Goal: Task Accomplishment & Management: Use online tool/utility

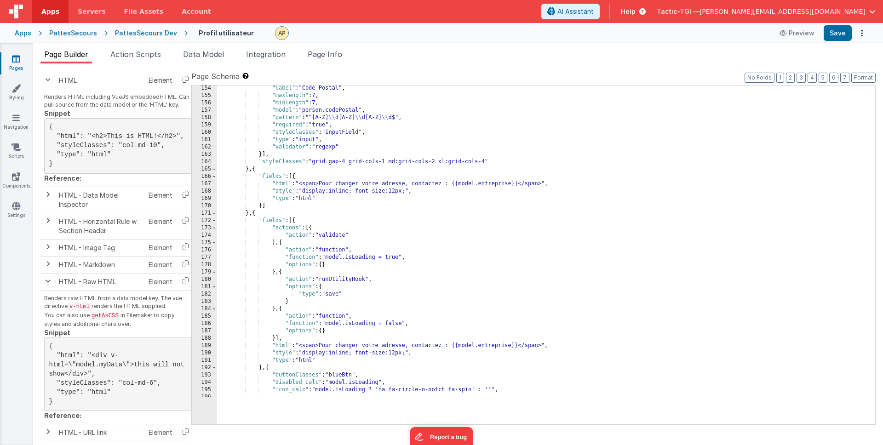
scroll to position [1214, 0]
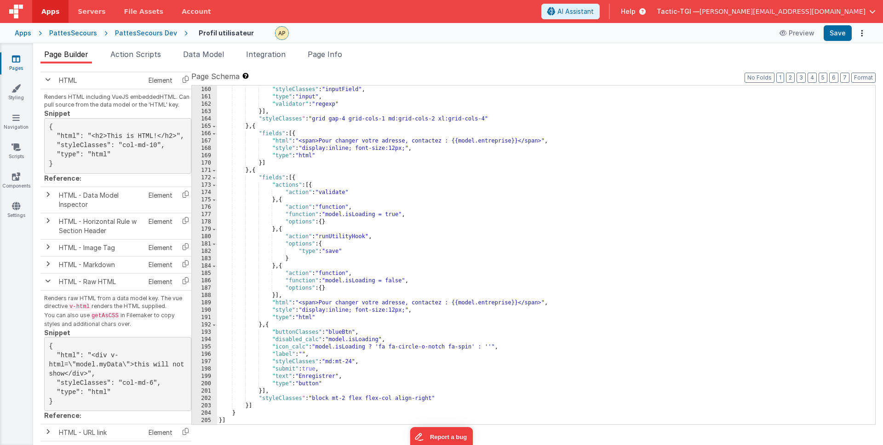
drag, startPoint x: 463, startPoint y: 236, endPoint x: 466, endPoint y: 247, distance: 11.9
click at [468, 241] on div ""required" : "true" , "styleClasses" : "inputField" , "type" : "input" , "valid…" at bounding box center [542, 256] width 651 height 354
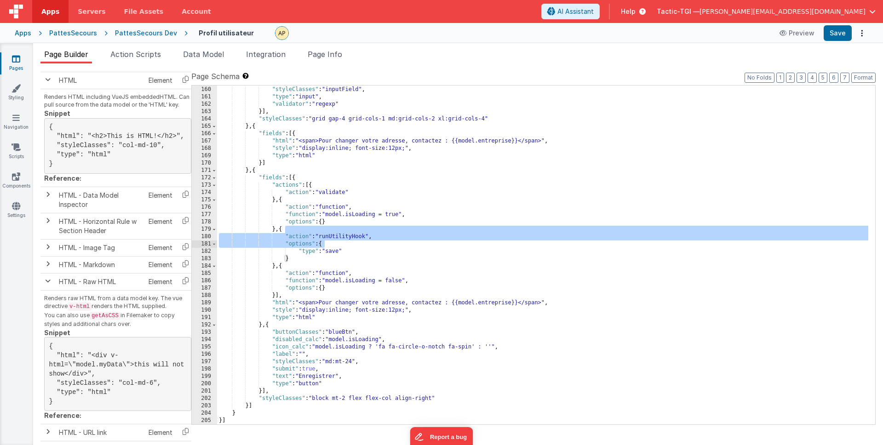
click at [408, 316] on div ""required" : "true" , "styleClasses" : "inputField" , "type" : "input" , "valid…" at bounding box center [542, 256] width 651 height 354
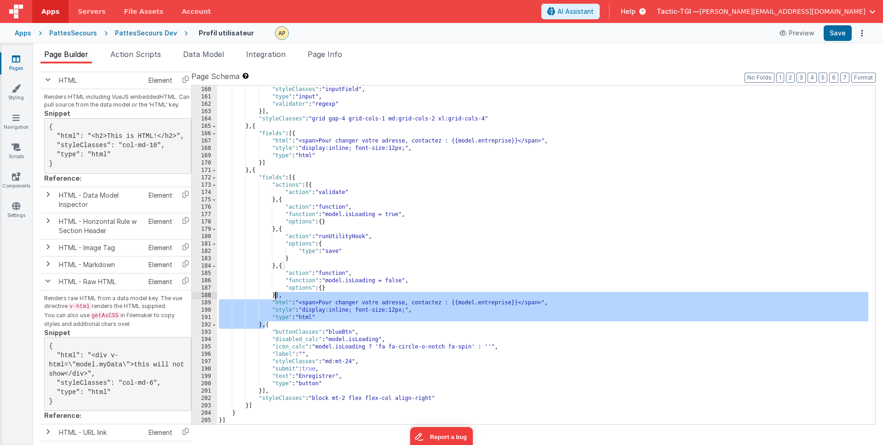
drag, startPoint x: 266, startPoint y: 326, endPoint x: 276, endPoint y: 299, distance: 29.1
click at [276, 299] on div ""required" : "true" , "styleClasses" : "inputField" , "type" : "input" , "valid…" at bounding box center [542, 256] width 651 height 354
click at [306, 322] on div ""required" : "true" , "styleClasses" : "inputField" , "type" : "input" , "valid…" at bounding box center [542, 256] width 651 height 354
drag, startPoint x: 267, startPoint y: 326, endPoint x: 280, endPoint y: 299, distance: 30.7
click at [280, 299] on div ""required" : "true" , "styleClasses" : "inputField" , "type" : "input" , "valid…" at bounding box center [542, 256] width 651 height 354
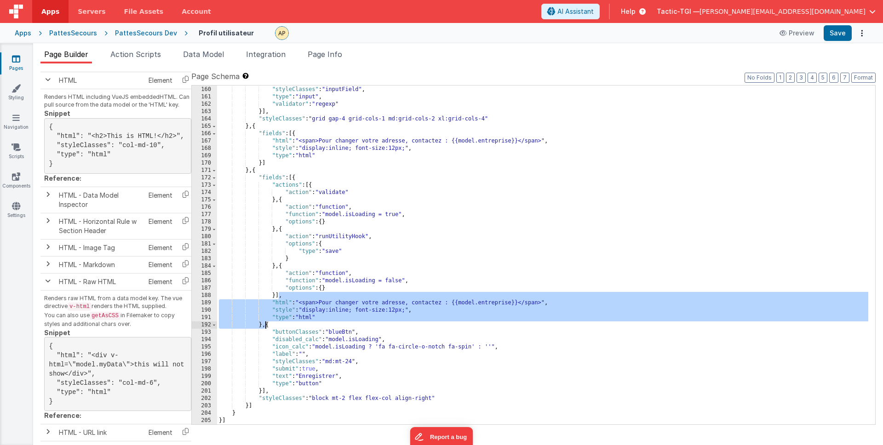
click at [298, 316] on div ""required" : "true" , "styleClasses" : "inputField" , "type" : "input" , "valid…" at bounding box center [542, 256] width 651 height 354
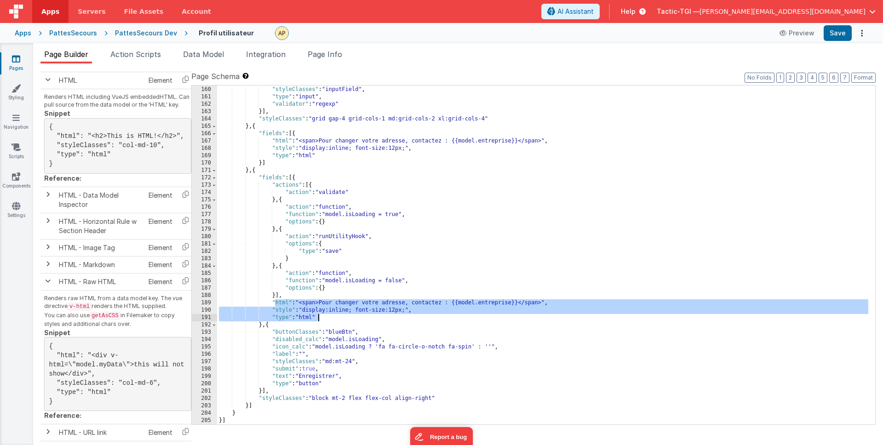
drag, startPoint x: 279, startPoint y: 305, endPoint x: 343, endPoint y: 317, distance: 65.0
click at [343, 317] on div ""required" : "true" , "styleClasses" : "inputField" , "type" : "input" , "valid…" at bounding box center [542, 256] width 651 height 354
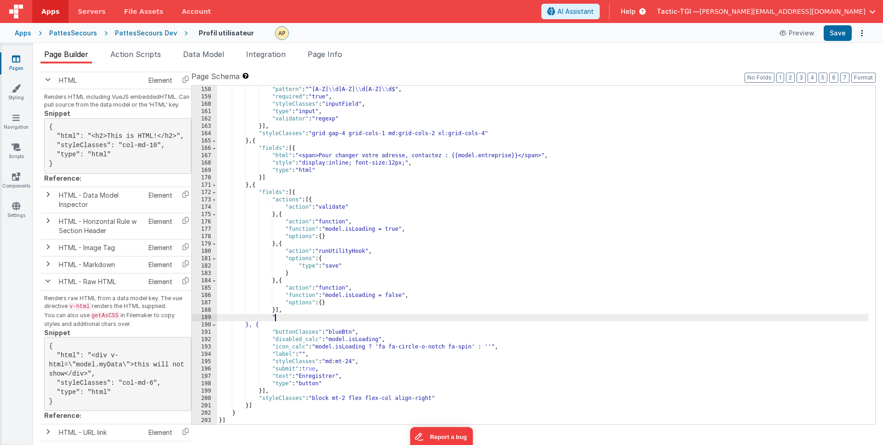
scroll to position [1199, 0]
click at [296, 310] on div ""model" : "person.codePostal" , "pattern" : "^[A-Z] \\ d[A-Z] \\ d[A-Z] \\ d$" …" at bounding box center [542, 256] width 651 height 354
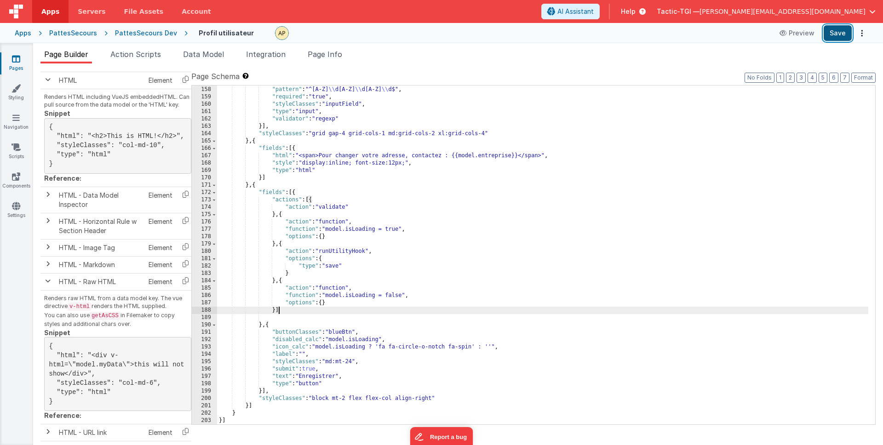
click at [841, 34] on button "Save" at bounding box center [838, 33] width 28 height 16
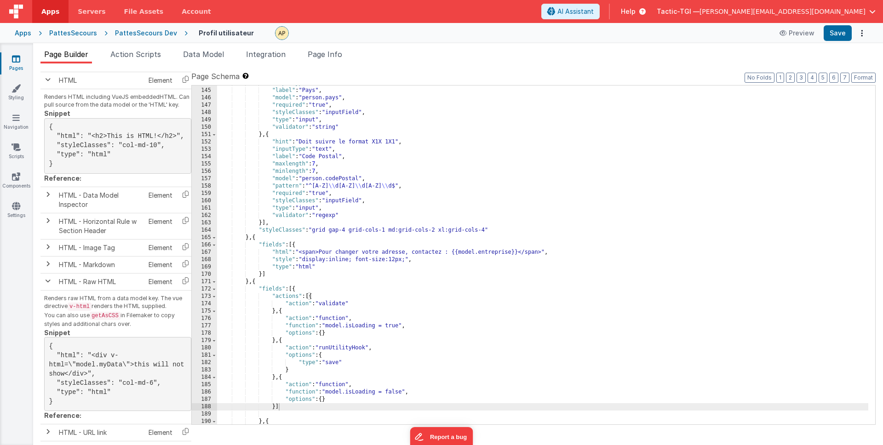
scroll to position [1103, 0]
click at [344, 224] on div ""inputType" : "text" , "label" : "Pays" , "model" : "person.pays" , "required" …" at bounding box center [542, 257] width 651 height 354
click at [321, 208] on div ""inputType" : "text" , "label" : "Pays" , "model" : "person.pays" , "required" …" at bounding box center [542, 257] width 651 height 354
click at [369, 227] on div ""inputType" : "text" , "label" : "Pays" , "model" : "person.pays" , "required" …" at bounding box center [542, 257] width 651 height 354
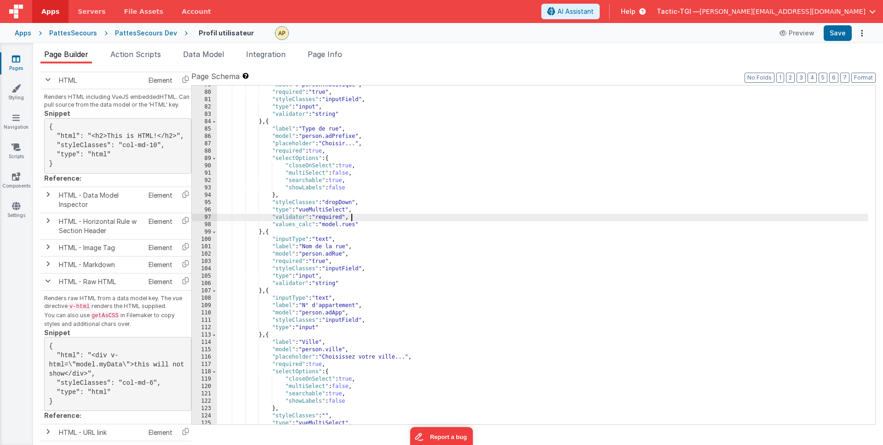
click at [377, 216] on div ""model" : "person.noCivique" , "required" : "true" , "styleClasses" : "inputFie…" at bounding box center [542, 258] width 651 height 354
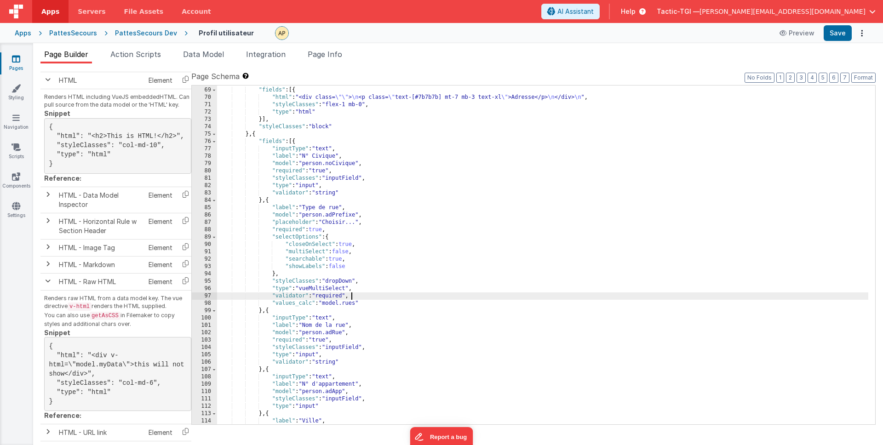
scroll to position [544, 0]
click at [391, 190] on div "} , { "fields" : [{ "html" : "<div class= \"\" > \n <p class= \" text-[#7b7b7b]…" at bounding box center [542, 256] width 651 height 354
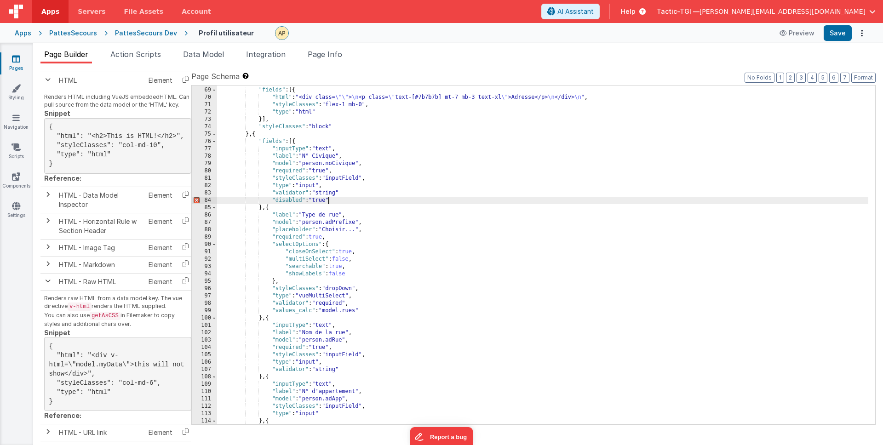
click at [414, 190] on div "} , { "fields" : [{ "html" : "<div class= \"\" > \n <p class= \" text-[#7b7b7b]…" at bounding box center [542, 256] width 651 height 354
click at [831, 36] on button "Save" at bounding box center [838, 33] width 28 height 16
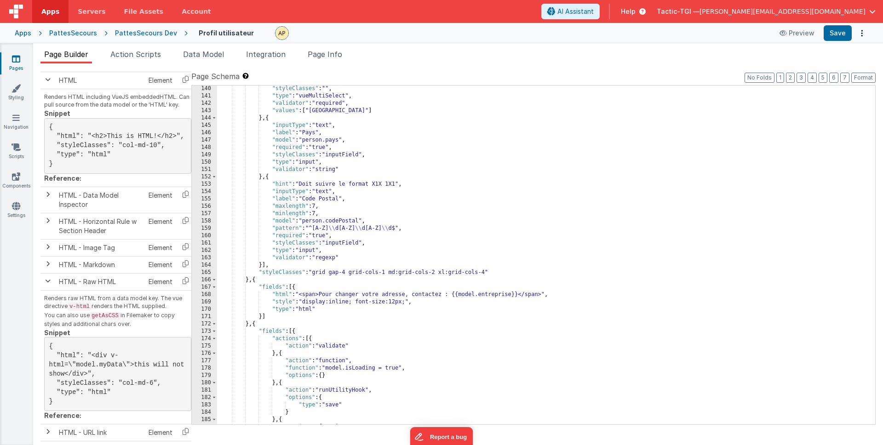
scroll to position [1046, 0]
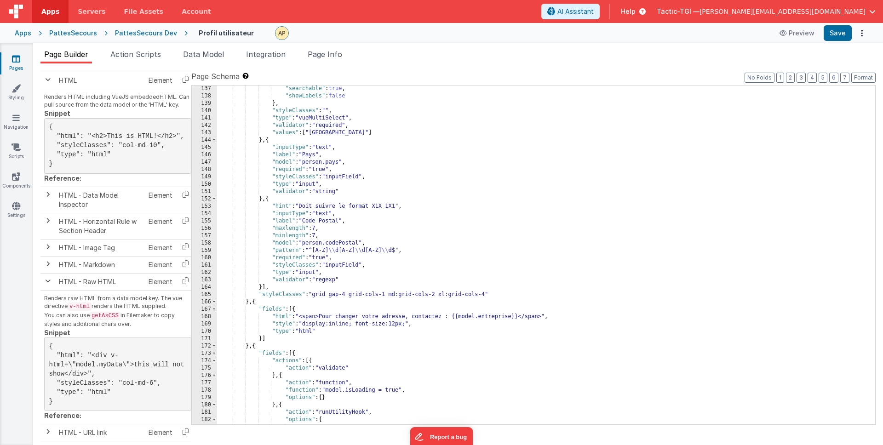
click at [516, 259] on div ""searchable" : true , "showLabels" : false } , "styleClasses" : "" , "type" : "…" at bounding box center [542, 262] width 651 height 354
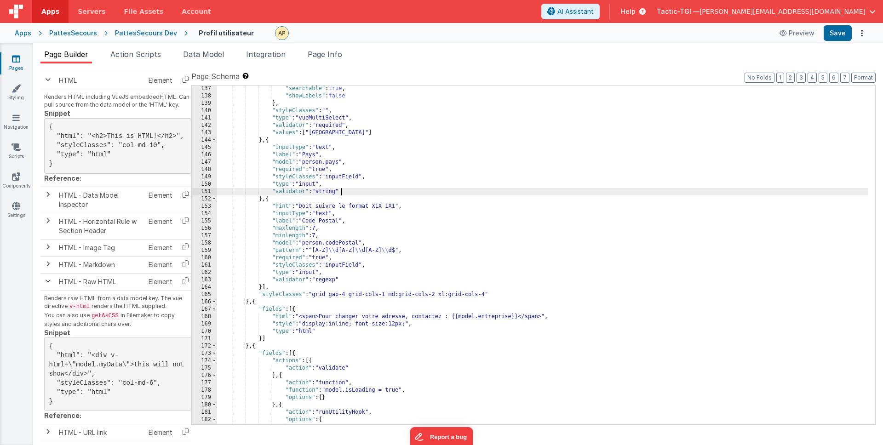
click at [353, 192] on div ""searchable" : true , "showLabels" : false } , "styleClasses" : "" , "type" : "…" at bounding box center [542, 262] width 651 height 354
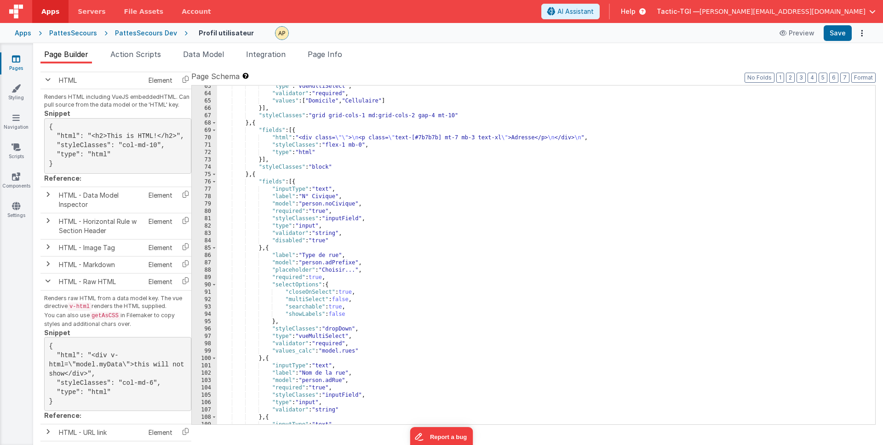
scroll to position [500, 0]
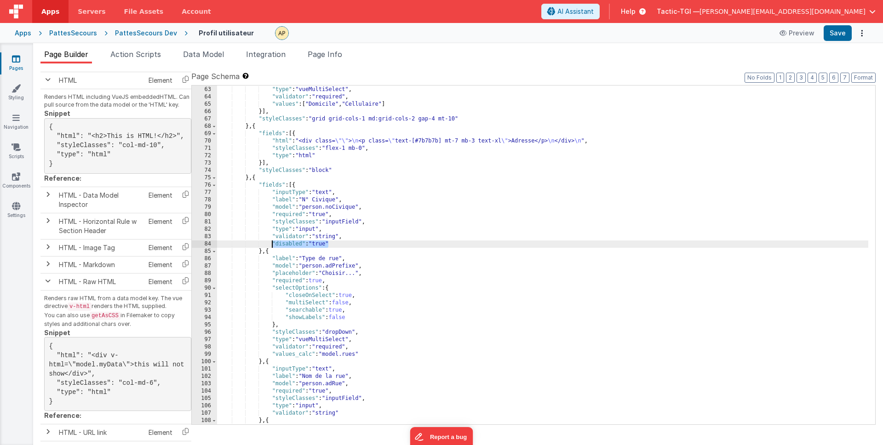
drag, startPoint x: 330, startPoint y: 242, endPoint x: 271, endPoint y: 246, distance: 59.5
click at [271, 246] on div ""styleClasses" : "dropDown" , "type" : "vueMultiSelect" , "validator" : "requir…" at bounding box center [542, 256] width 651 height 354
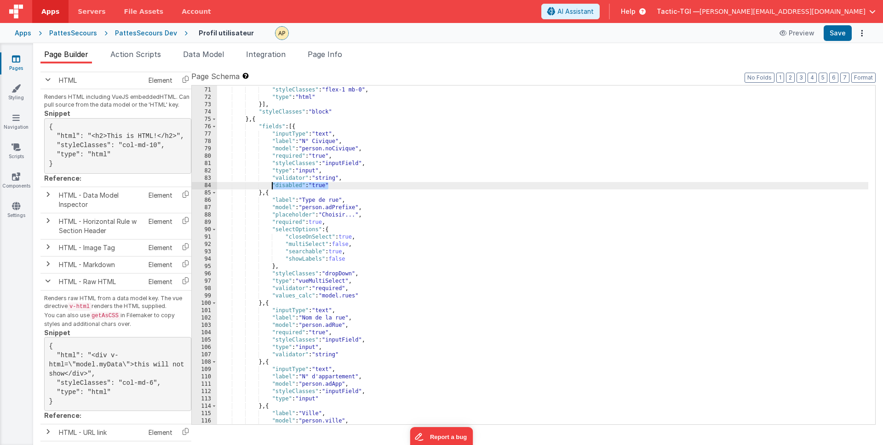
scroll to position [560, 0]
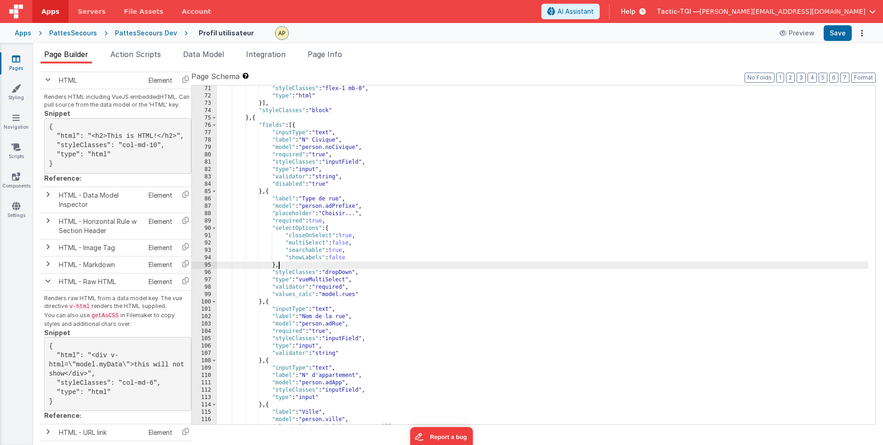
click at [302, 266] on div ""styleClasses" : "flex-1 mb-0" , "type" : "html" }] , "styleClasses" : "block" …" at bounding box center [542, 262] width 651 height 354
click at [361, 259] on div ""styleClasses" : "flex-1 mb-0" , "type" : "html" }] , "styleClasses" : "block" …" at bounding box center [542, 262] width 651 height 354
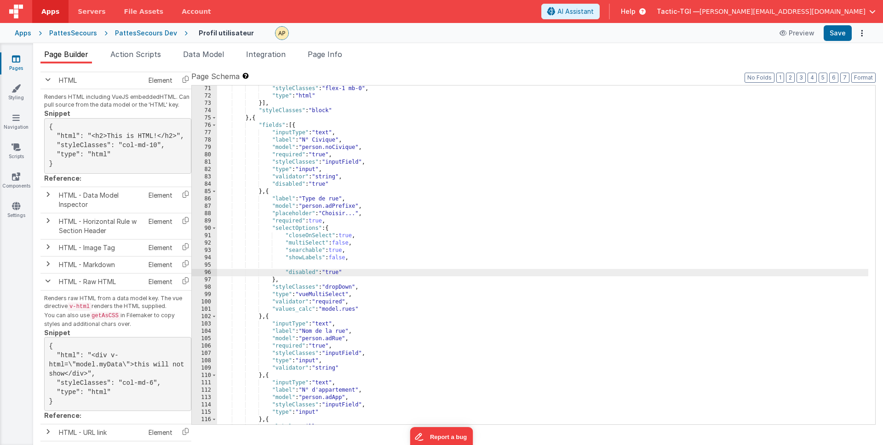
click at [286, 272] on div ""styleClasses" : "flex-1 mb-0" , "type" : "html" }] , "styleClasses" : "block" …" at bounding box center [542, 262] width 651 height 354
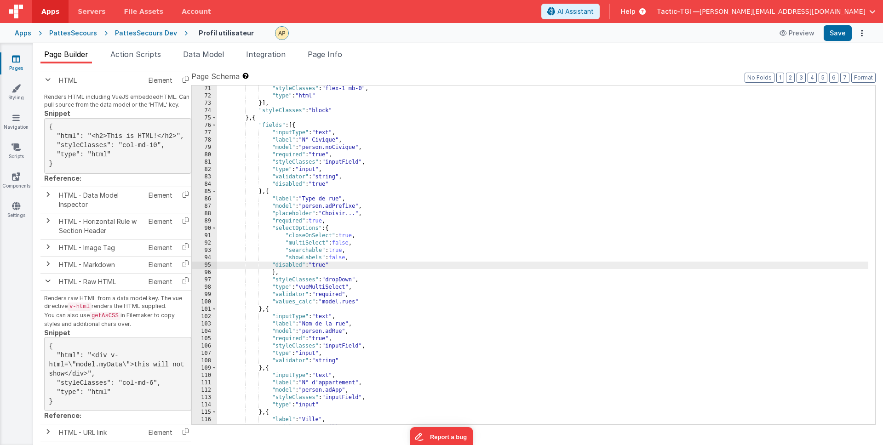
click at [344, 264] on div ""styleClasses" : "flex-1 mb-0" , "type" : "html" }] , "styleClasses" : "block" …" at bounding box center [542, 262] width 651 height 354
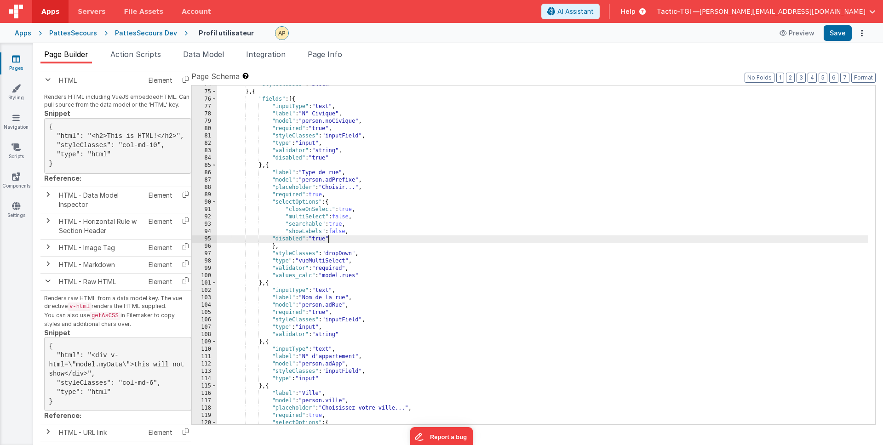
scroll to position [603, 0]
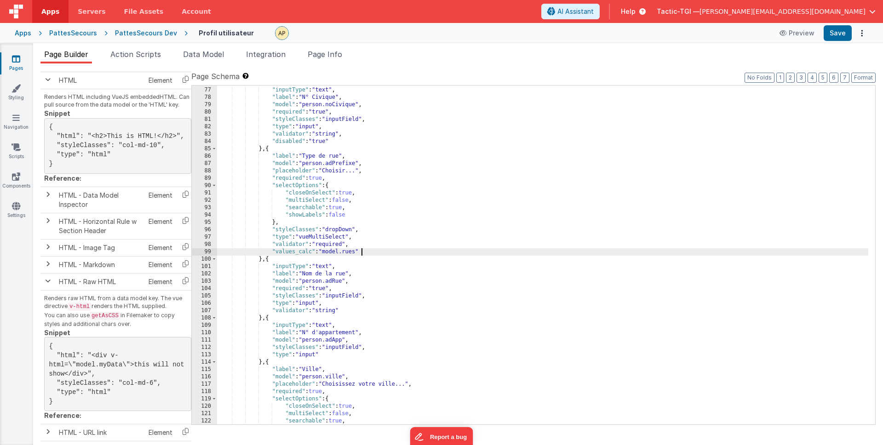
click at [375, 255] on div ""fields" : [{ "inputType" : "text" , "label" : "N° Civique" , "model" : "person…" at bounding box center [542, 256] width 651 height 354
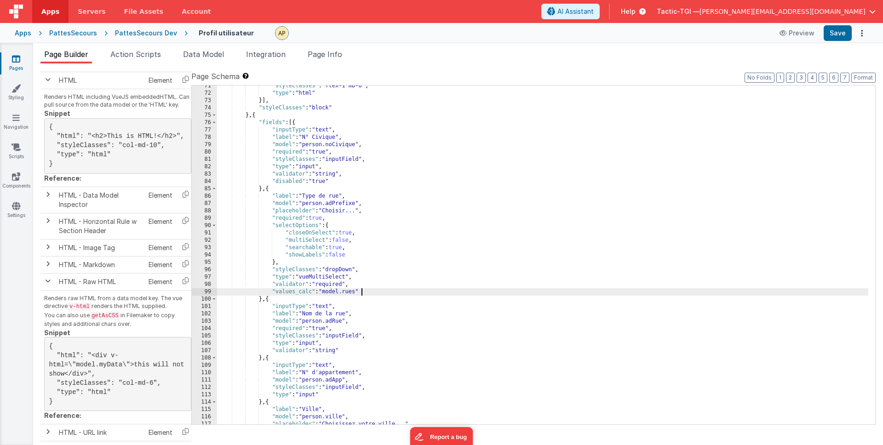
scroll to position [563, 0]
paste textarea
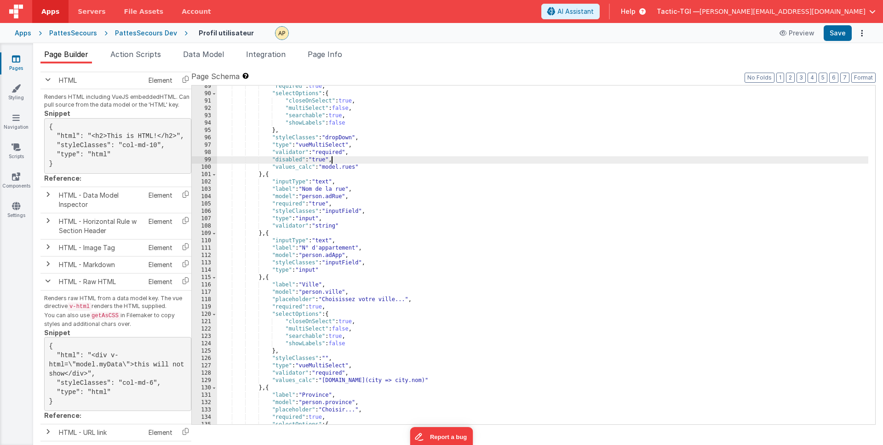
scroll to position [692, 0]
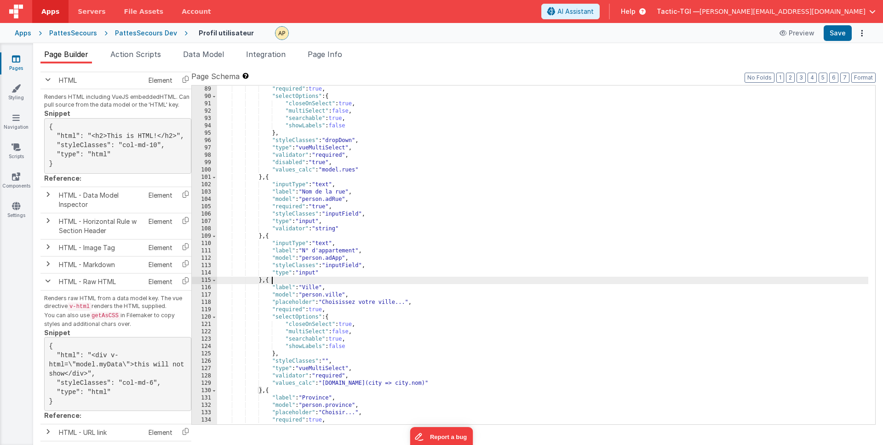
click at [362, 277] on div ""required" : true , "selectOptions" : { "closeOnSelect" : true , "multiSelect" …" at bounding box center [542, 263] width 651 height 354
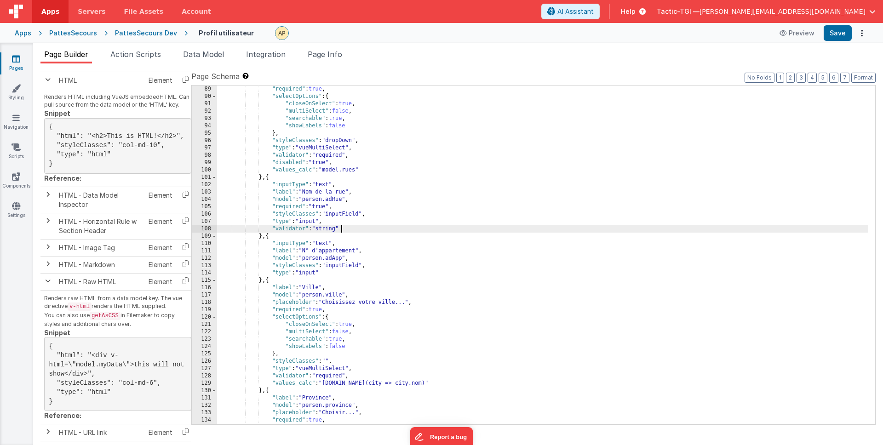
click at [360, 230] on div ""required" : true , "selectOptions" : { "closeOnSelect" : true , "multiSelect" …" at bounding box center [542, 263] width 651 height 354
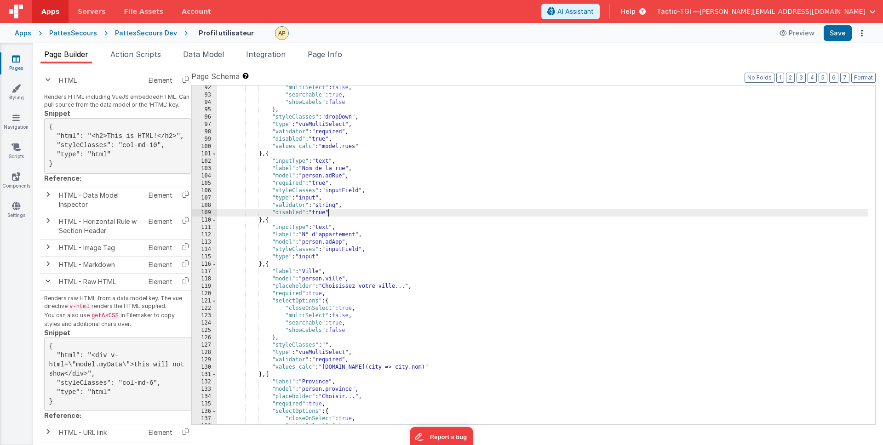
scroll to position [744, 0]
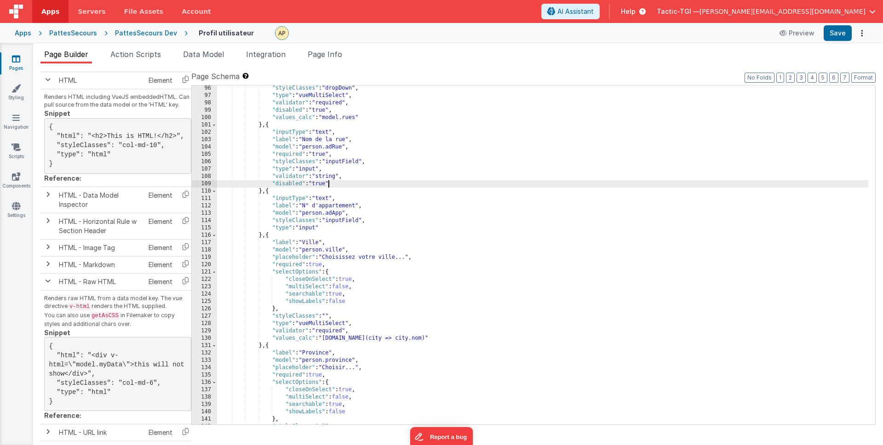
click at [336, 231] on div ""styleClasses" : "dropDown" , "type" : "vueMultiSelect" , "validator" : "requir…" at bounding box center [542, 262] width 651 height 354
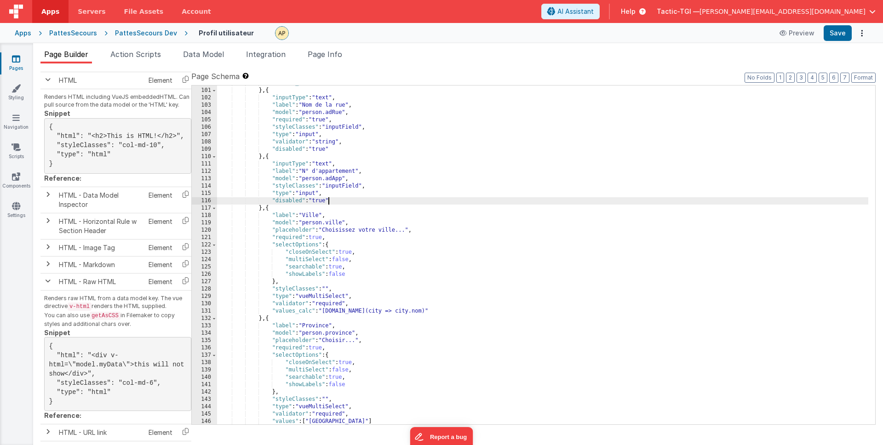
scroll to position [780, 0]
click at [357, 305] on div "} , { "inputType" : "text" , "label" : "Nom de la rue" , "model" : "person.adRu…" at bounding box center [542, 263] width 651 height 354
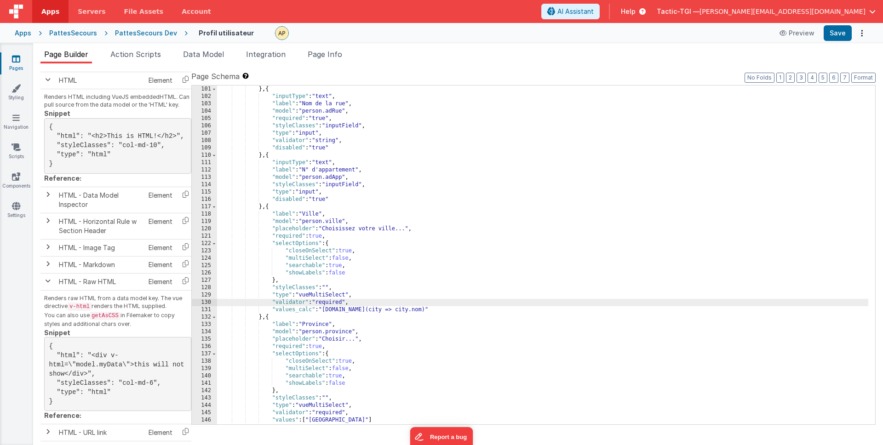
paste textarea
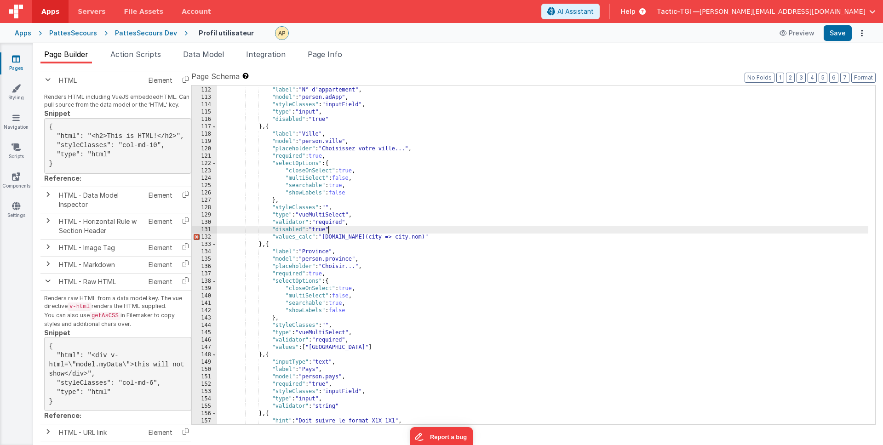
scroll to position [894, 0]
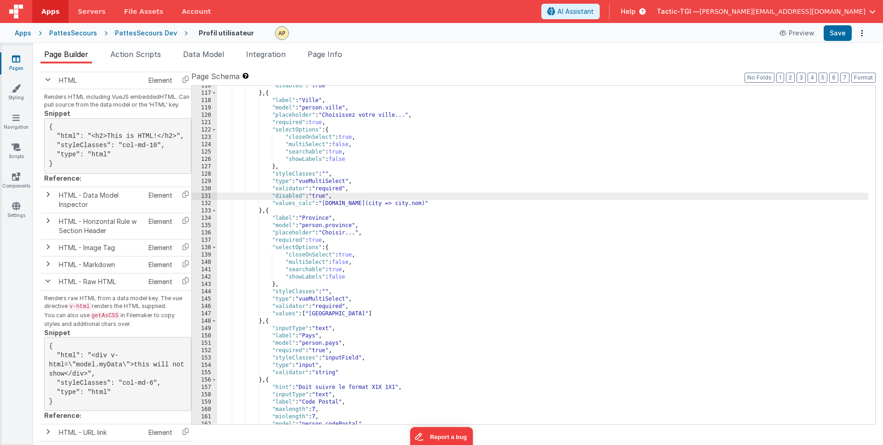
click at [361, 307] on div ""disabled" : "true" } , { "label" : "Ville" , "model" : "person.ville" , "place…" at bounding box center [542, 259] width 651 height 354
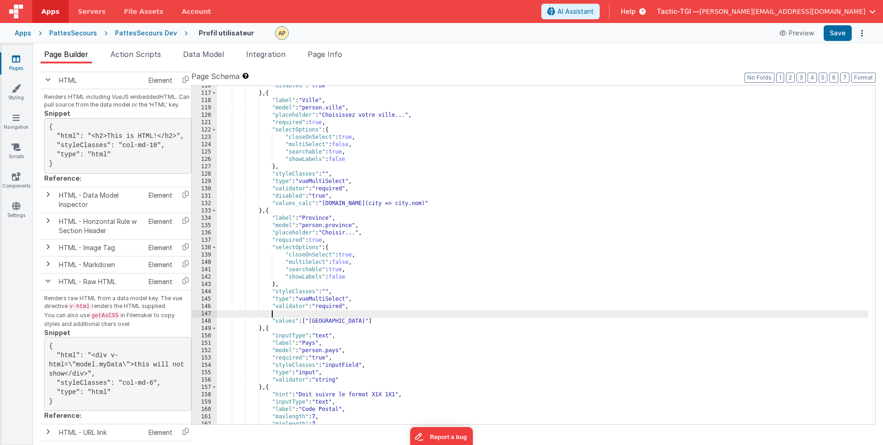
paste textarea
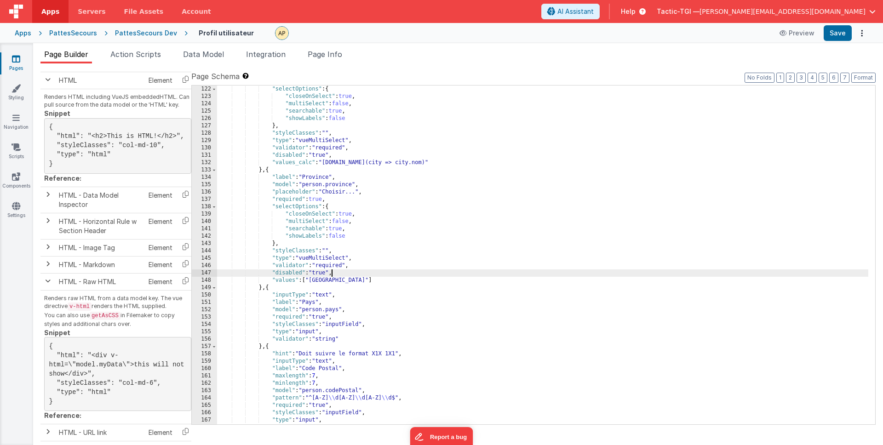
scroll to position [980, 0]
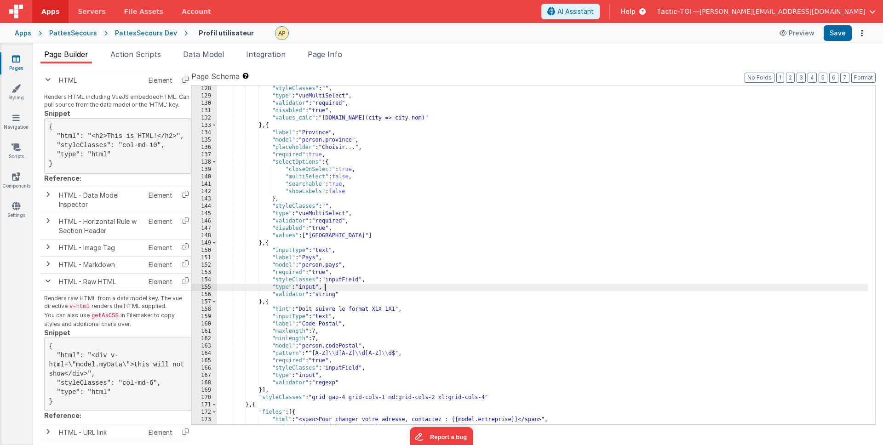
click at [349, 289] on div ""styleClasses" : "" , "type" : "vueMultiSelect" , "validator" : "required" , "d…" at bounding box center [542, 262] width 651 height 354
click at [358, 292] on div ""styleClasses" : "" , "type" : "vueMultiSelect" , "validator" : "required" , "d…" at bounding box center [542, 262] width 651 height 354
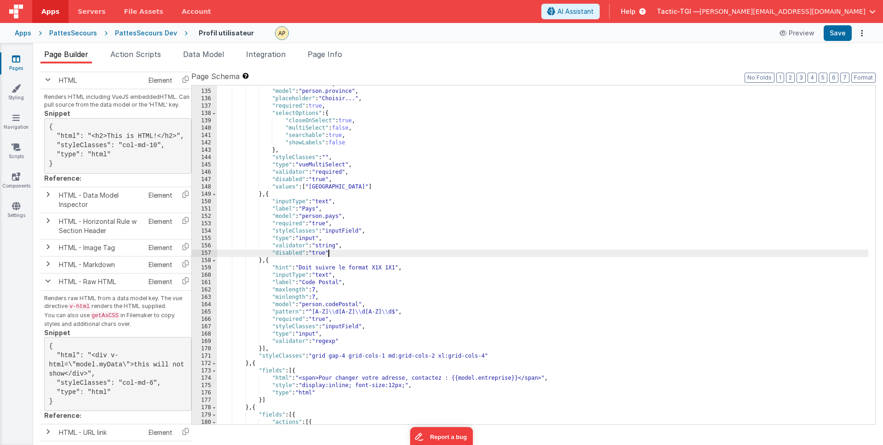
scroll to position [1077, 0]
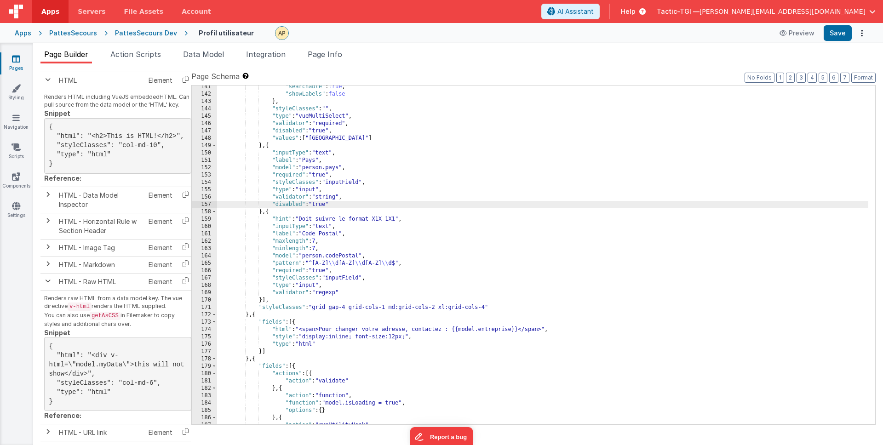
click at [362, 291] on div ""searchable" : true , "showLabels" : false } , "styleClasses" : "" , "type" : "…" at bounding box center [542, 260] width 651 height 354
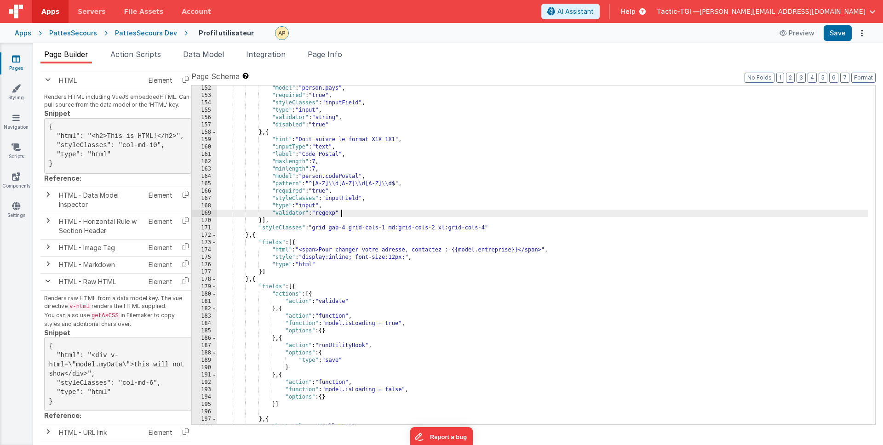
scroll to position [1166, 0]
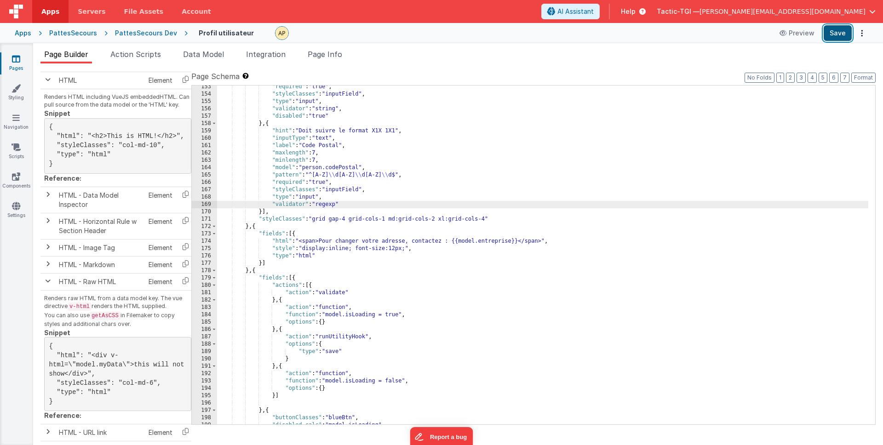
click at [848, 30] on button "Save" at bounding box center [838, 33] width 28 height 16
click at [385, 193] on div ""required" : "true" , "styleClasses" : "inputField" , "type" : "input" , "valid…" at bounding box center [542, 260] width 651 height 354
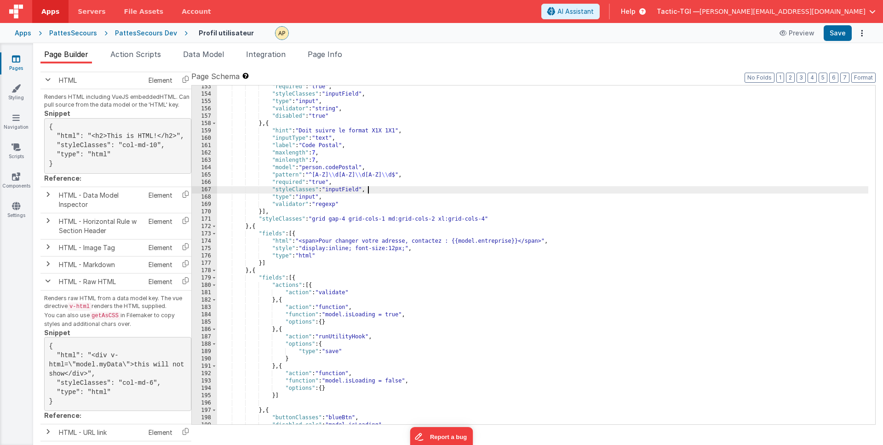
click at [377, 207] on div ""required" : "true" , "styleClasses" : "inputField" , "type" : "input" , "valid…" at bounding box center [542, 260] width 651 height 354
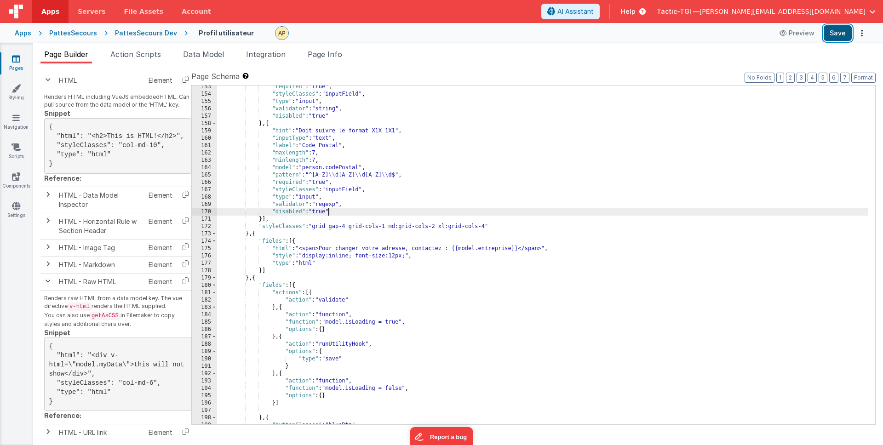
click at [847, 36] on button "Save" at bounding box center [838, 33] width 28 height 16
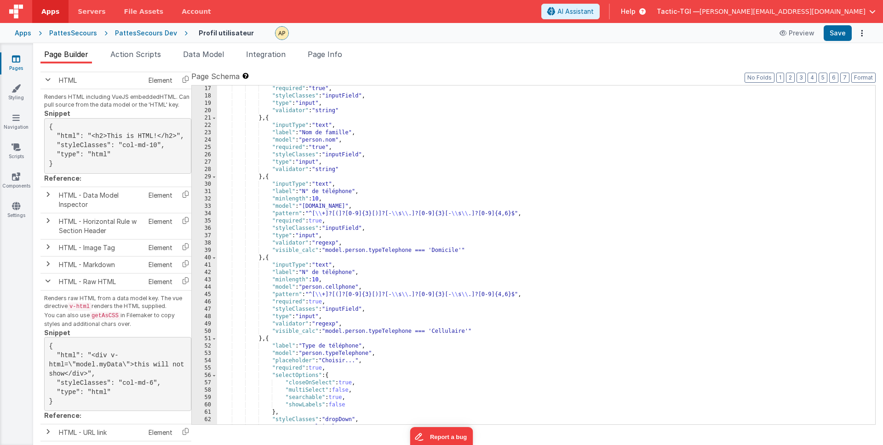
scroll to position [154, 0]
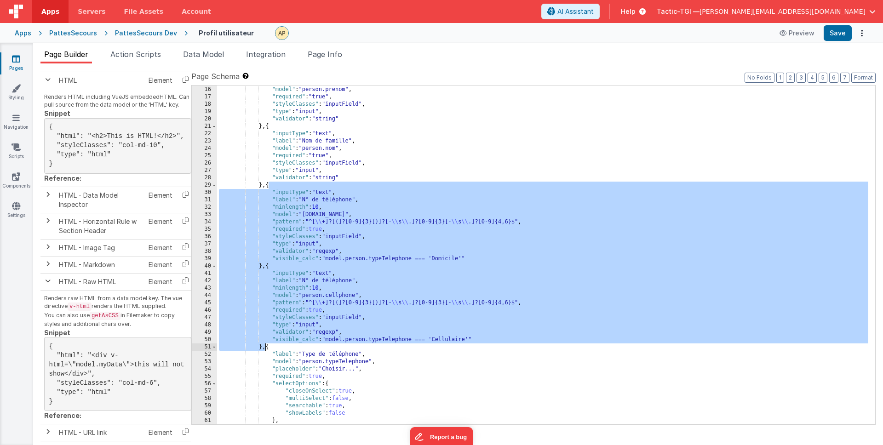
drag, startPoint x: 270, startPoint y: 186, endPoint x: 265, endPoint y: 348, distance: 162.0
click at [265, 348] on div ""label" : "Prénom" , "model" : "person.prenom" , "required" : "true" , "styleCl…" at bounding box center [542, 256] width 651 height 354
click at [270, 349] on div ""label" : "Prénom" , "model" : "person.prenom" , "required" : "true" , "styleCl…" at bounding box center [542, 256] width 651 height 354
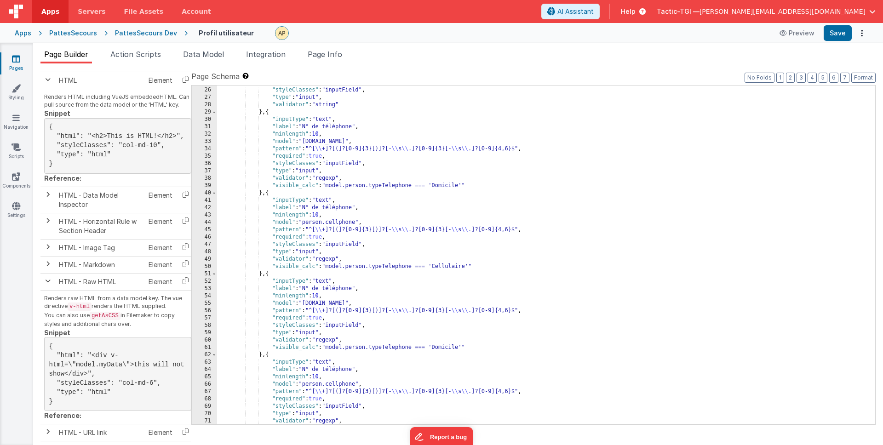
scroll to position [242, 0]
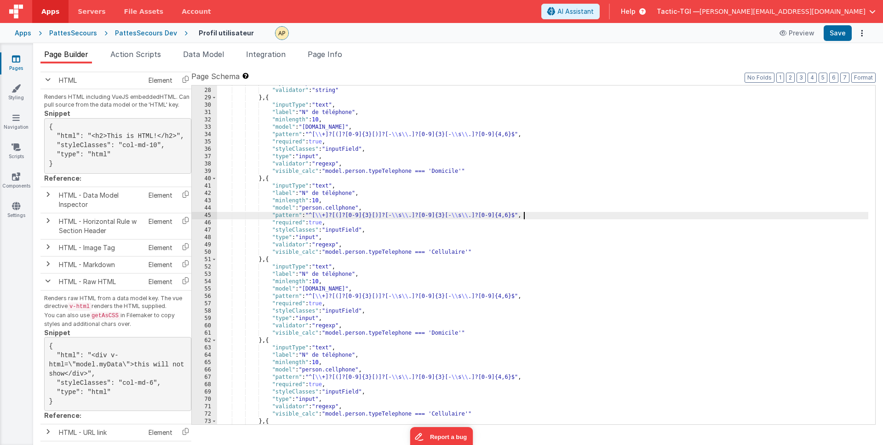
click at [673, 218] on div ""type" : "input" , "validator" : "string" } , { "inputType" : "text" , "label" …" at bounding box center [542, 257] width 651 height 354
click at [401, 192] on div ""type" : "input" , "validator" : "string" } , { "inputType" : "text" , "label" …" at bounding box center [542, 257] width 651 height 354
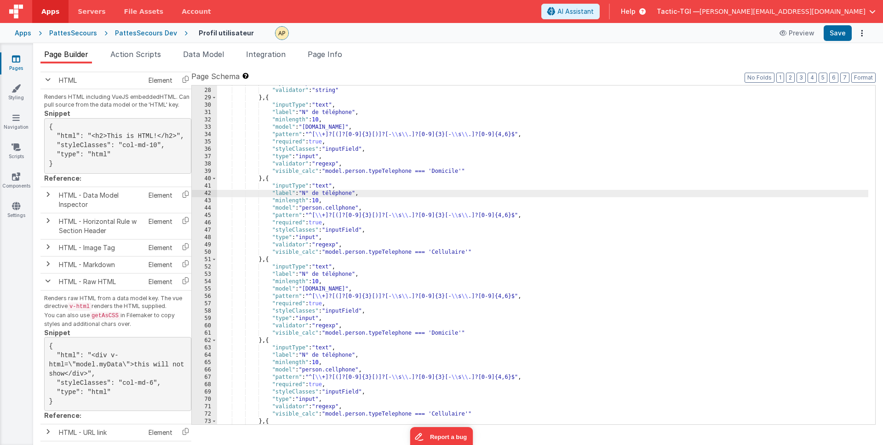
drag, startPoint x: 354, startPoint y: 191, endPoint x: 374, endPoint y: 196, distance: 20.9
click at [354, 191] on div ""type" : "input" , "validator" : "string" } , { "inputType" : "text" , "label" …" at bounding box center [542, 257] width 651 height 354
drag, startPoint x: 354, startPoint y: 192, endPoint x: 306, endPoint y: 193, distance: 47.4
click at [306, 193] on div ""type" : "input" , "validator" : "string" } , { "inputType" : "text" , "label" …" at bounding box center [542, 257] width 651 height 354
click at [510, 205] on div ""type" : "input" , "validator" : "string" } , { "inputType" : "text" , "label" …" at bounding box center [542, 257] width 651 height 354
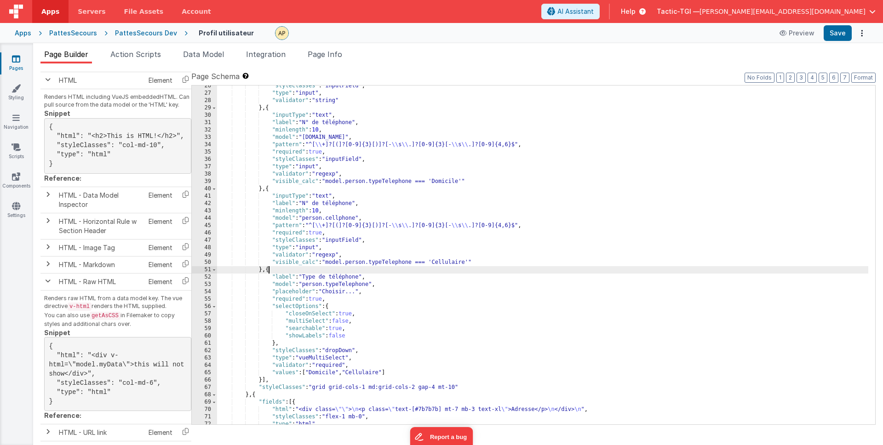
scroll to position [1126, 0]
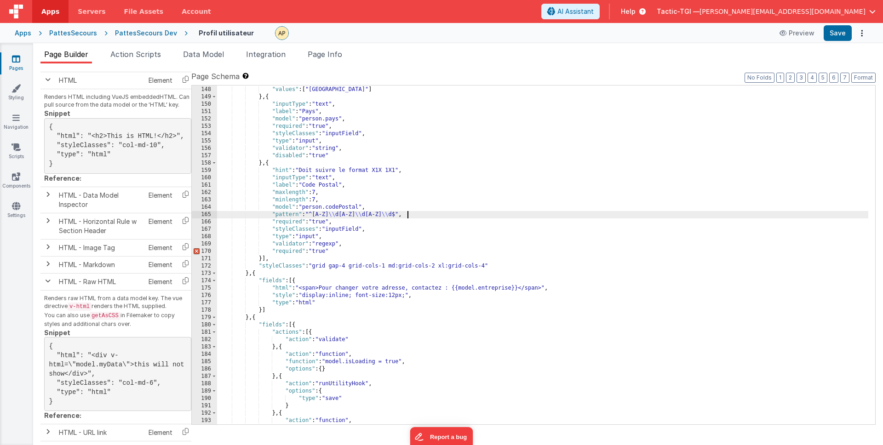
click at [531, 213] on div ""disabled" : "true" , "values" : [ "Québec" ] } , { "inputType" : "text" , "lab…" at bounding box center [542, 256] width 651 height 354
click at [499, 251] on div ""disabled" : "true" , "values" : [ "Québec" ] } , { "inputType" : "text" , "lab…" at bounding box center [542, 256] width 651 height 354
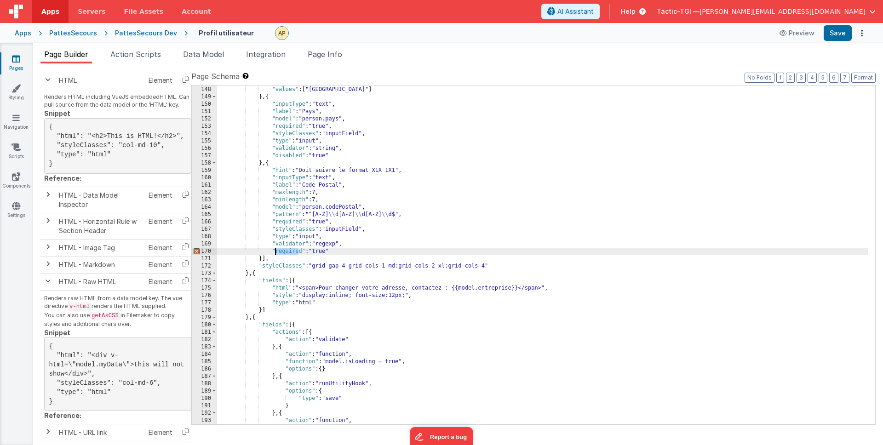
drag, startPoint x: 298, startPoint y: 253, endPoint x: 275, endPoint y: 251, distance: 23.1
click at [275, 251] on div ""disabled" : "true" , "values" : [ "Québec" ] } , { "inputType" : "text" , "lab…" at bounding box center [542, 256] width 651 height 354
click at [466, 247] on div ""disabled" : "true" , "values" : [ "Québec" ] } , { "inputType" : "text" , "lab…" at bounding box center [542, 256] width 651 height 354
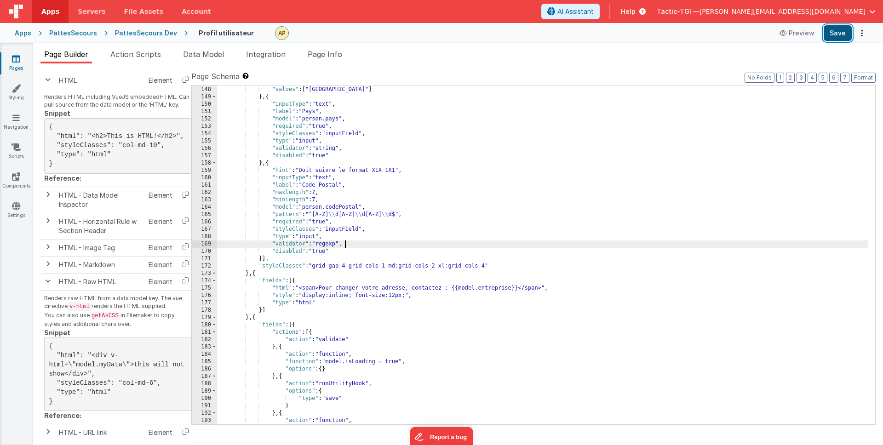
click at [838, 36] on button "Save" at bounding box center [838, 33] width 28 height 16
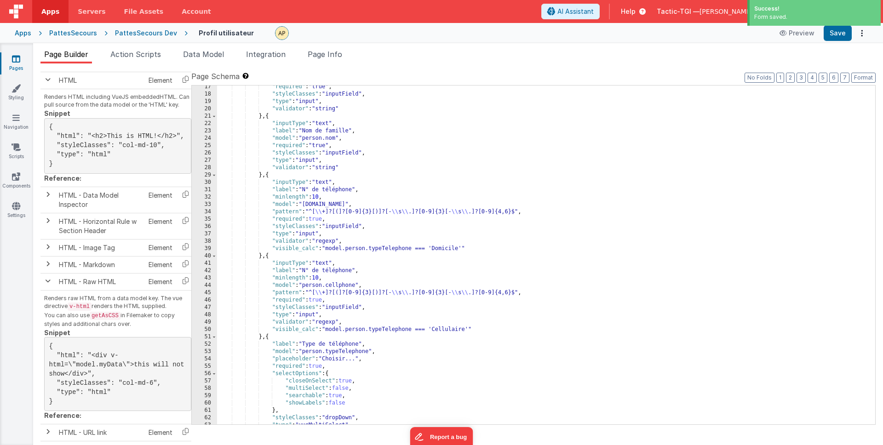
scroll to position [0, 0]
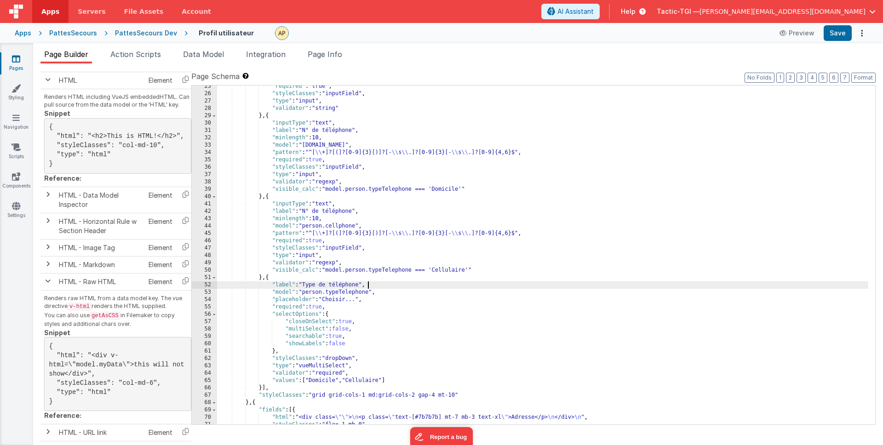
click at [445, 281] on div ""required" : "true" , "styleClasses" : "inputField" , "type" : "input" , "valid…" at bounding box center [542, 260] width 651 height 354
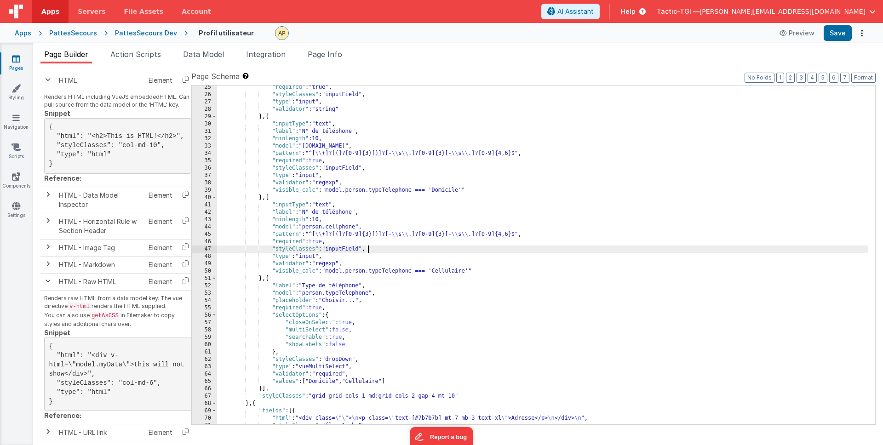
click at [438, 246] on div ""required" : "true" , "styleClasses" : "inputField" , "type" : "input" , "valid…" at bounding box center [542, 261] width 651 height 354
click at [484, 280] on div ""required" : "true" , "styleClasses" : "inputField" , "type" : "input" , "valid…" at bounding box center [542, 261] width 651 height 354
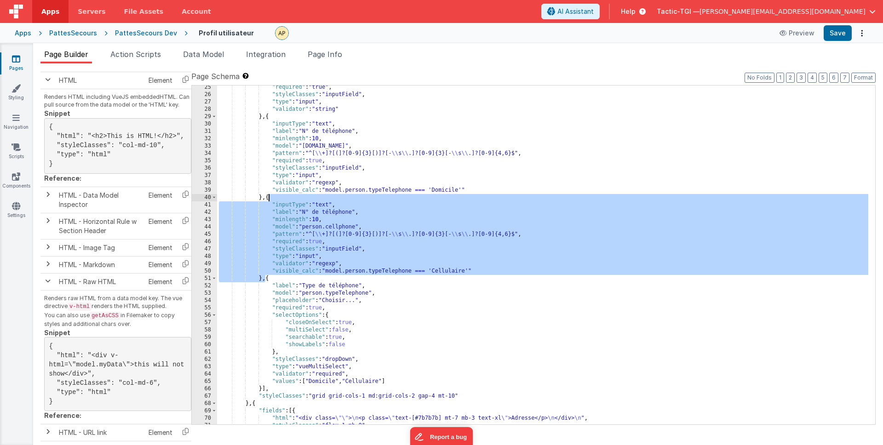
drag, startPoint x: 264, startPoint y: 279, endPoint x: 270, endPoint y: 199, distance: 80.7
click at [270, 199] on div ""required" : "true" , "styleClasses" : "inputField" , "type" : "input" , "valid…" at bounding box center [542, 261] width 651 height 354
drag, startPoint x: 270, startPoint y: 280, endPoint x: 274, endPoint y: 285, distance: 6.3
click at [270, 281] on div ""required" : "true" , "styleClasses" : "inputField" , "type" : "input" , "valid…" at bounding box center [542, 261] width 651 height 354
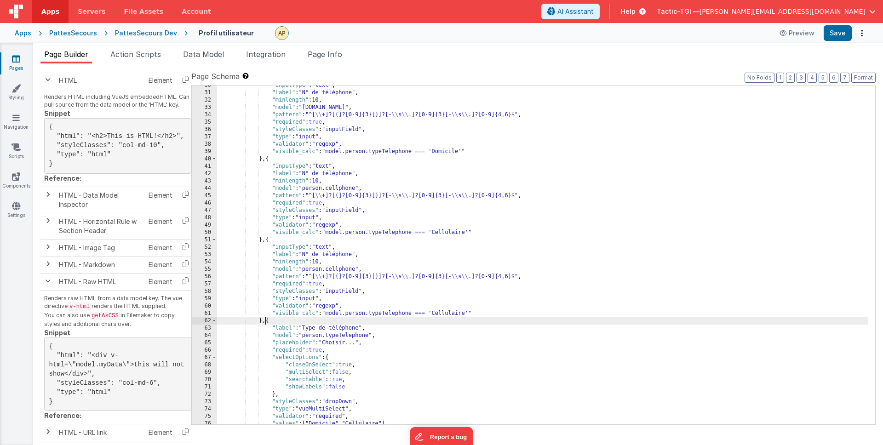
scroll to position [272, 0]
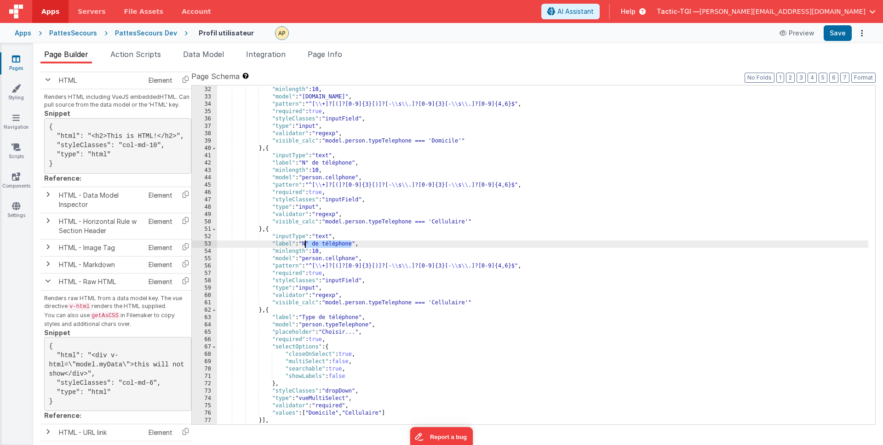
drag, startPoint x: 351, startPoint y: 245, endPoint x: 317, endPoint y: 249, distance: 33.4
click at [304, 243] on div ""label" : "N° de téléphone" , "minlength" : 10 , "model" : "person.phone" , "pa…" at bounding box center [542, 256] width 651 height 354
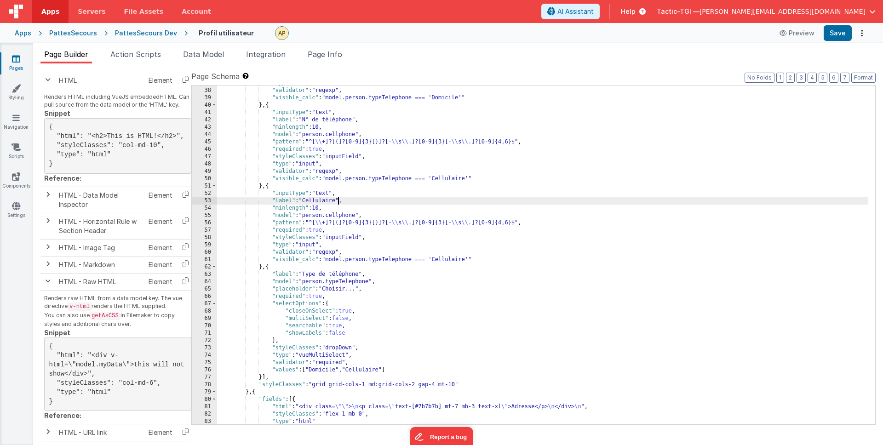
scroll to position [316, 0]
click at [832, 34] on button "Save" at bounding box center [838, 33] width 28 height 16
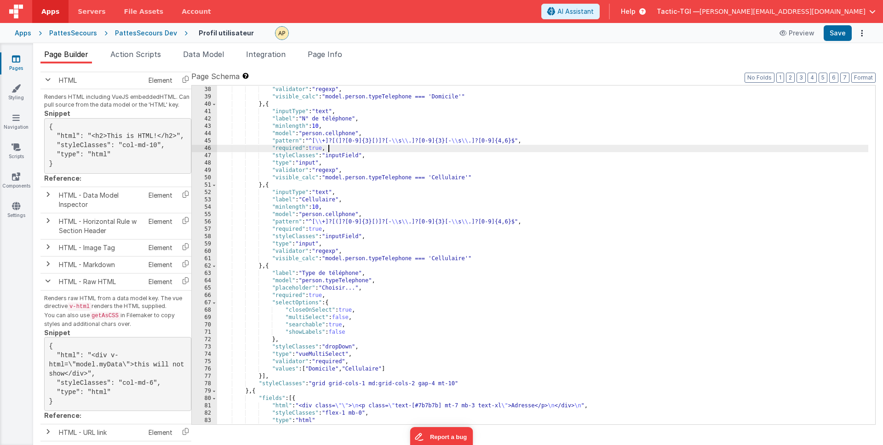
click at [516, 147] on div ""type" : "input" , "validator" : "regexp" , "visible_calc" : "model.person.type…" at bounding box center [542, 256] width 651 height 354
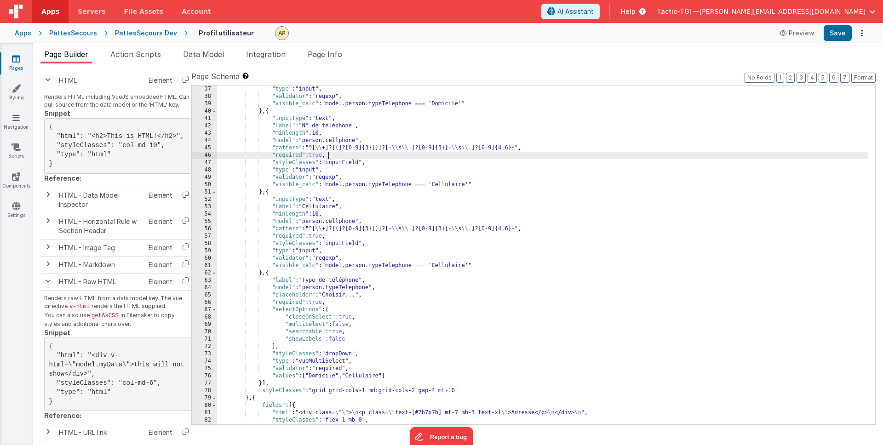
scroll to position [310, 0]
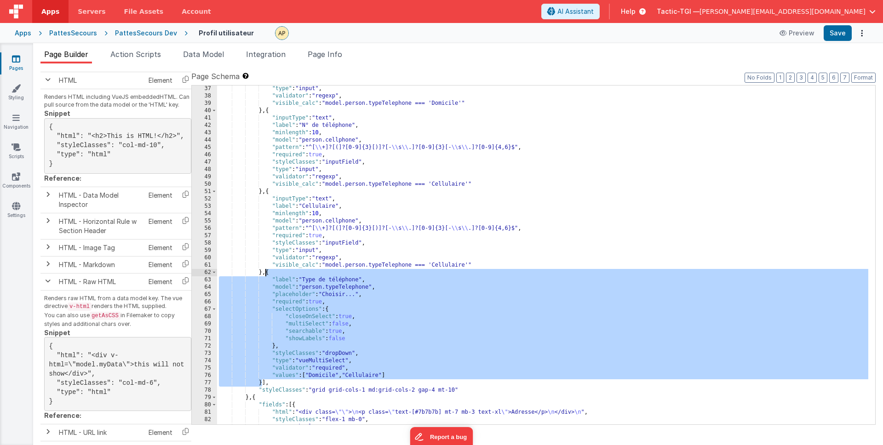
drag, startPoint x: 261, startPoint y: 368, endPoint x: 265, endPoint y: 276, distance: 92.1
click at [265, 276] on div ""type" : "input" , "validator" : "regexp" , "visible_calc" : "model.person.type…" at bounding box center [542, 262] width 651 height 354
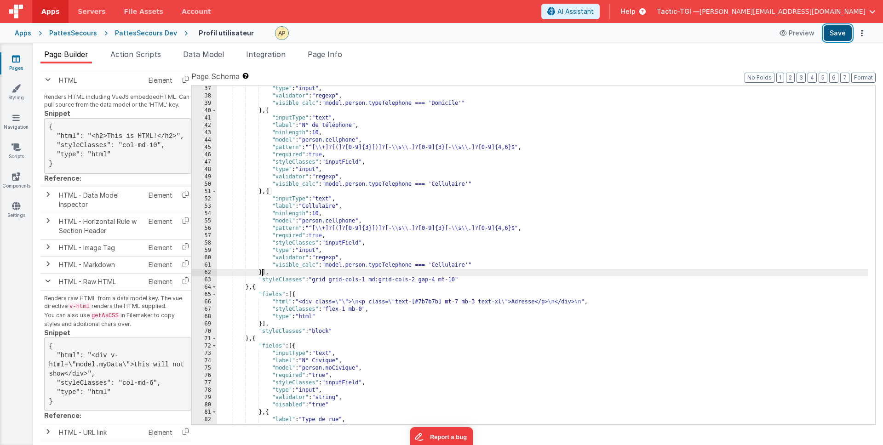
click at [834, 36] on button "Save" at bounding box center [838, 33] width 28 height 16
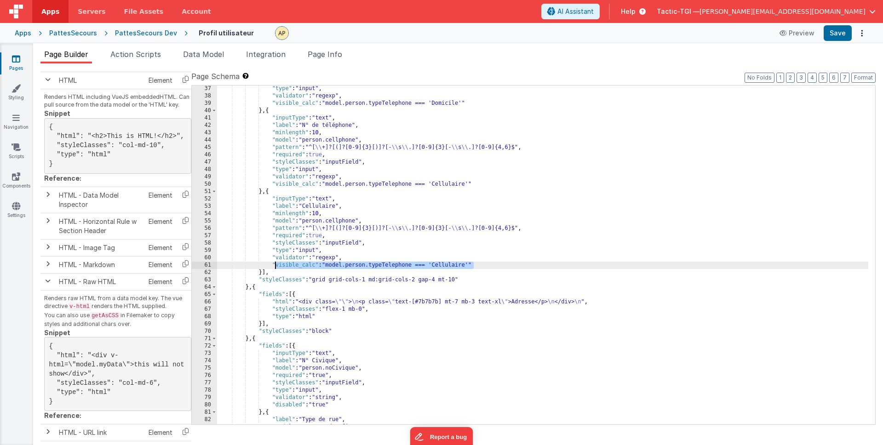
drag, startPoint x: 458, startPoint y: 266, endPoint x: 274, endPoint y: 266, distance: 184.0
click at [274, 266] on div ""type" : "input" , "validator" : "regexp" , "visible_calc" : "model.person.type…" at bounding box center [542, 262] width 651 height 354
click at [839, 35] on button "Save" at bounding box center [838, 33] width 28 height 16
click at [346, 263] on div ""type" : "input" , "validator" : "regexp" , "visible_calc" : "model.person.type…" at bounding box center [542, 262] width 651 height 354
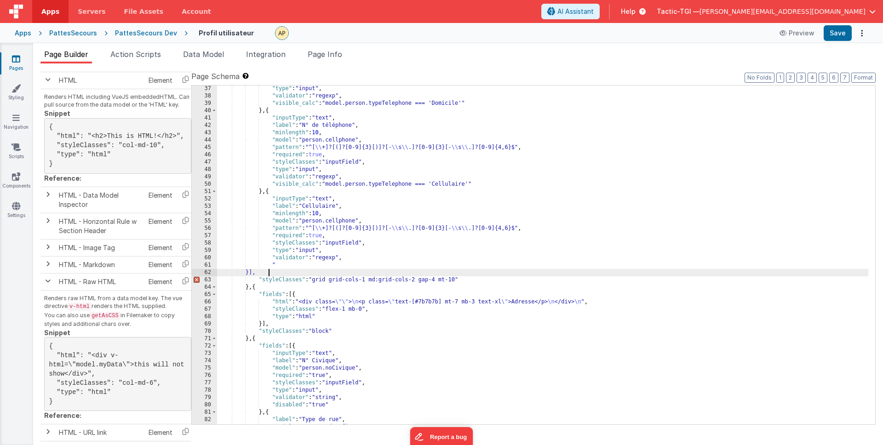
click at [302, 270] on div ""type" : "input" , "validator" : "regexp" , "visible_calc" : "model.person.type…" at bounding box center [542, 262] width 651 height 354
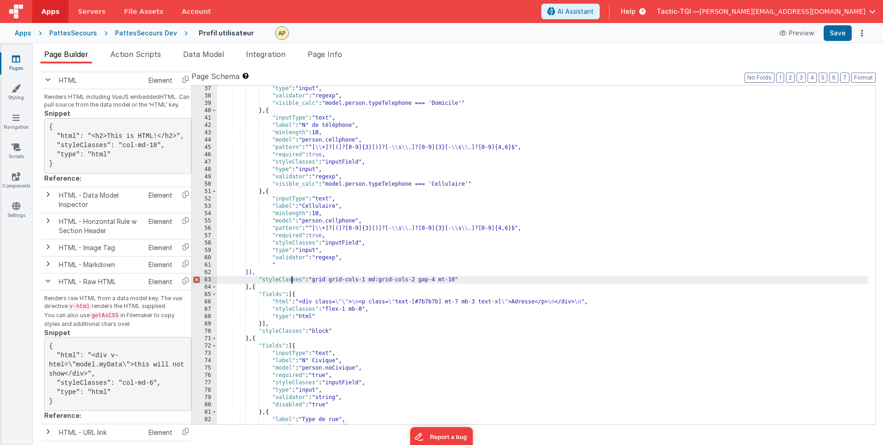
drag, startPoint x: 291, startPoint y: 281, endPoint x: 290, endPoint y: 293, distance: 11.5
click at [291, 282] on div ""type" : "input" , "validator" : "regexp" , "visible_calc" : "model.person.type…" at bounding box center [542, 262] width 651 height 354
click at [306, 268] on div ""type" : "input" , "validator" : "regexp" , "visible_calc" : "model.person.type…" at bounding box center [542, 262] width 651 height 354
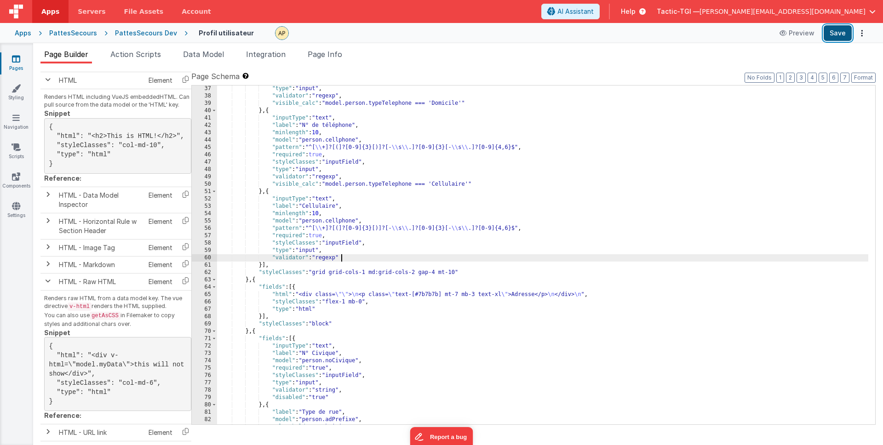
click at [845, 34] on button "Save" at bounding box center [838, 33] width 28 height 16
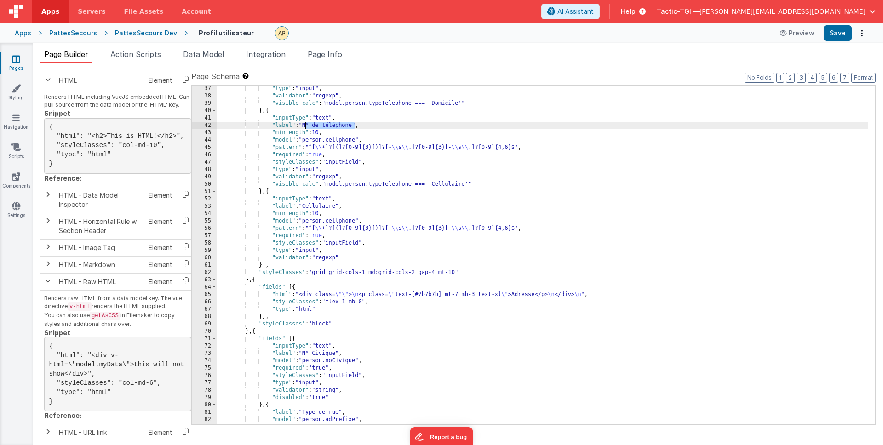
drag, startPoint x: 353, startPoint y: 126, endPoint x: 305, endPoint y: 123, distance: 47.9
click at [305, 123] on div ""type" : "input" , "validator" : "regexp" , "visible_calc" : "model.person.type…" at bounding box center [542, 262] width 651 height 354
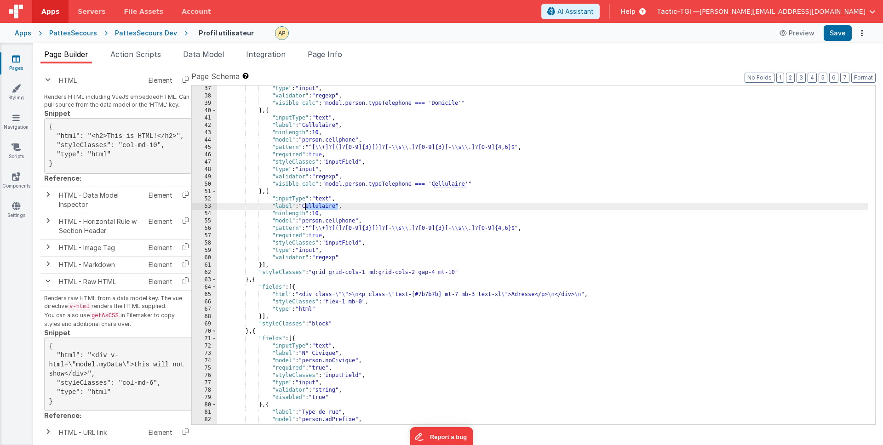
drag, startPoint x: 338, startPoint y: 207, endPoint x: 307, endPoint y: 207, distance: 30.8
click at [305, 207] on div ""type" : "input" , "validator" : "regexp" , "visible_calc" : "model.person.type…" at bounding box center [542, 262] width 651 height 354
click at [379, 242] on div ""type" : "input" , "validator" : "regexp" , "visible_calc" : "model.person.type…" at bounding box center [542, 262] width 651 height 354
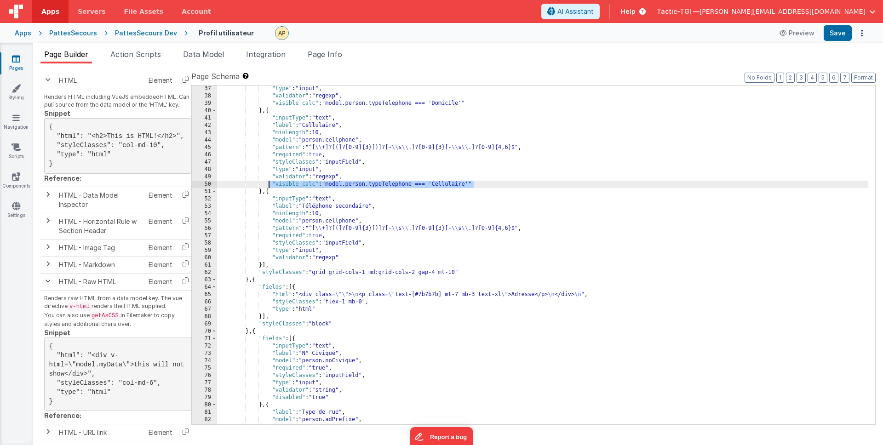
drag, startPoint x: 481, startPoint y: 184, endPoint x: 266, endPoint y: 185, distance: 214.8
click at [266, 185] on div ""type" : "input" , "validator" : "regexp" , "visible_calc" : "model.person.type…" at bounding box center [542, 262] width 651 height 354
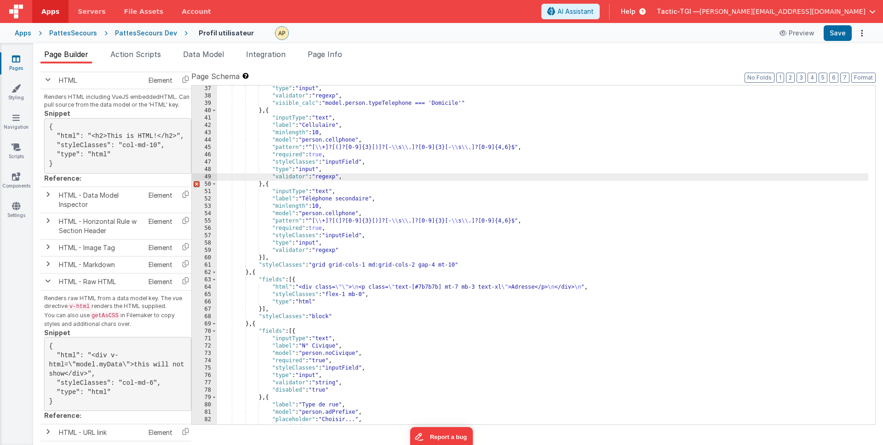
click at [360, 220] on div ""type" : "input" , "validator" : "regexp" , "visible_calc" : "model.person.type…" at bounding box center [542, 262] width 651 height 354
drag, startPoint x: 342, startPoint y: 213, endPoint x: 351, endPoint y: 221, distance: 11.8
click at [342, 214] on div ""type" : "input" , "validator" : "regexp" , "visible_calc" : "model.person.type…" at bounding box center [542, 262] width 651 height 354
drag, startPoint x: 405, startPoint y: 207, endPoint x: 358, endPoint y: 199, distance: 48.0
click at [405, 206] on div ""type" : "input" , "validator" : "regexp" , "visible_calc" : "model.person.type…" at bounding box center [542, 262] width 651 height 354
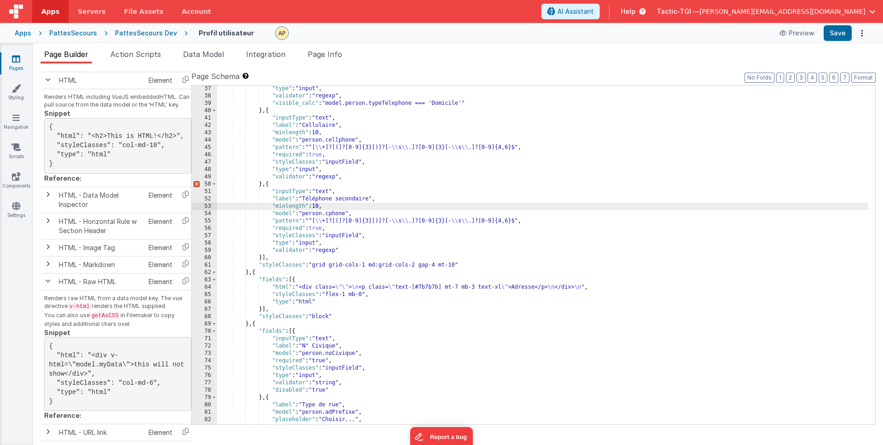
click at [359, 178] on div ""type" : "input" , "validator" : "regexp" , "visible_calc" : "model.person.type…" at bounding box center [542, 262] width 651 height 354
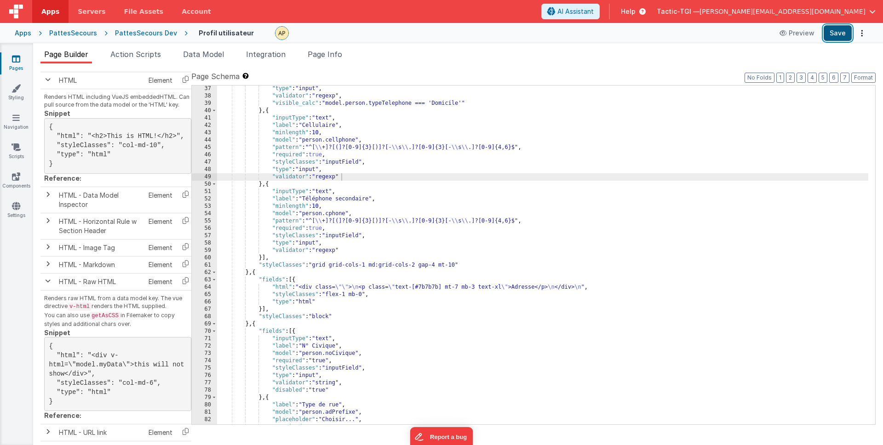
click at [848, 29] on button "Save" at bounding box center [838, 33] width 28 height 16
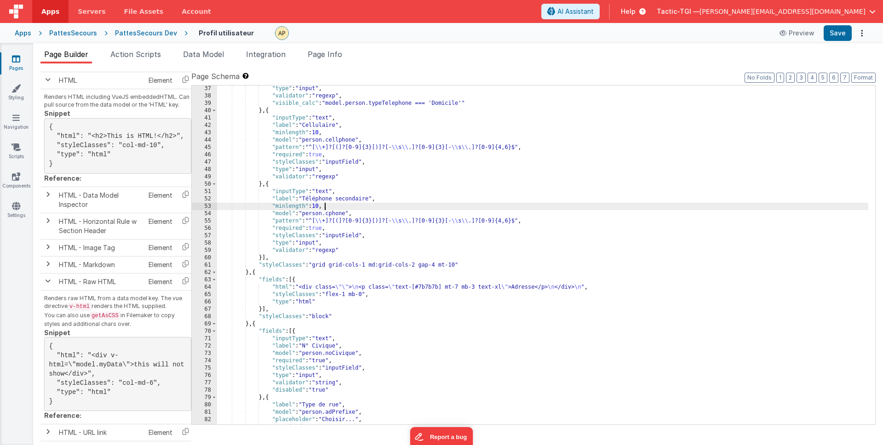
click at [548, 205] on div ""type" : "input" , "validator" : "regexp" , "visible_calc" : "model.person.type…" at bounding box center [542, 262] width 651 height 354
click at [837, 36] on button "Save" at bounding box center [838, 33] width 28 height 16
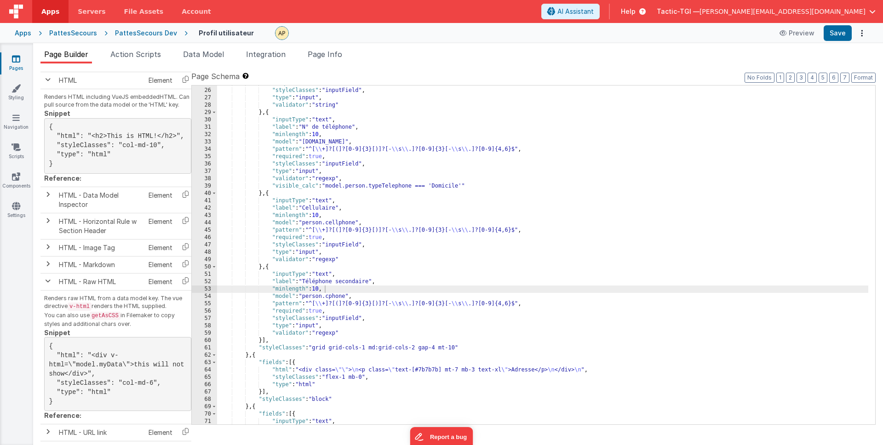
scroll to position [227, 0]
click at [333, 296] on div ""required" : "true" , "styleClasses" : "inputField" , "type" : "input" , "valid…" at bounding box center [542, 257] width 651 height 354
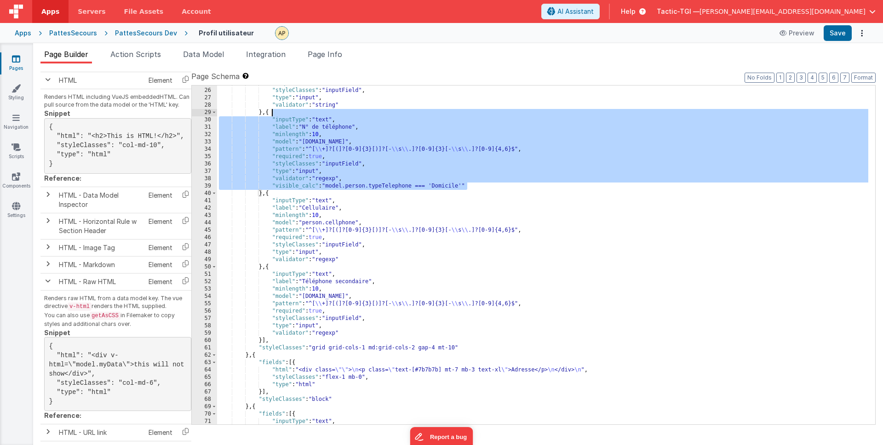
drag, startPoint x: 465, startPoint y: 184, endPoint x: 272, endPoint y: 113, distance: 205.7
click at [272, 113] on div ""required" : "true" , "styleClasses" : "inputField" , "type" : "input" , "valid…" at bounding box center [542, 257] width 651 height 354
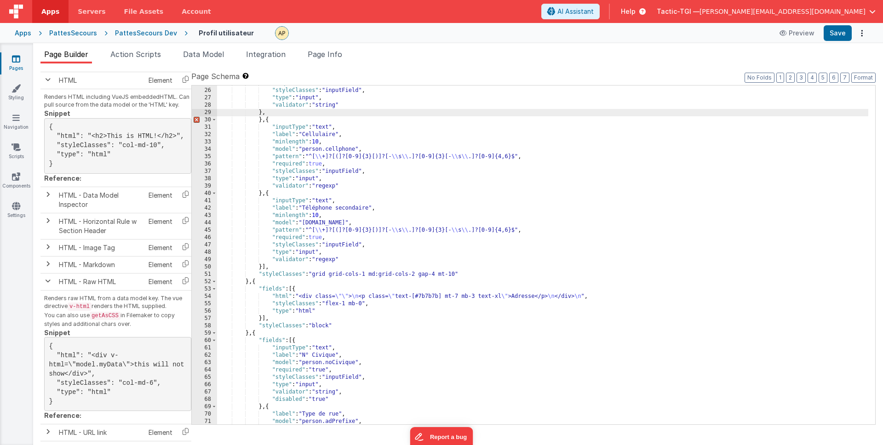
click at [265, 121] on div ""required" : "true" , "styleClasses" : "inputField" , "type" : "input" , "valid…" at bounding box center [542, 257] width 651 height 354
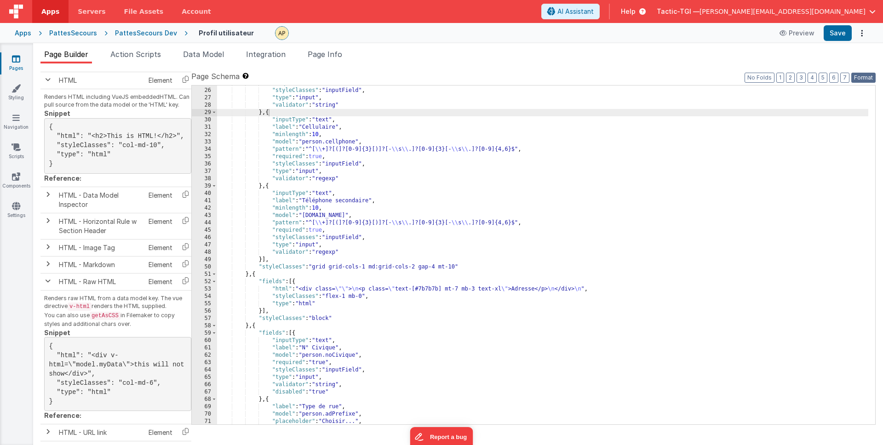
click at [862, 76] on button "Format" at bounding box center [863, 78] width 24 height 10
drag, startPoint x: 848, startPoint y: 33, endPoint x: 844, endPoint y: 45, distance: 12.5
click at [848, 33] on button "Save" at bounding box center [838, 33] width 28 height 16
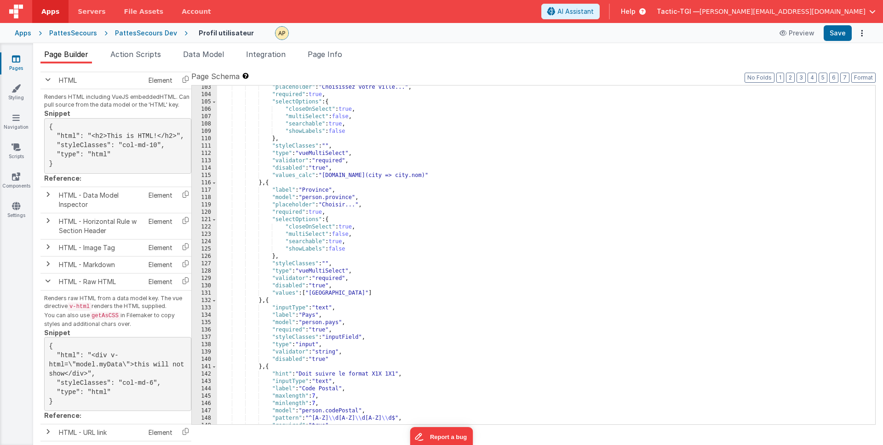
scroll to position [795, 0]
click at [525, 292] on div ""model" : "person.ville" , "placeholder" : "Choisissez votre ville..." , "requi…" at bounding box center [542, 256] width 651 height 354
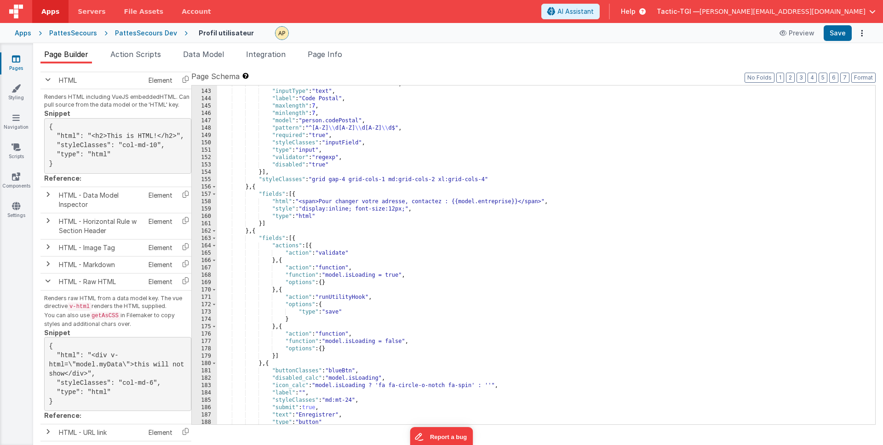
scroll to position [1126, 0]
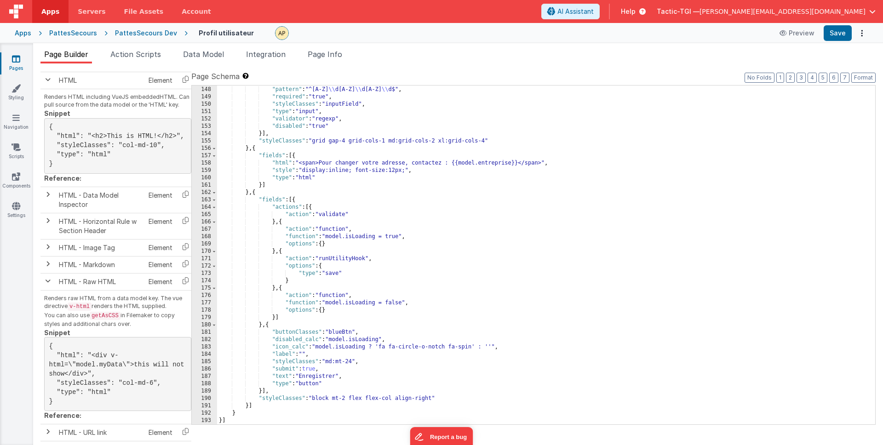
click at [525, 292] on div ""model" : "person.codePostal" , "pattern" : "^[A-Z] \\ d[A-Z] \\ d[A-Z] \\ d$" …" at bounding box center [542, 256] width 651 height 354
click at [490, 313] on div ""model" : "person.codePostal" , "pattern" : "^[A-Z] \\ d[A-Z] \\ d[A-Z] \\ d$" …" at bounding box center [542, 256] width 651 height 354
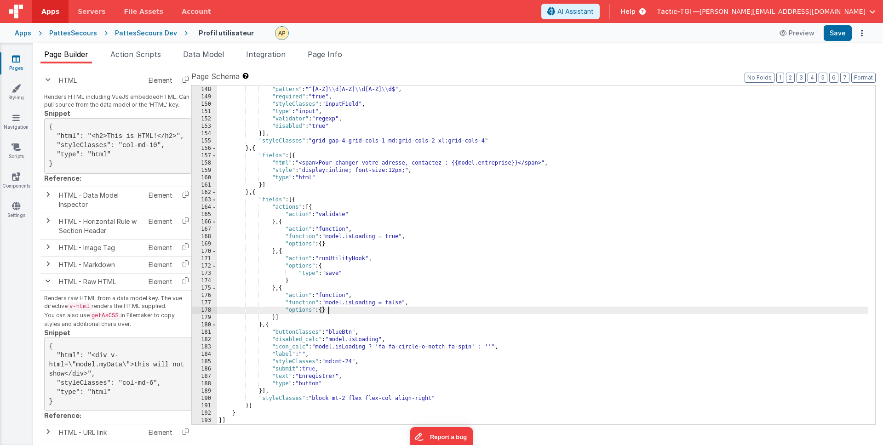
click at [470, 295] on div ""model" : "person.codePostal" , "pattern" : "^[A-Z] \\ d[A-Z] \\ d[A-Z] \\ d$" …" at bounding box center [542, 256] width 651 height 354
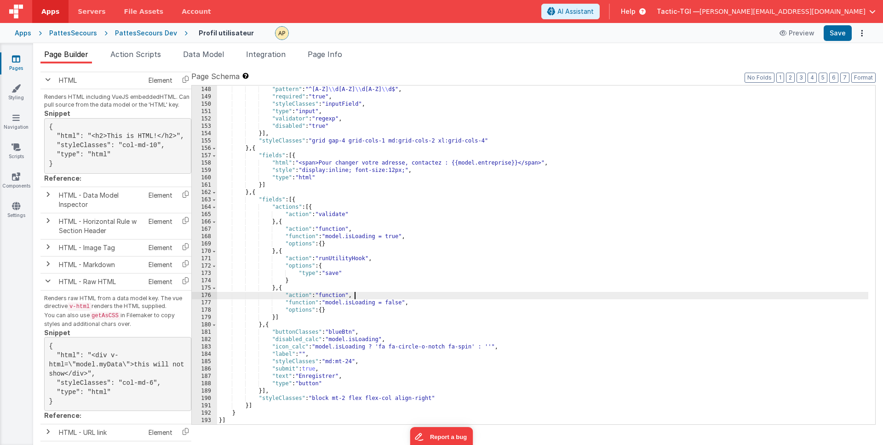
click at [352, 329] on div ""model" : "person.codePostal" , "pattern" : "^[A-Z] \\ d[A-Z] \\ d[A-Z] \\ d$" …" at bounding box center [542, 256] width 651 height 354
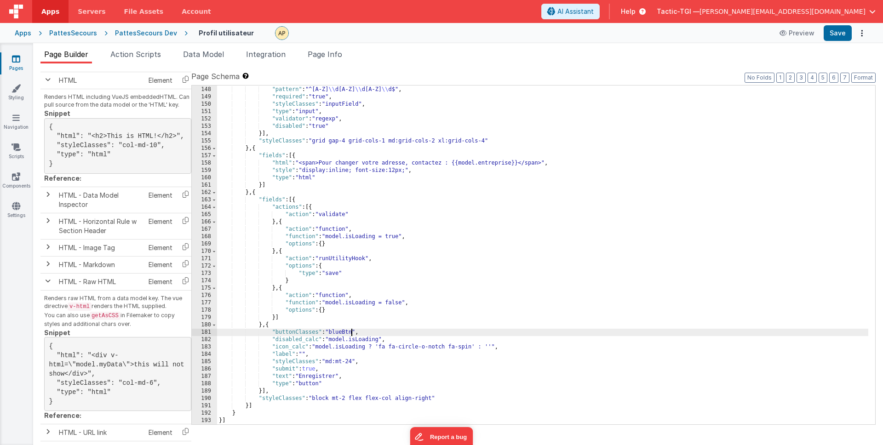
click at [301, 199] on div ""model" : "person.codePostal" , "pattern" : "^[A-Z] \\ d[A-Z] \\ d[A-Z] \\ d$" …" at bounding box center [542, 256] width 651 height 354
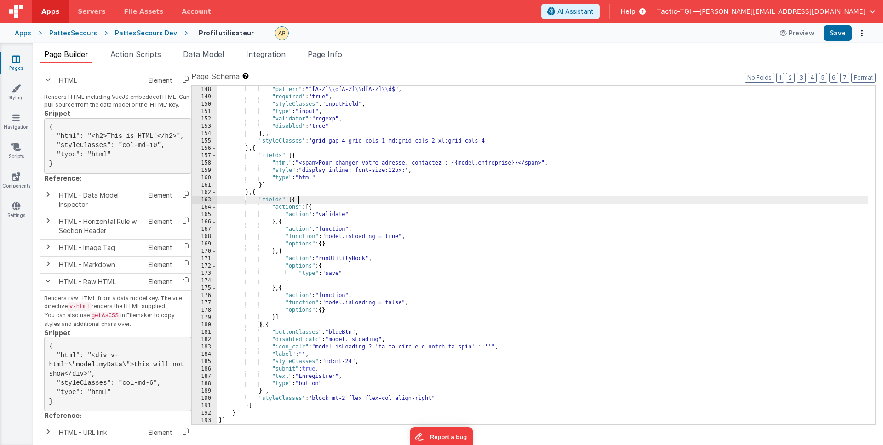
click at [247, 185] on div ""model" : "person.codePostal" , "pattern" : "^[A-Z] \\ d[A-Z] \\ d[A-Z] \\ d$" …" at bounding box center [542, 256] width 651 height 354
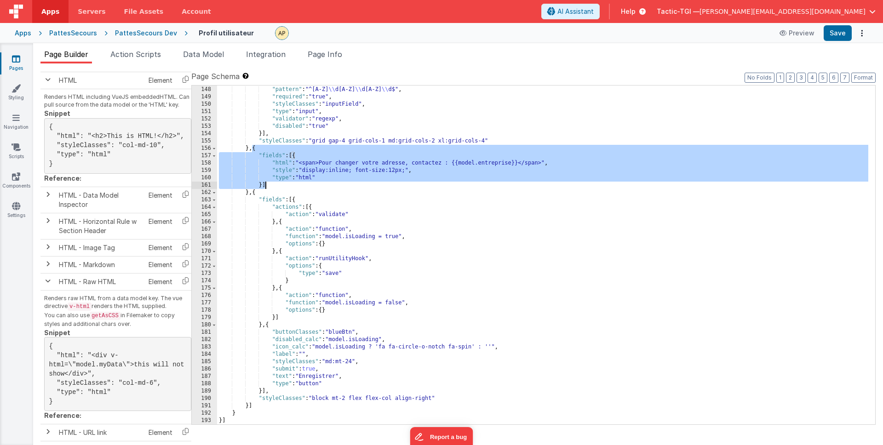
drag, startPoint x: 256, startPoint y: 155, endPoint x: 281, endPoint y: 185, distance: 39.5
click at [281, 185] on div ""model" : "person.codePostal" , "pattern" : "^[A-Z] \\ d[A-Z] \\ d[A-Z] \\ d$" …" at bounding box center [542, 256] width 651 height 354
click at [466, 219] on div ""model" : "person.codePostal" , "pattern" : "^[A-Z] \\ d[A-Z] \\ d[A-Z] \\ d$" …" at bounding box center [542, 256] width 651 height 354
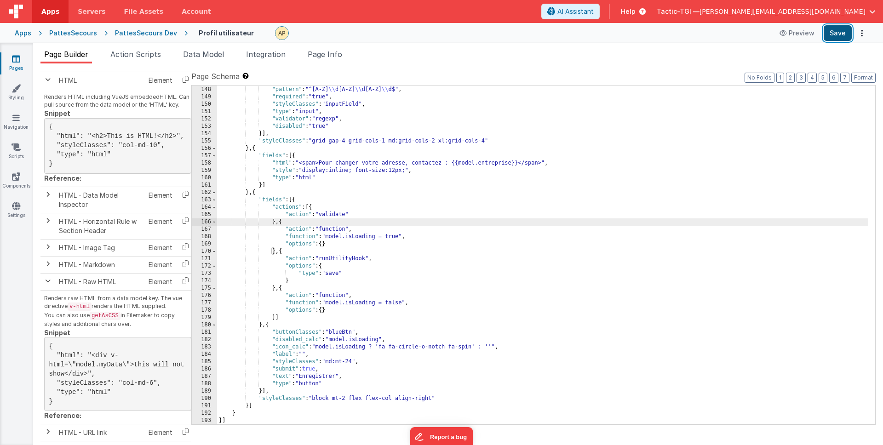
click at [833, 33] on button "Save" at bounding box center [838, 33] width 28 height 16
click at [528, 305] on div ""model" : "person.codePostal" , "pattern" : "^[A-Z] \\ d[A-Z] \\ d[A-Z] \\ d$" …" at bounding box center [542, 256] width 651 height 354
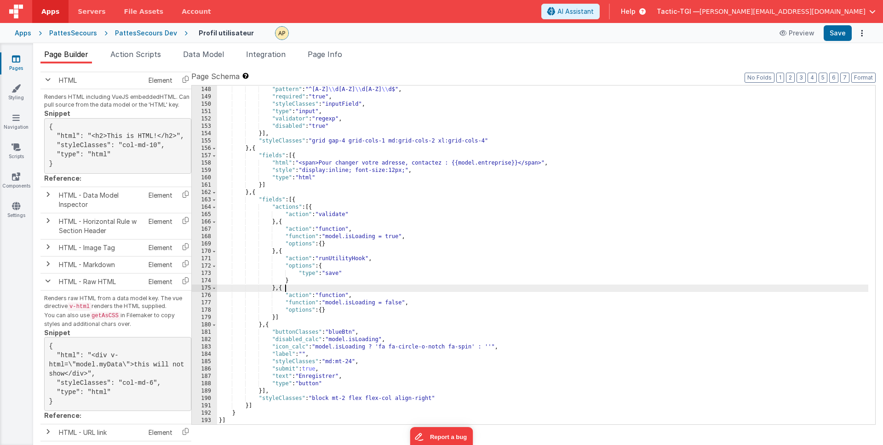
click at [523, 285] on div ""model" : "person.codePostal" , "pattern" : "^[A-Z] \\ d[A-Z] \\ d[A-Z] \\ d$" …" at bounding box center [542, 256] width 651 height 354
drag, startPoint x: 347, startPoint y: 398, endPoint x: 374, endPoint y: 405, distance: 28.0
click at [347, 398] on div ""model" : "person.codePostal" , "pattern" : "^[A-Z] \\ d[A-Z] \\ d[A-Z] \\ d$" …" at bounding box center [542, 256] width 651 height 354
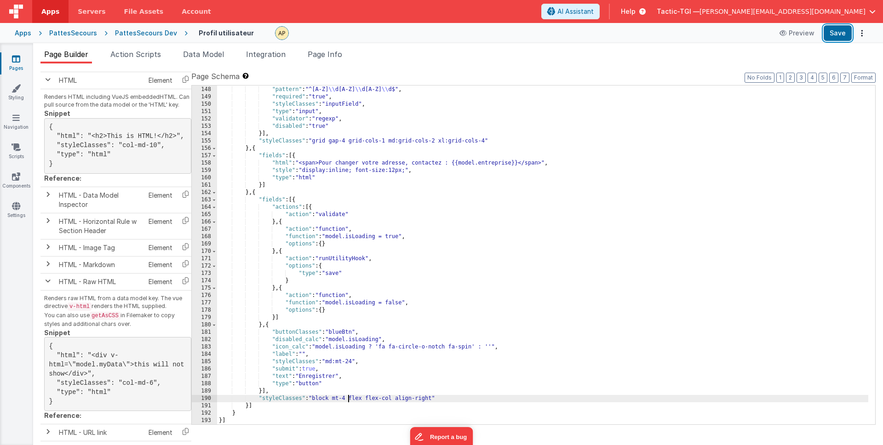
click at [842, 34] on button "Save" at bounding box center [838, 33] width 28 height 16
click at [512, 263] on div ""model" : "person.codePostal" , "pattern" : "^[A-Z] \\ d[A-Z] \\ d[A-Z] \\ d$" …" at bounding box center [542, 256] width 651 height 354
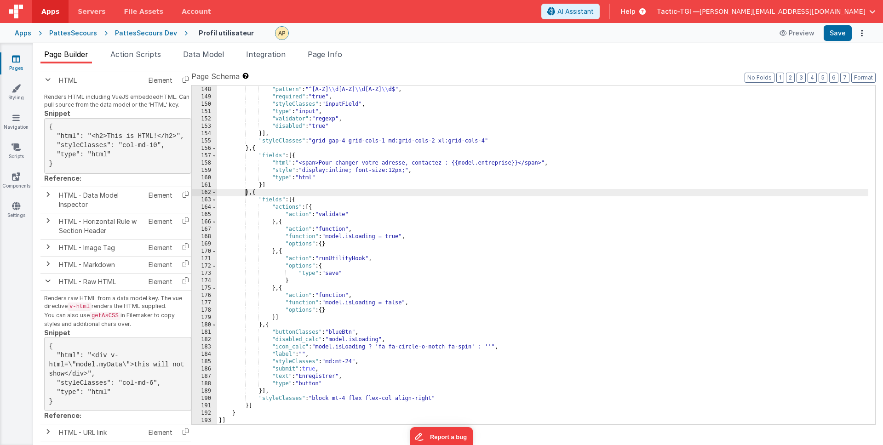
click at [244, 194] on div ""model" : "person.codePostal" , "pattern" : "^[A-Z] \\ d[A-Z] \\ d[A-Z] \\ d$" …" at bounding box center [542, 256] width 651 height 354
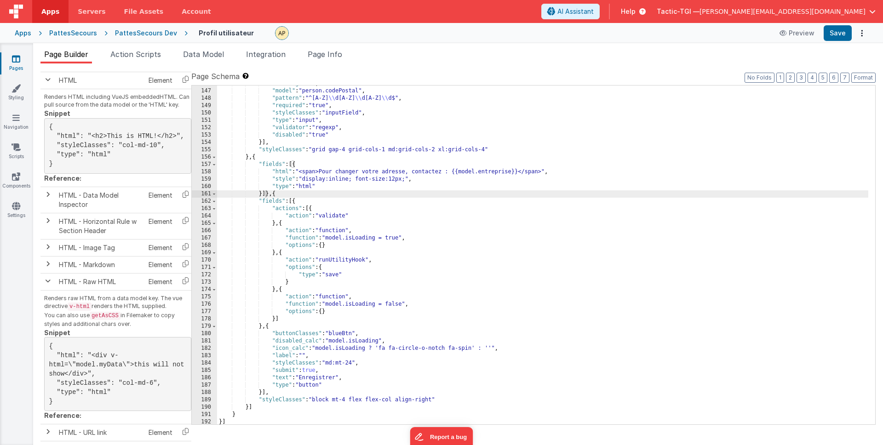
scroll to position [1109, 0]
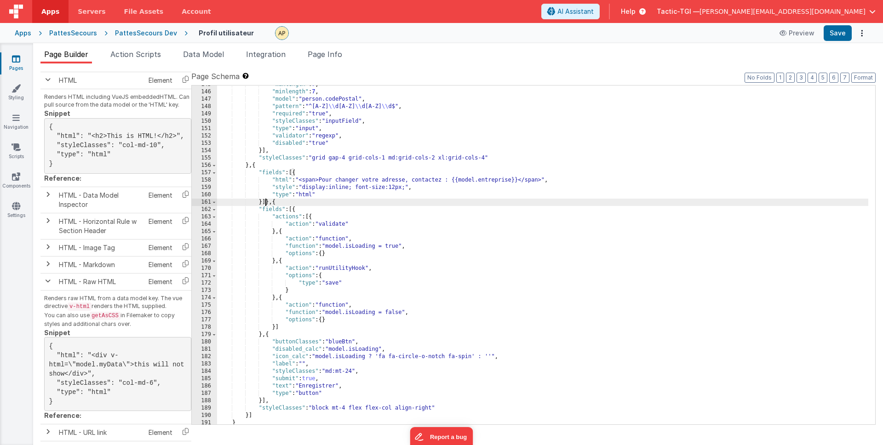
click at [612, 243] on div ""maxlength" : 7 , "minlength" : 7 , "model" : "person.codePostal" , "pattern" :…" at bounding box center [542, 258] width 651 height 354
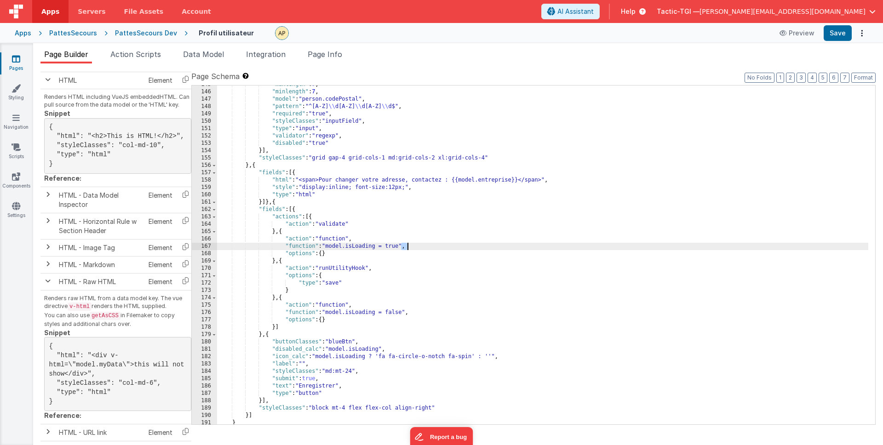
click at [612, 243] on div ""maxlength" : 7 , "minlength" : 7 , "model" : "person.codePostal" , "pattern" :…" at bounding box center [542, 258] width 651 height 354
click at [265, 203] on div ""maxlength" : 7 , "minlength" : 7 , "model" : "person.codePostal" , "pattern" :…" at bounding box center [542, 258] width 651 height 354
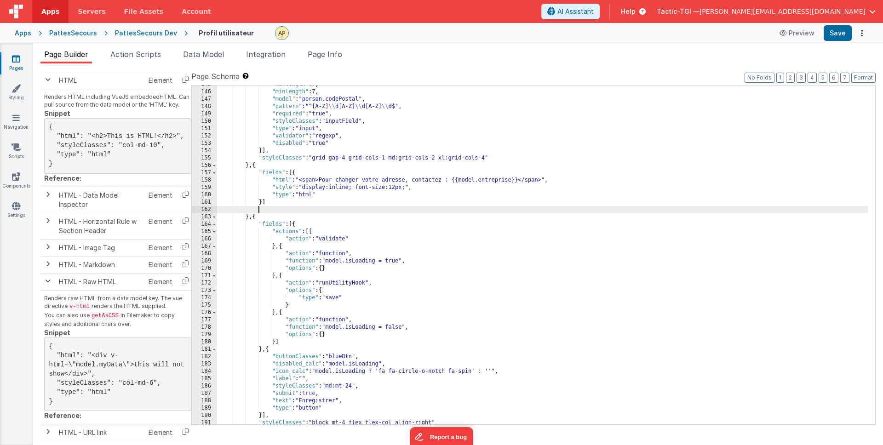
click at [280, 205] on div ""maxlength" : 7 , "minlength" : 7 , "model" : "person.codePostal" , "pattern" :…" at bounding box center [542, 258] width 651 height 354
click at [864, 78] on button "Format" at bounding box center [863, 78] width 24 height 10
click at [863, 78] on button "Format" at bounding box center [863, 78] width 24 height 10
click at [270, 209] on div ""maxlength" : 7 , "minlength" : 7 , "model" : "person.codePostal" , "pattern" :…" at bounding box center [542, 258] width 651 height 354
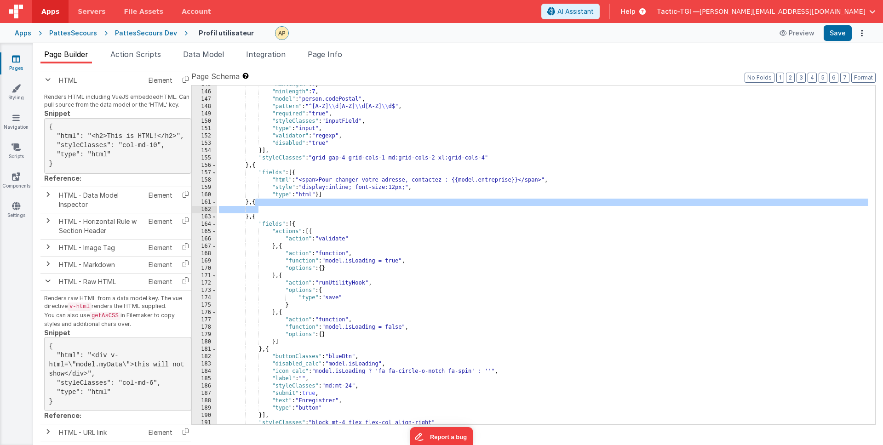
drag, startPoint x: 244, startPoint y: 200, endPoint x: 246, endPoint y: 205, distance: 4.8
click at [244, 201] on div ""maxlength" : 7 , "minlength" : 7 , "model" : "person.codePostal" , "pattern" :…" at bounding box center [542, 258] width 651 height 354
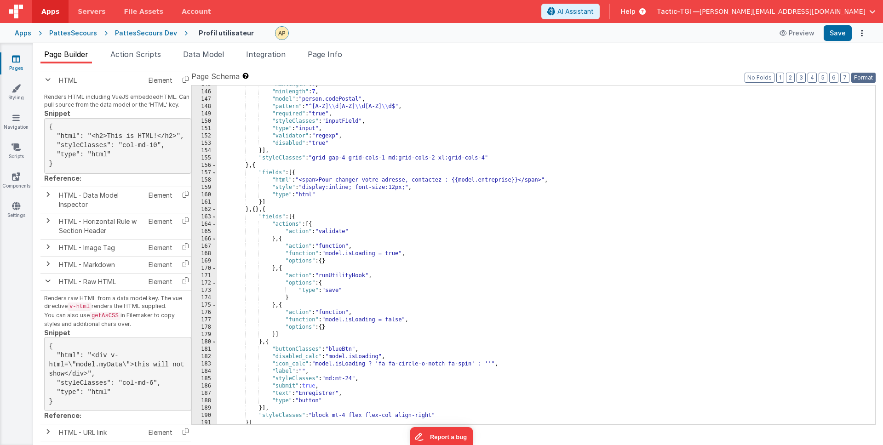
click at [857, 80] on button "Format" at bounding box center [863, 78] width 24 height 10
click at [860, 79] on button "Format" at bounding box center [863, 78] width 24 height 10
drag, startPoint x: 386, startPoint y: 201, endPoint x: 305, endPoint y: 214, distance: 82.0
click at [385, 201] on div ""maxlength" : 7 , "minlength" : 7 , "model" : "person.codePostal" , "pattern" :…" at bounding box center [542, 258] width 651 height 354
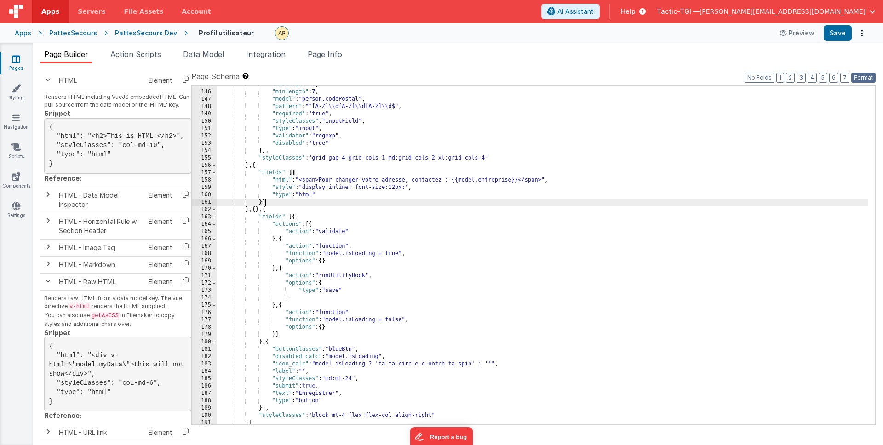
click at [860, 76] on button "Format" at bounding box center [863, 78] width 24 height 10
drag, startPoint x: 860, startPoint y: 76, endPoint x: 399, endPoint y: 222, distance: 483.9
click at [860, 76] on button "Format" at bounding box center [863, 78] width 24 height 10
drag, startPoint x: 383, startPoint y: 219, endPoint x: 306, endPoint y: 208, distance: 77.6
click at [379, 220] on div ""maxlength" : 7 , "minlength" : 7 , "model" : "person.codePostal" , "pattern" :…" at bounding box center [542, 258] width 651 height 354
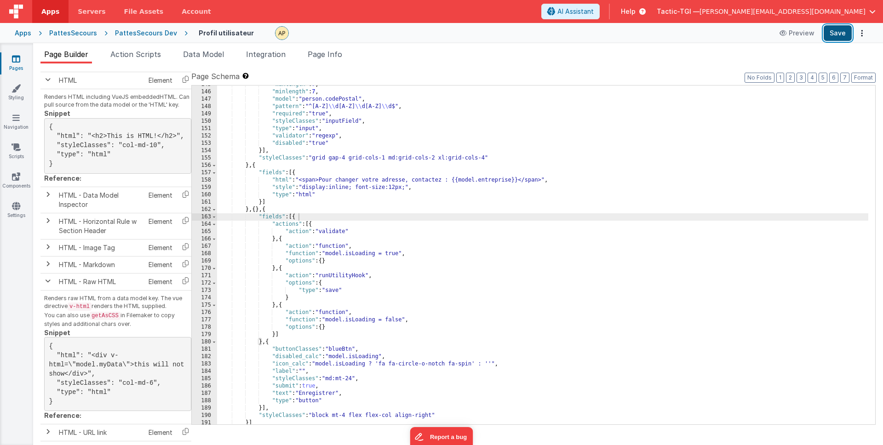
click at [841, 34] on button "Save" at bounding box center [838, 33] width 28 height 16
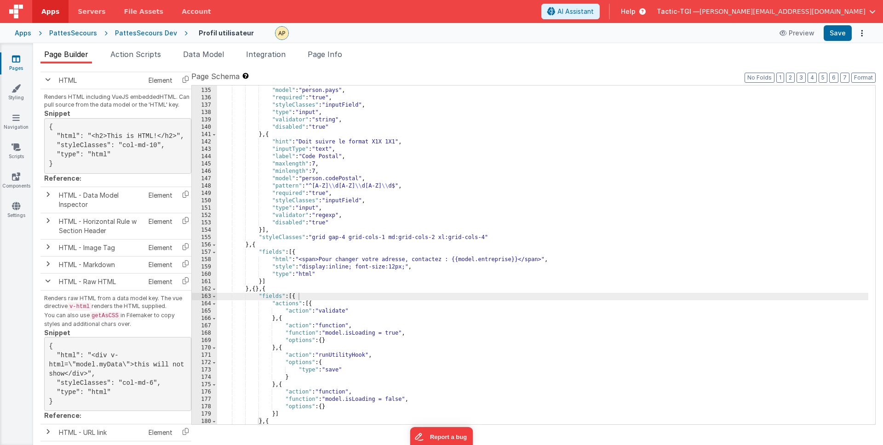
scroll to position [1046, 0]
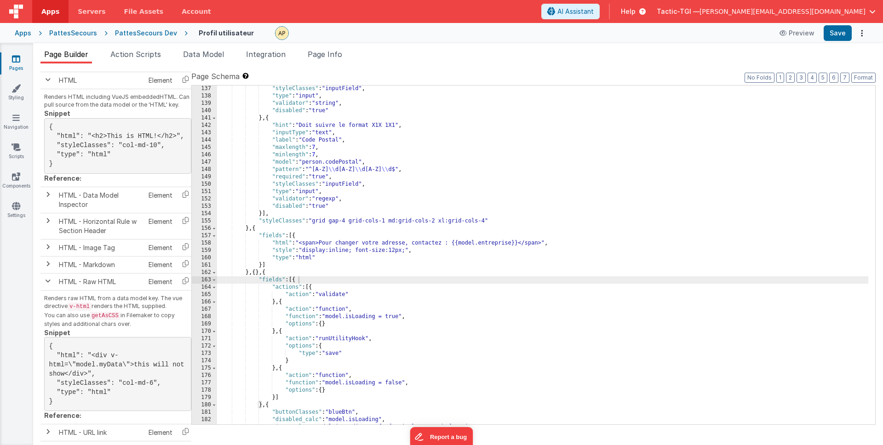
click at [259, 275] on div ""styleClasses" : "inputField" , "type" : "input" , "validator" : "string" , "di…" at bounding box center [542, 262] width 651 height 354
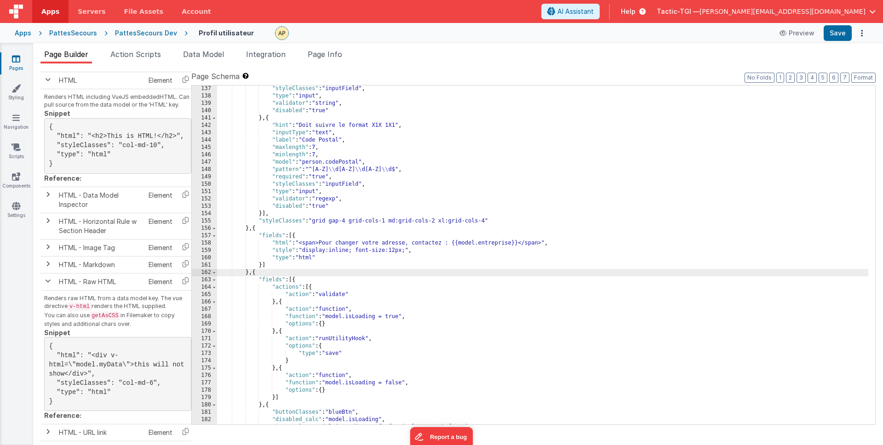
scroll to position [1126, 0]
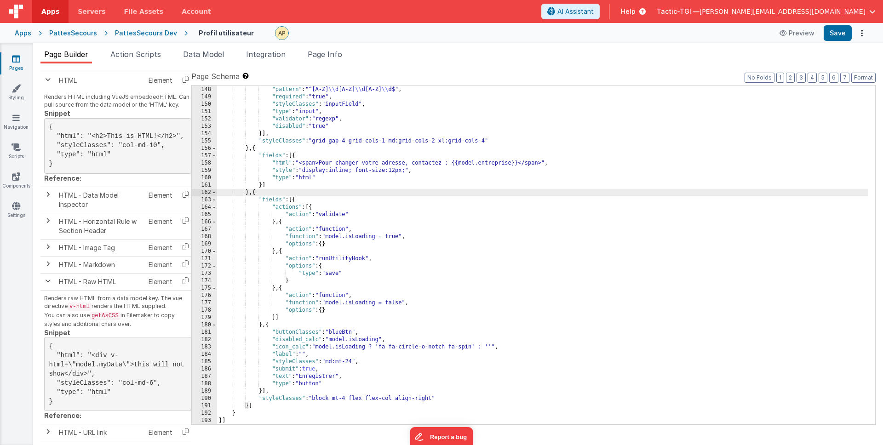
click at [339, 121] on div ""model" : "person.codePostal" , "pattern" : "^[A-Z] \\ d[A-Z] \\ d[A-Z] \\ d$" …" at bounding box center [542, 256] width 651 height 354
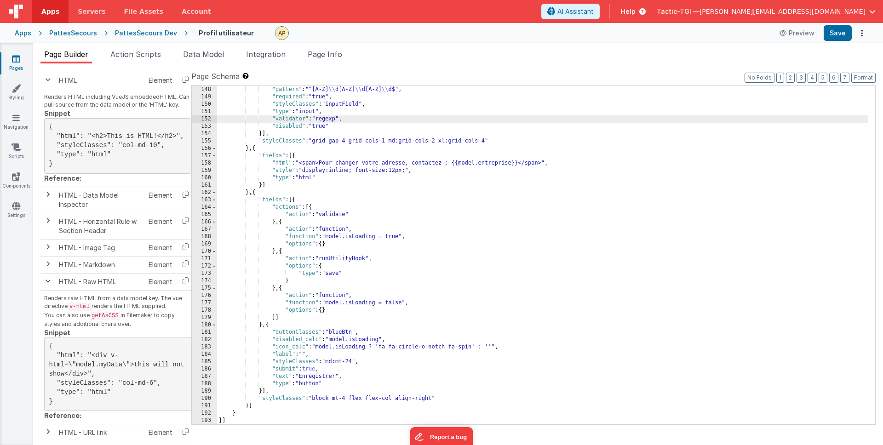
click at [334, 276] on div ""model" : "person.codePostal" , "pattern" : "^[A-Z] \\ d[A-Z] \\ d[A-Z] \\ d$" …" at bounding box center [542, 256] width 651 height 354
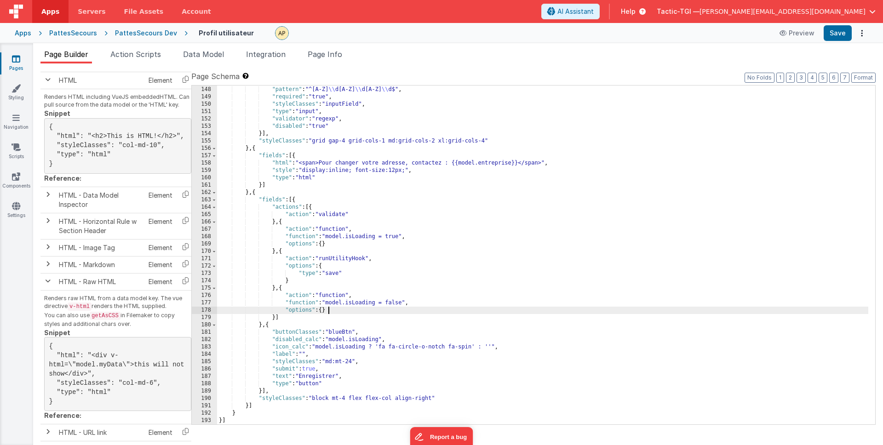
click at [345, 308] on div ""model" : "person.codePostal" , "pattern" : "^[A-Z] \\ d[A-Z] \\ d[A-Z] \\ d$" …" at bounding box center [542, 256] width 651 height 354
click at [292, 322] on div ""model" : "person.codePostal" , "pattern" : "^[A-Z] \\ d[A-Z] \\ d[A-Z] \\ d$" …" at bounding box center [542, 256] width 651 height 354
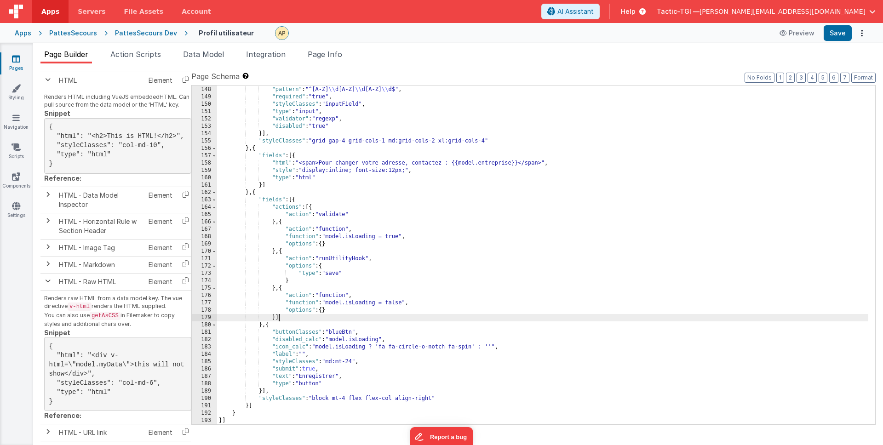
click at [292, 316] on div ""model" : "person.codePostal" , "pattern" : "^[A-Z] \\ d[A-Z] \\ d[A-Z] \\ d$" …" at bounding box center [542, 256] width 651 height 354
click at [305, 327] on div ""model" : "person.codePostal" , "pattern" : "^[A-Z] \\ d[A-Z] \\ d[A-Z] \\ d$" …" at bounding box center [542, 256] width 651 height 354
click at [843, 33] on button "Save" at bounding box center [838, 33] width 28 height 16
click at [337, 326] on div ""model" : "person.codePostal" , "pattern" : "^[A-Z] \\ d[A-Z] \\ d[A-Z] \\ d$" …" at bounding box center [542, 256] width 651 height 354
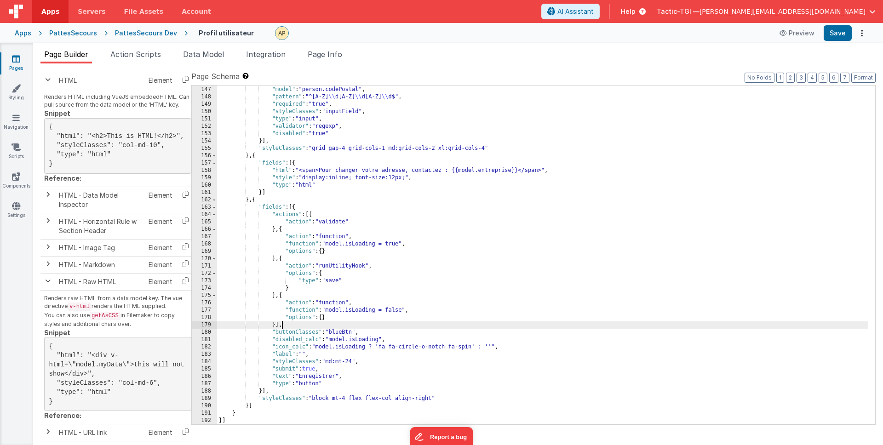
scroll to position [1118, 0]
click at [467, 265] on div ""minlength" : 7 , "model" : "person.codePostal" , "pattern" : "^[A-Z] \\ d[A-Z]…" at bounding box center [542, 256] width 651 height 354
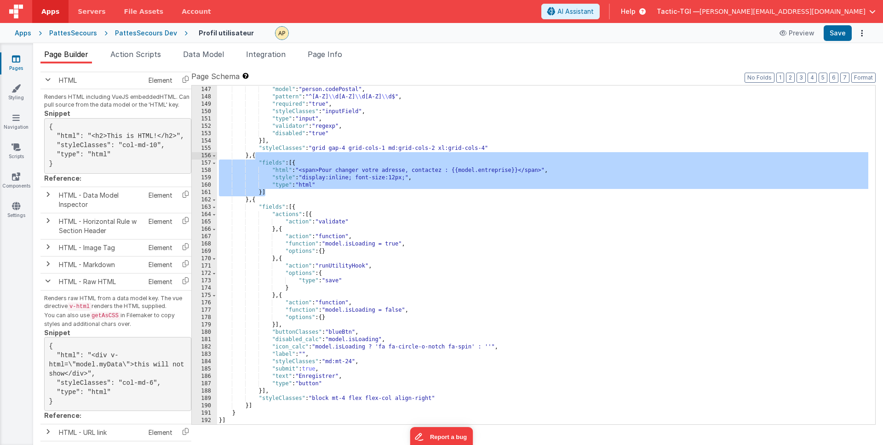
drag, startPoint x: 275, startPoint y: 194, endPoint x: 255, endPoint y: 156, distance: 42.6
click at [255, 156] on div ""minlength" : 7 , "model" : "person.codePostal" , "pattern" : "^[A-Z] \\ d[A-Z]…" at bounding box center [542, 256] width 651 height 354
click at [301, 195] on div ""minlength" : 7 , "model" : "person.codePostal" , "pattern" : "^[A-Z] \\ d[A-Z]…" at bounding box center [542, 256] width 651 height 354
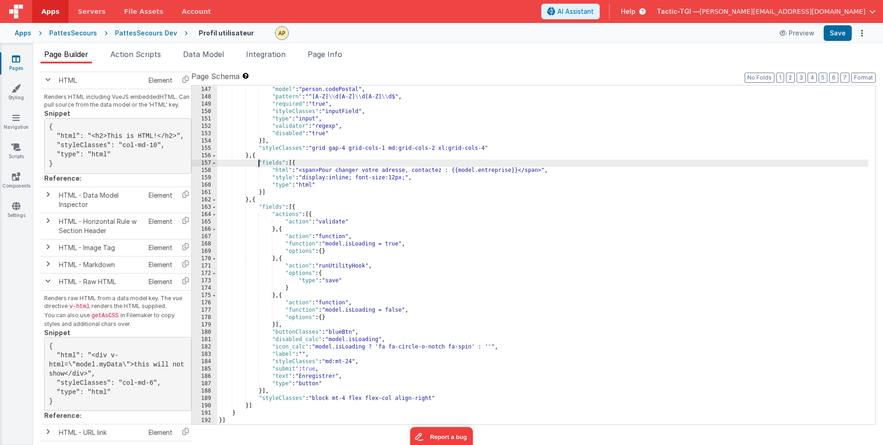
click at [259, 160] on div ""minlength" : 7 , "model" : "person.codePostal" , "pattern" : "^[A-Z] \\ d[A-Z]…" at bounding box center [542, 256] width 651 height 354
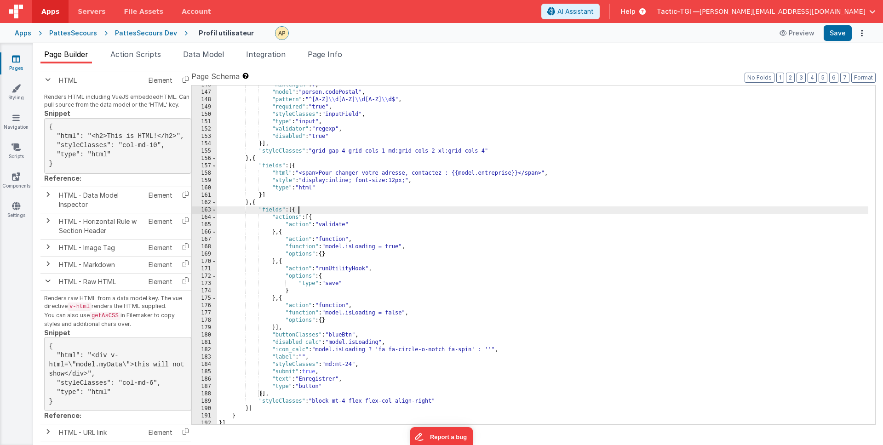
click at [625, 213] on div ""minlength" : 7 , "model" : "person.codePostal" , "pattern" : "^[A-Z] \\ d[A-Z]…" at bounding box center [542, 258] width 651 height 354
click at [248, 417] on div ""minlength" : 7 , "model" : "person.codePostal" , "pattern" : "^[A-Z] \\ d[A-Z]…" at bounding box center [542, 256] width 651 height 354
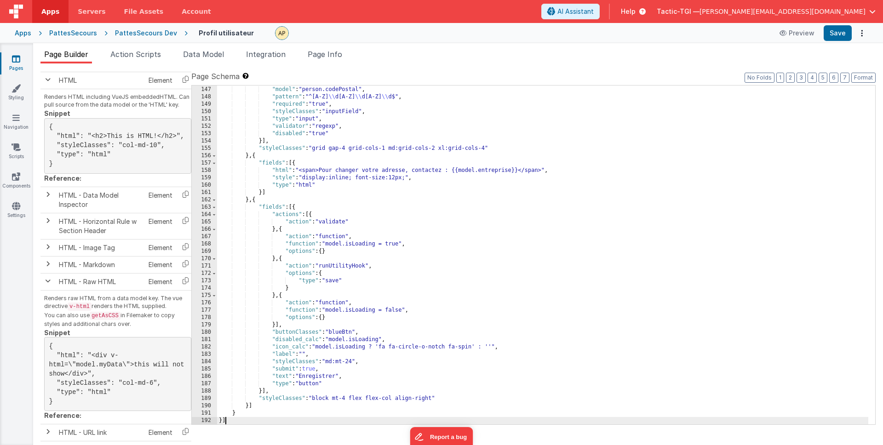
click at [244, 422] on div ""minlength" : 7 , "model" : "person.codePostal" , "pattern" : "^[A-Z] \\ d[A-Z]…" at bounding box center [542, 256] width 651 height 354
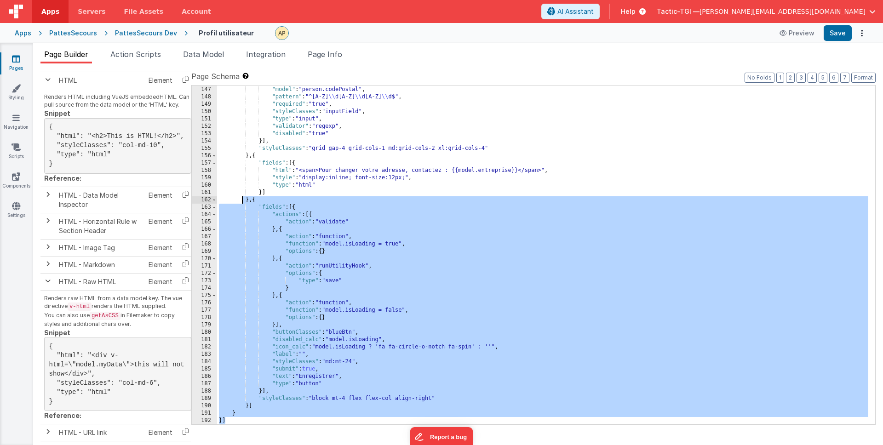
drag, startPoint x: 243, startPoint y: 422, endPoint x: 244, endPoint y: 201, distance: 221.7
click at [244, 201] on div ""minlength" : 7 , "model" : "person.codePostal" , "pattern" : "^[A-Z] \\ d[A-Z]…" at bounding box center [542, 256] width 651 height 354
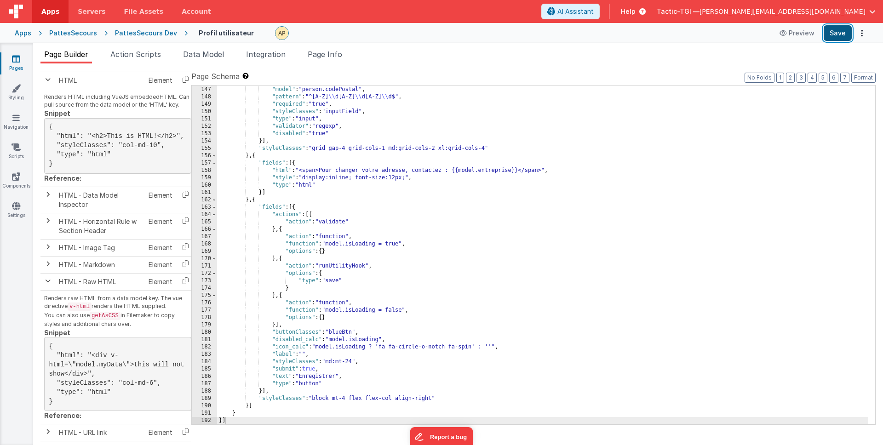
click at [846, 34] on button "Save" at bounding box center [838, 33] width 28 height 16
click at [259, 191] on div ""minlength" : 7 , "model" : "person.codePostal" , "pattern" : "^[A-Z] \\ d[A-Z]…" at bounding box center [542, 256] width 651 height 354
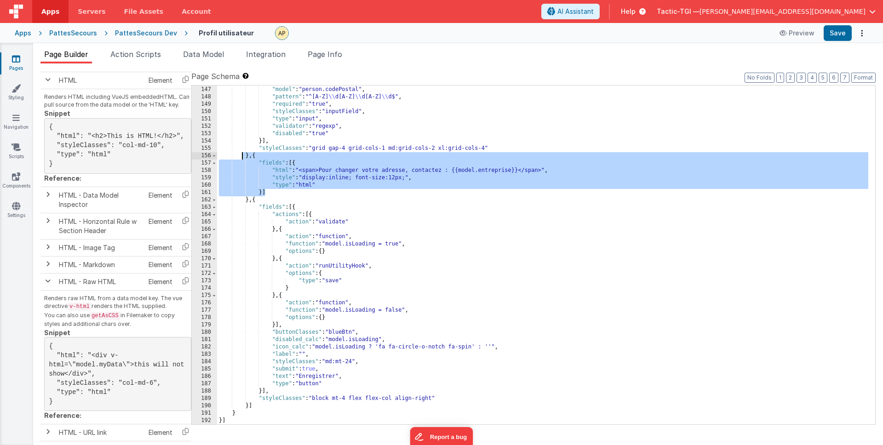
click at [243, 157] on div ""minlength" : 7 , "model" : "person.codePostal" , "pattern" : "^[A-Z] \\ d[A-Z]…" at bounding box center [542, 256] width 651 height 354
click at [304, 196] on div ""minlength" : 7 , "model" : "person.codePostal" , "pattern" : "^[A-Z] \\ d[A-Z]…" at bounding box center [542, 256] width 651 height 354
drag, startPoint x: 305, startPoint y: 194, endPoint x: 253, endPoint y: 157, distance: 63.3
click at [253, 157] on div ""minlength" : 7 , "model" : "person.codePostal" , "pattern" : "^[A-Z] \\ d[A-Z]…" at bounding box center [542, 256] width 651 height 354
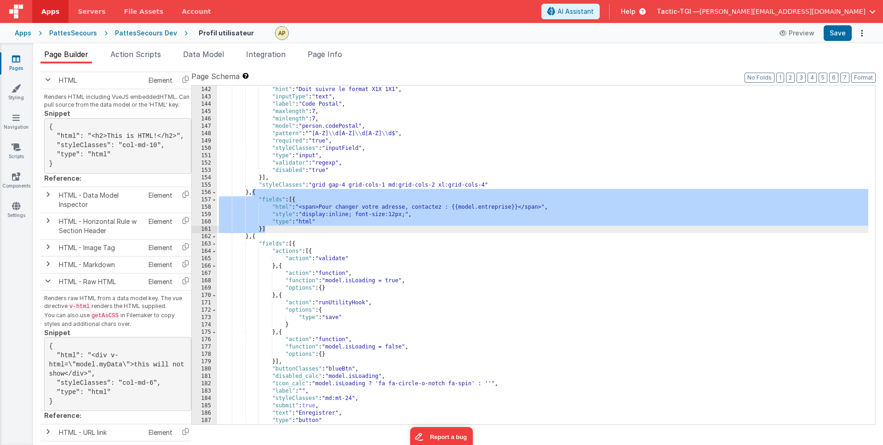
click at [268, 242] on div "} , { "hint" : "Doit suivre le format X1X 1X1" , "inputType" : "text" , "label"…" at bounding box center [542, 256] width 651 height 354
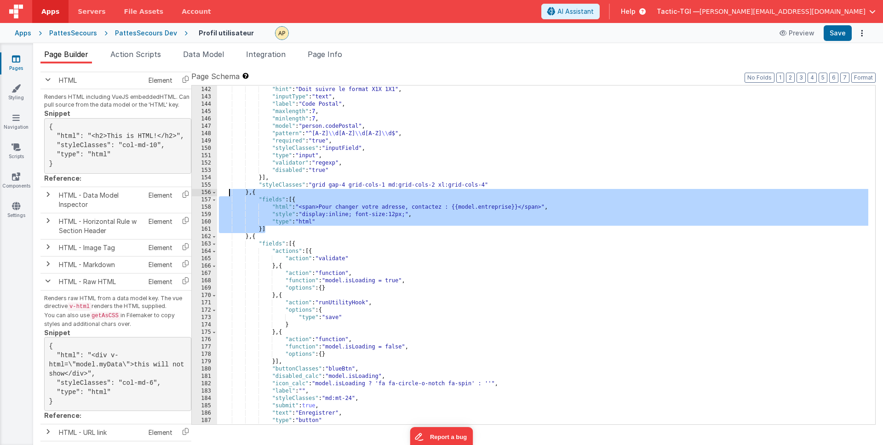
drag, startPoint x: 247, startPoint y: 213, endPoint x: 228, endPoint y: 191, distance: 29.1
click at [228, 191] on div "} , { "hint" : "Doit suivre le format X1X 1X1" , "inputType" : "text" , "label"…" at bounding box center [542, 256] width 651 height 354
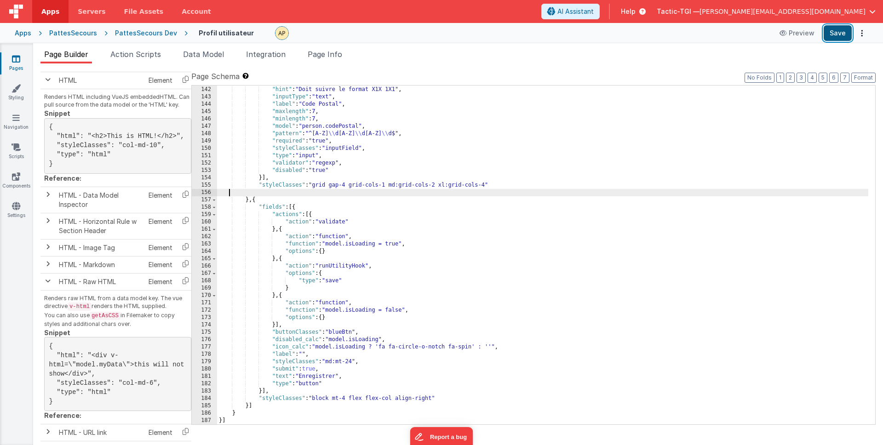
click at [842, 30] on button "Save" at bounding box center [838, 33] width 28 height 16
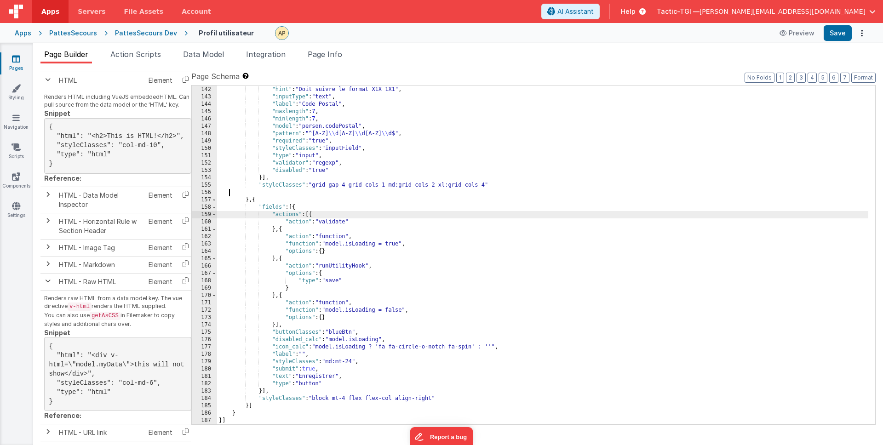
click at [390, 216] on div "} , { "hint" : "Doit suivre le format X1X 1X1" , "inputType" : "text" , "label"…" at bounding box center [542, 256] width 651 height 354
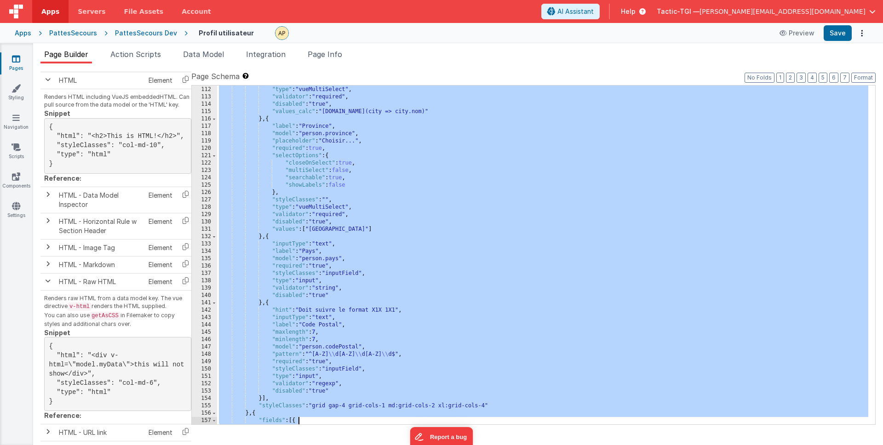
scroll to position [1118, 0]
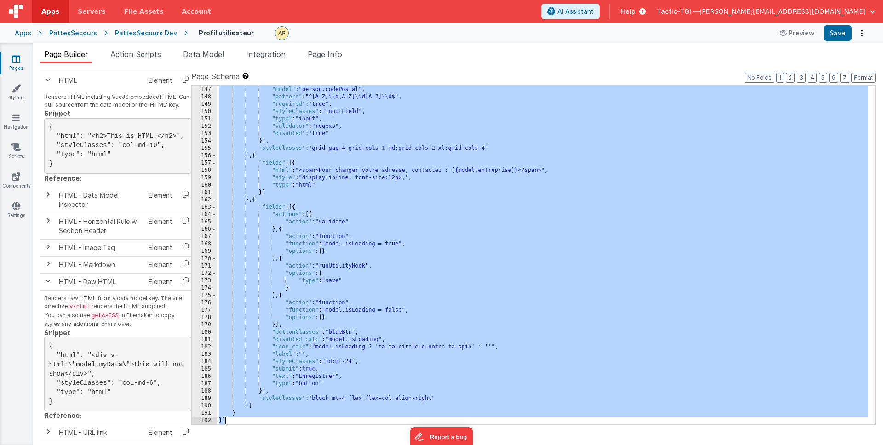
drag, startPoint x: 219, startPoint y: 91, endPoint x: 494, endPoint y: 445, distance: 448.2
click at [494, 445] on div "Snippet Library Name Type Accordion Element Alert Action Action authLogin Actio…" at bounding box center [457, 262] width 835 height 382
click at [431, 225] on div ""minlength" : 7 , "model" : "person.codePostal" , "pattern" : "^[A-Z] \\ d[A-Z]…" at bounding box center [542, 256] width 651 height 354
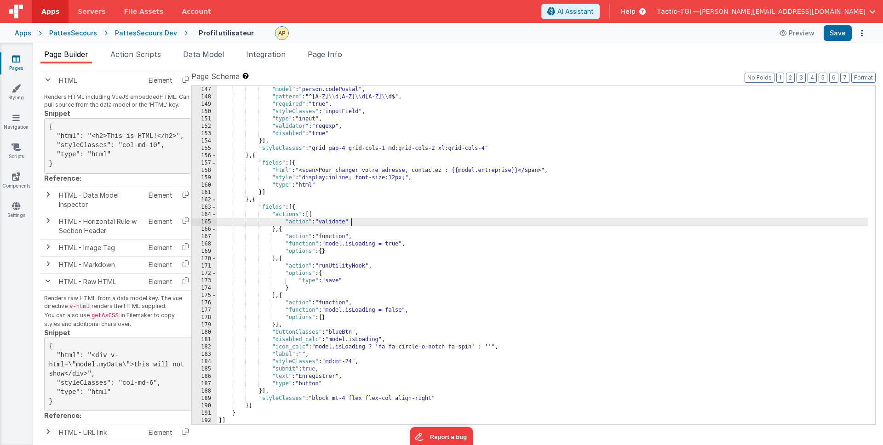
click at [374, 139] on div ""minlength" : 7 , "model" : "person.codePostal" , "pattern" : "^[A-Z] \\ d[A-Z]…" at bounding box center [542, 256] width 651 height 354
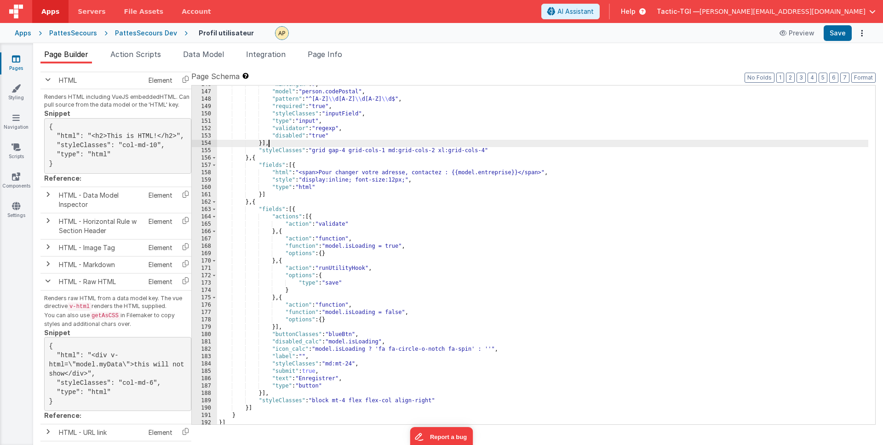
scroll to position [1115, 0]
click at [241, 212] on div ""minlength" : 7 , "model" : "person.codePostal" , "pattern" : "^[A-Z] \\ d[A-Z]…" at bounding box center [542, 258] width 651 height 354
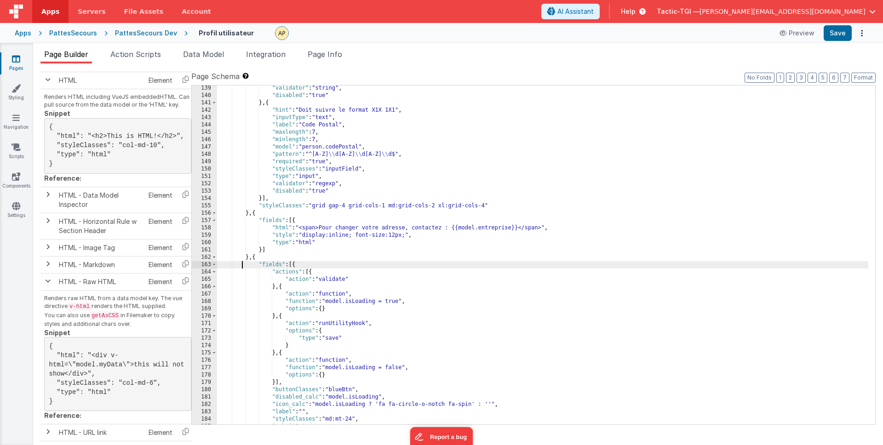
scroll to position [1061, 0]
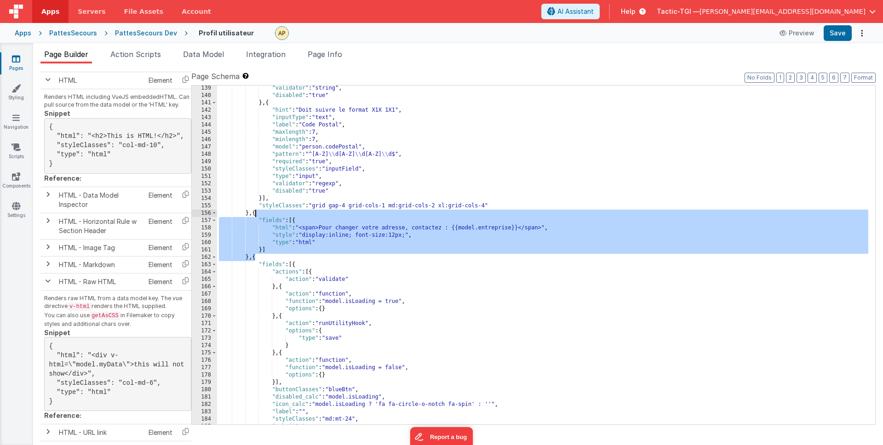
drag, startPoint x: 254, startPoint y: 258, endPoint x: 256, endPoint y: 217, distance: 41.4
click at [256, 217] on div ""validator" : "string" , "disabled" : "true" } , { "hint" : "Doit suivre le for…" at bounding box center [542, 262] width 651 height 354
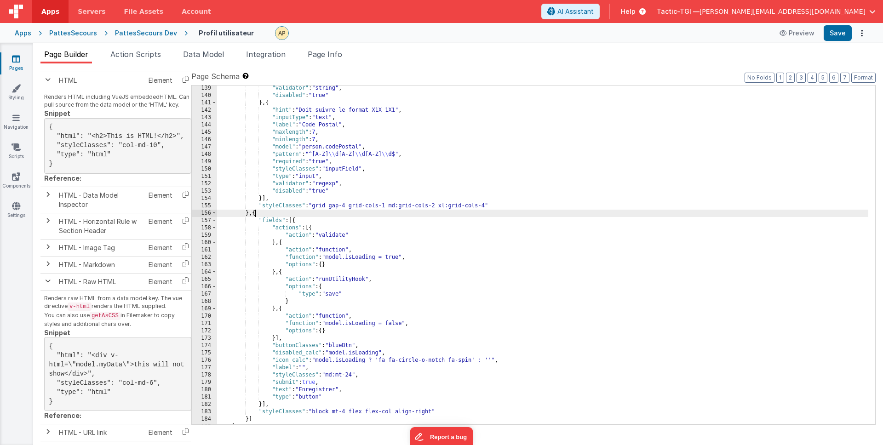
scroll to position [1074, 0]
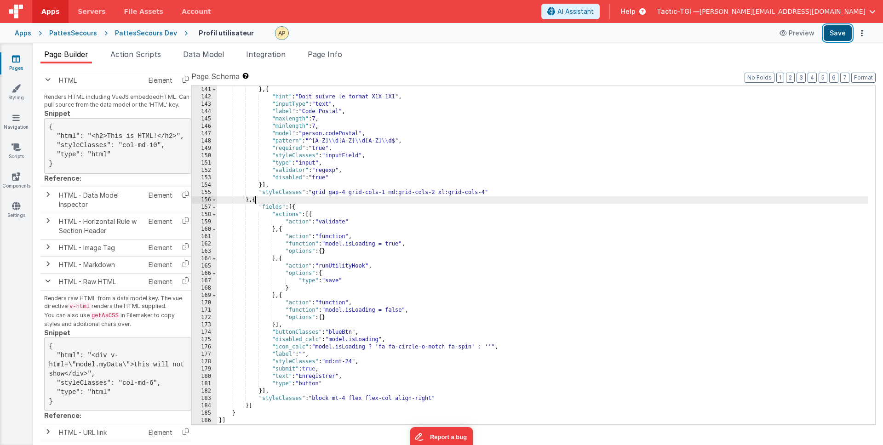
click at [844, 35] on button "Save" at bounding box center [838, 33] width 28 height 16
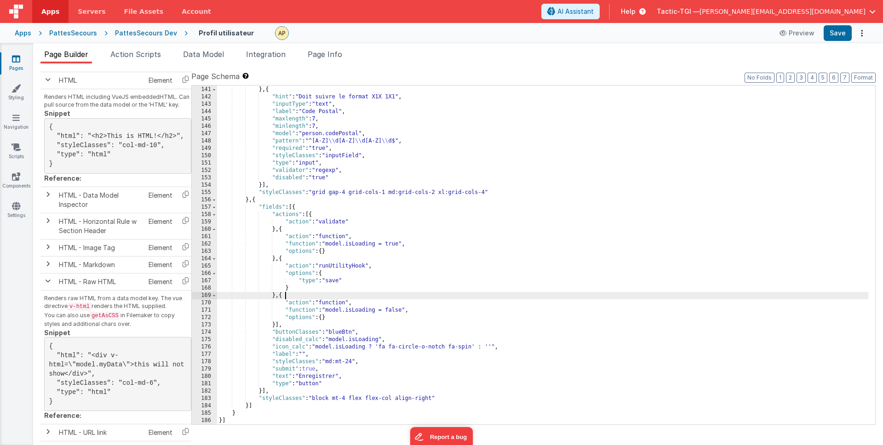
click at [308, 298] on div ""disabled" : "true" } , { "hint" : "Doit suivre le format X1X 1X1" , "inputType…" at bounding box center [542, 256] width 651 height 354
click at [328, 326] on div ""disabled" : "true" } , { "hint" : "Doit suivre le format X1X 1X1" , "inputType…" at bounding box center [542, 256] width 651 height 354
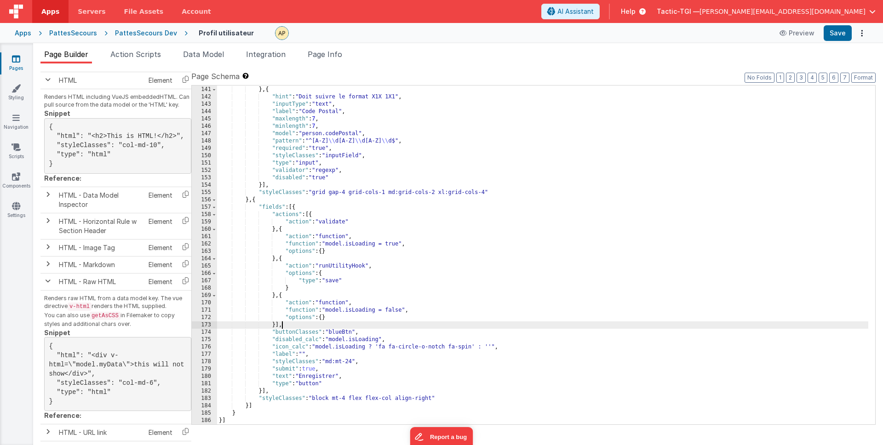
drag, startPoint x: 346, startPoint y: 333, endPoint x: 345, endPoint y: 345, distance: 12.0
click at [346, 333] on div ""disabled" : "true" } , { "hint" : "Doit suivre le format X1X 1X1" , "inputType…" at bounding box center [542, 256] width 651 height 354
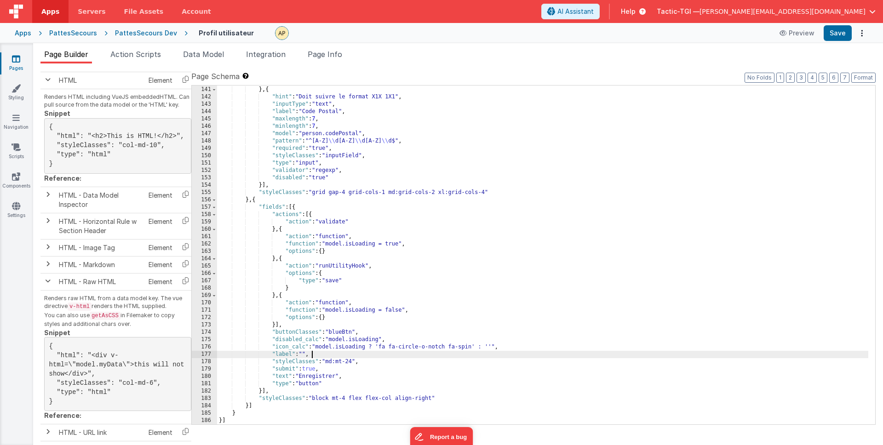
drag, startPoint x: 347, startPoint y: 356, endPoint x: 342, endPoint y: 385, distance: 30.3
click at [347, 356] on div ""disabled" : "true" } , { "hint" : "Doit suivre le format X1X 1X1" , "inputType…" at bounding box center [542, 256] width 651 height 354
drag, startPoint x: 341, startPoint y: 386, endPoint x: 339, endPoint y: 396, distance: 9.9
click at [341, 386] on div ""disabled" : "true" } , { "hint" : "Doit suivre le format X1X 1X1" , "inputType…" at bounding box center [542, 256] width 651 height 354
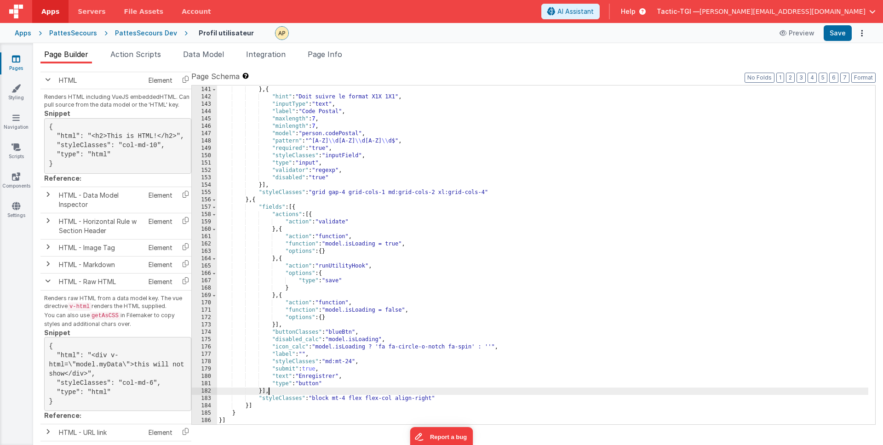
click at [323, 394] on div ""disabled" : "true" } , { "hint" : "Doit suivre le format X1X 1X1" , "inputType…" at bounding box center [542, 256] width 651 height 354
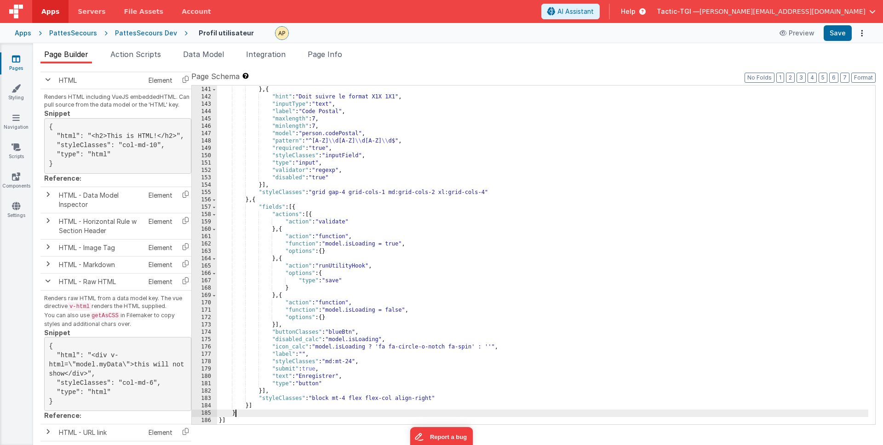
click at [312, 411] on div ""disabled" : "true" } , { "hint" : "Doit suivre le format X1X 1X1" , "inputType…" at bounding box center [542, 256] width 651 height 354
click at [237, 420] on div ""disabled" : "true" } , { "hint" : "Doit suivre le format X1X 1X1" , "inputType…" at bounding box center [542, 256] width 651 height 354
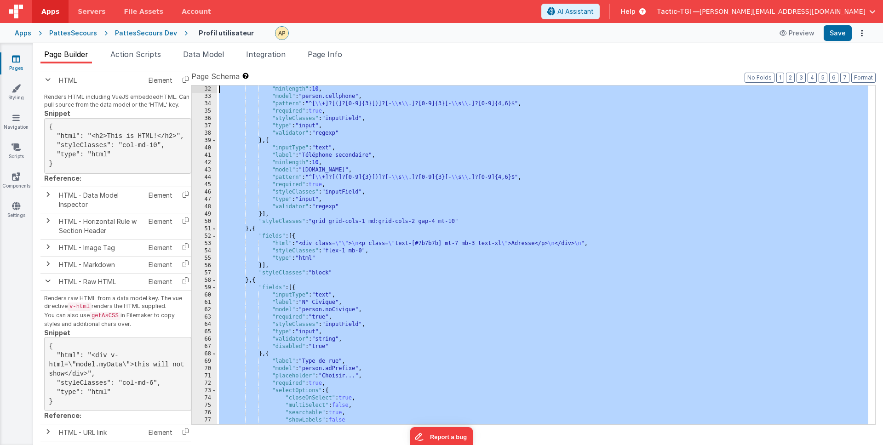
scroll to position [0, 0]
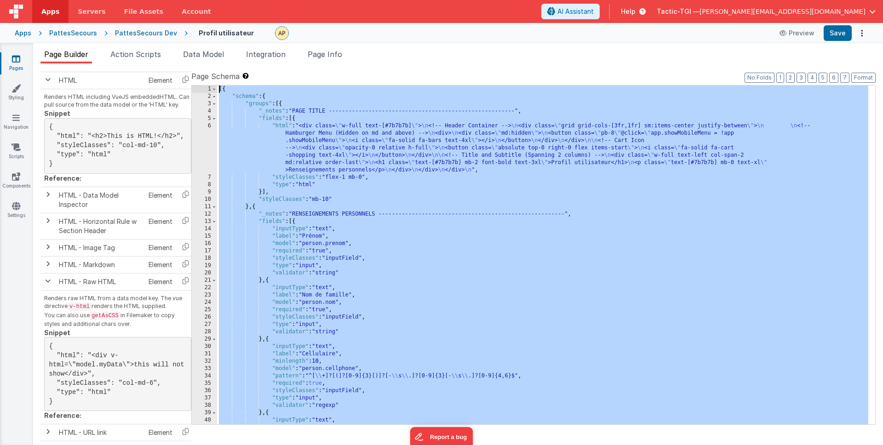
drag, startPoint x: 237, startPoint y: 422, endPoint x: 66, endPoint y: -52, distance: 503.2
click at [66, 0] on html "Apps Servers File Assets Account Some FUTURE Slot AI Assistant Help Tactic-TGI …" at bounding box center [441, 222] width 883 height 445
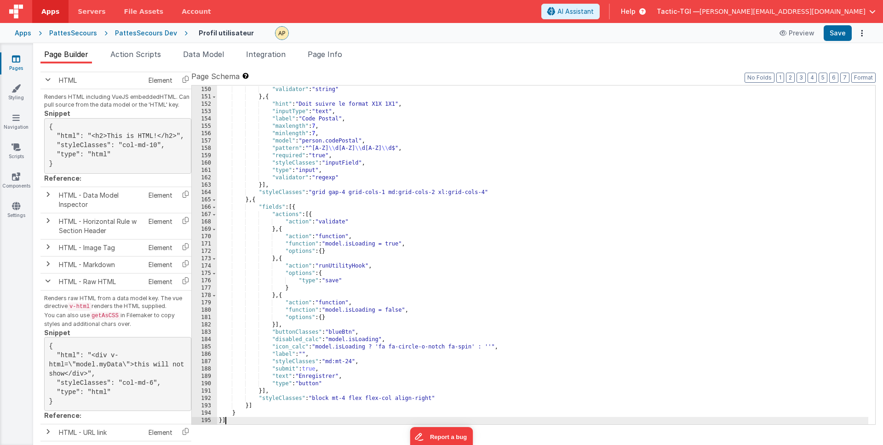
scroll to position [1140, 0]
drag, startPoint x: 833, startPoint y: 34, endPoint x: 826, endPoint y: 37, distance: 7.4
click at [833, 34] on button "Save" at bounding box center [838, 33] width 28 height 16
click at [837, 38] on button "Save" at bounding box center [838, 33] width 28 height 16
click at [799, 36] on button "Preview" at bounding box center [797, 33] width 46 height 15
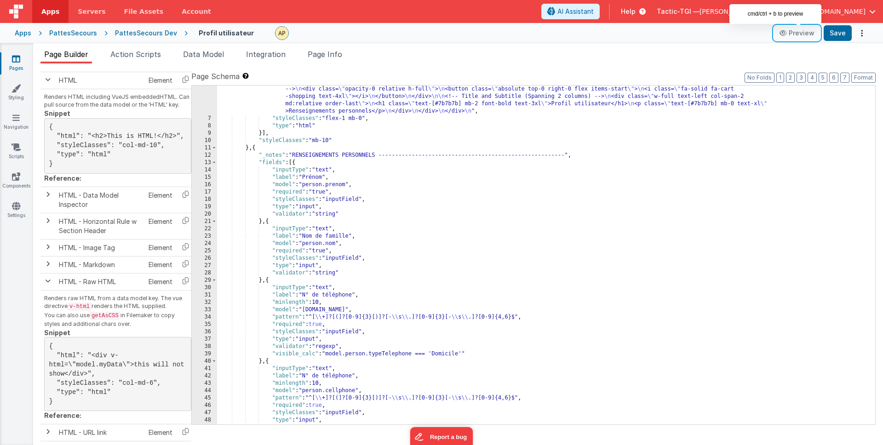
scroll to position [0, 0]
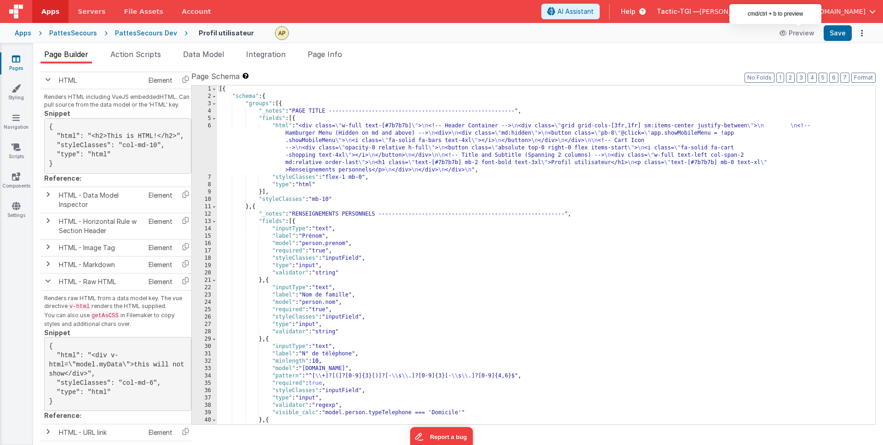
click at [404, 224] on div "[{ "schema" : { "groups" : [{ "_notes" : "PAGE TITLE --------------------------…" at bounding box center [542, 263] width 651 height 354
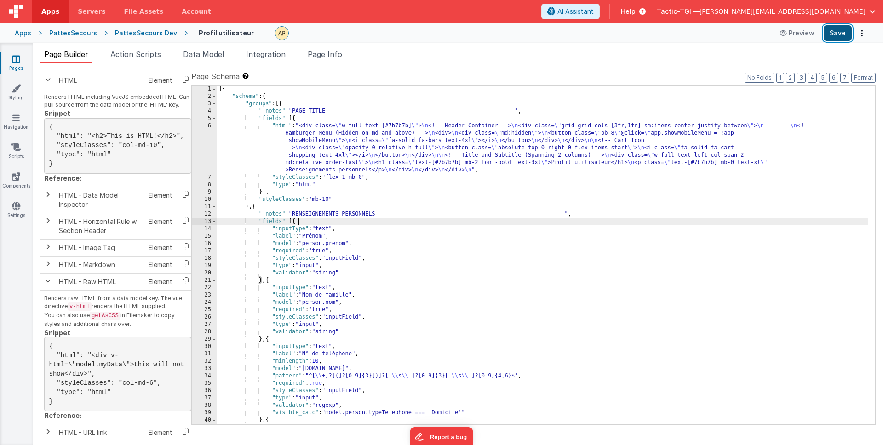
click at [836, 32] on button "Save" at bounding box center [838, 33] width 28 height 16
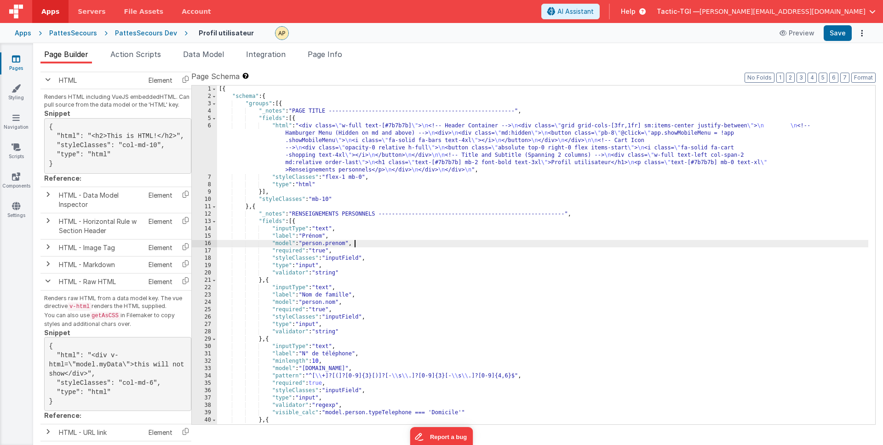
click at [418, 244] on div "[{ "schema" : { "groups" : [{ "_notes" : "PAGE TITLE --------------------------…" at bounding box center [542, 263] width 651 height 354
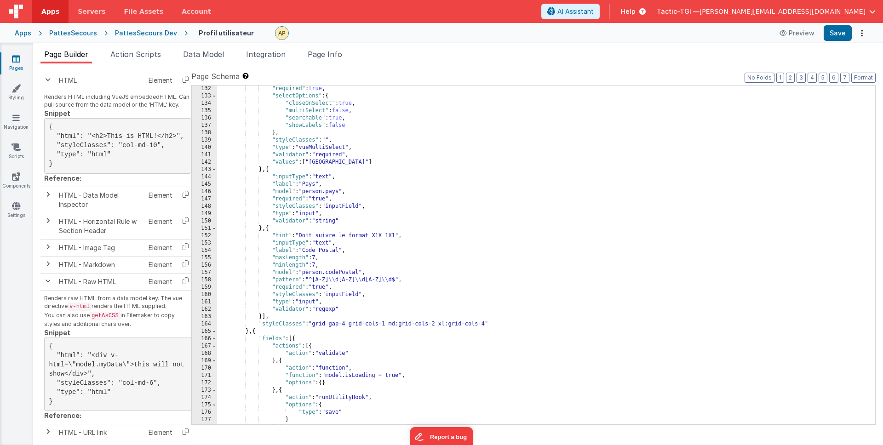
scroll to position [1140, 0]
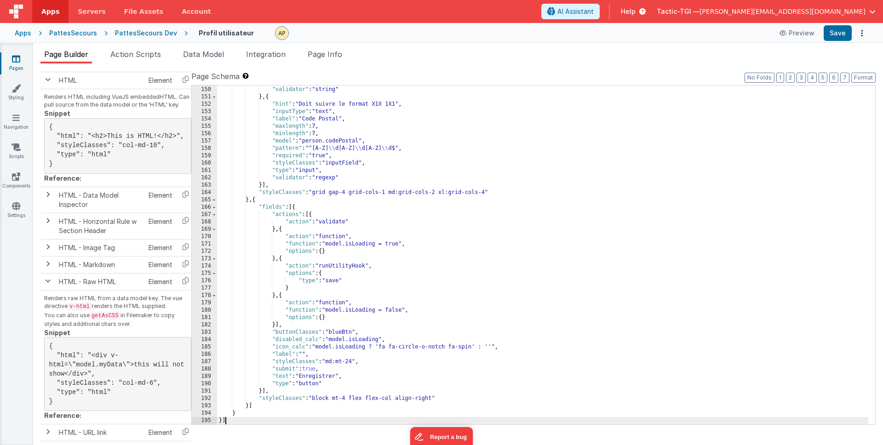
click at [268, 421] on div ""type" : "input" , "validator" : "string" } , { "hint" : "Doit suivre le format…" at bounding box center [542, 256] width 651 height 354
click at [599, 181] on div ""type" : "input" , "validator" : "string" } , { "hint" : "Doit suivre le format…" at bounding box center [542, 256] width 651 height 354
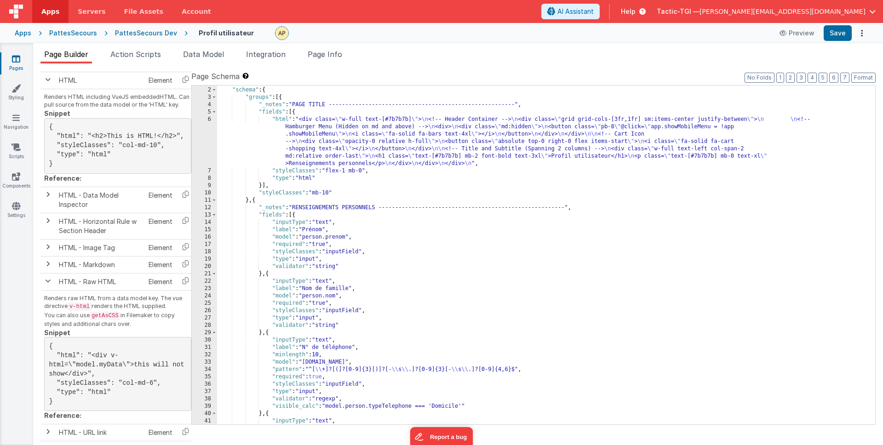
scroll to position [0, 0]
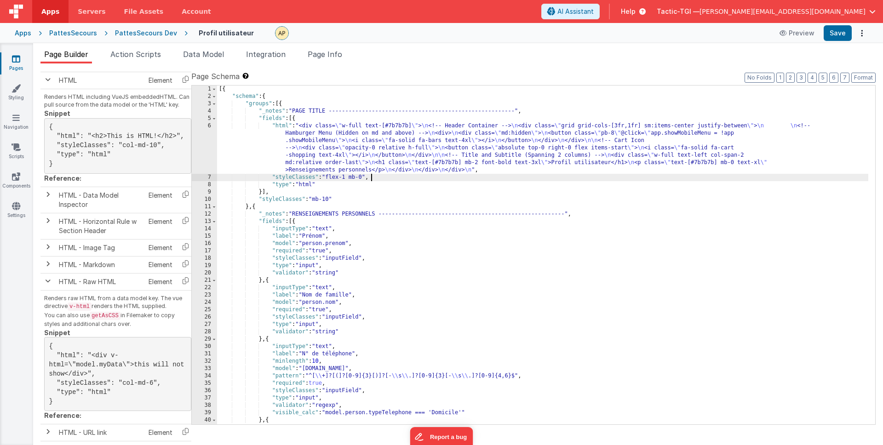
click at [542, 176] on div "[{ "schema" : { "groups" : [{ "_notes" : "PAGE TITLE --------------------------…" at bounding box center [542, 263] width 651 height 354
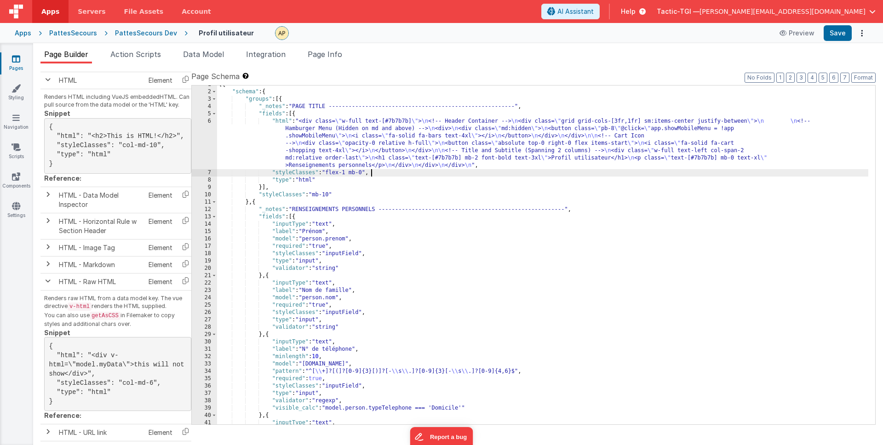
scroll to position [5, 0]
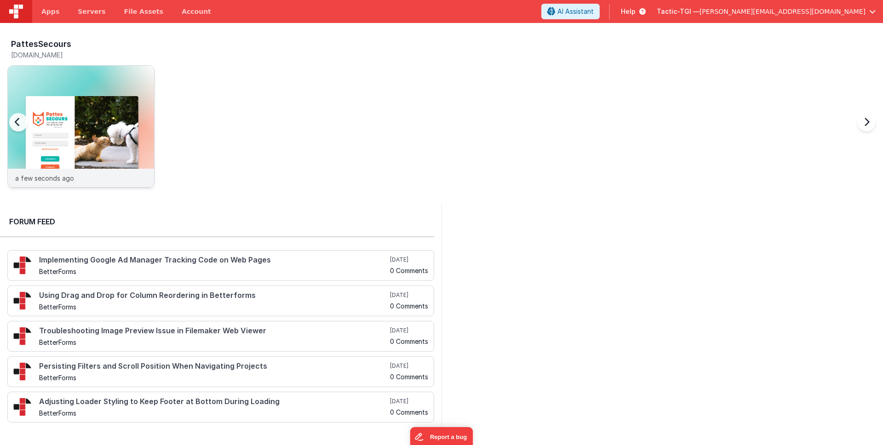
click at [71, 181] on p "a few seconds ago" at bounding box center [44, 178] width 59 height 10
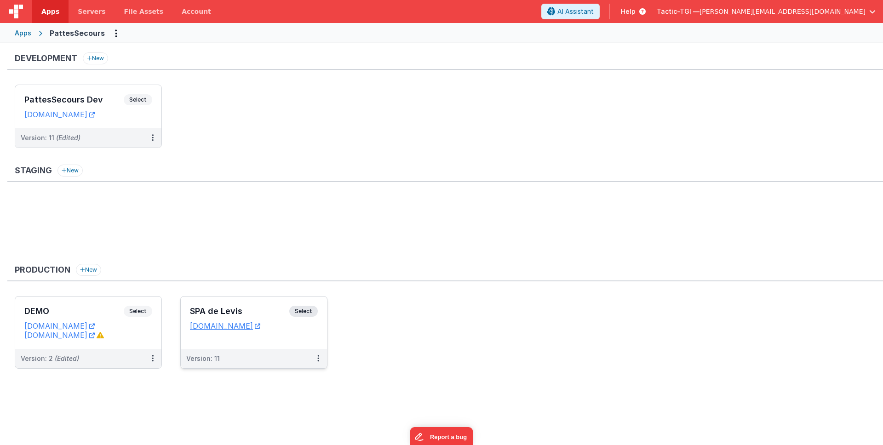
click at [243, 359] on div "Version: 11" at bounding box center [247, 358] width 123 height 9
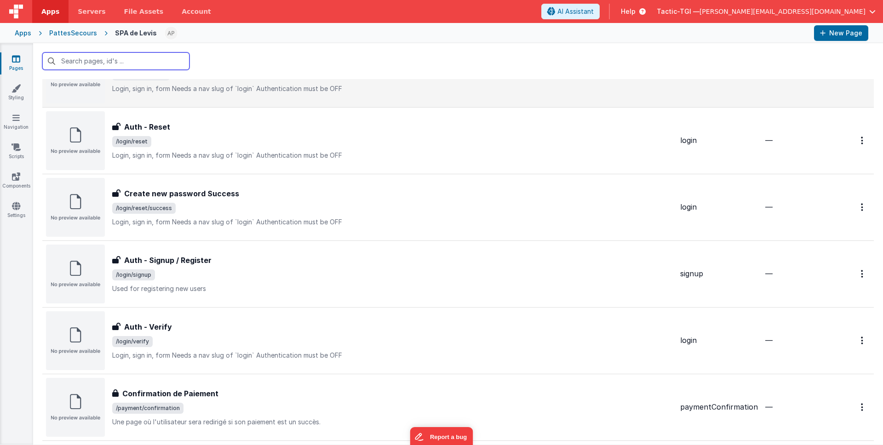
scroll to position [898, 0]
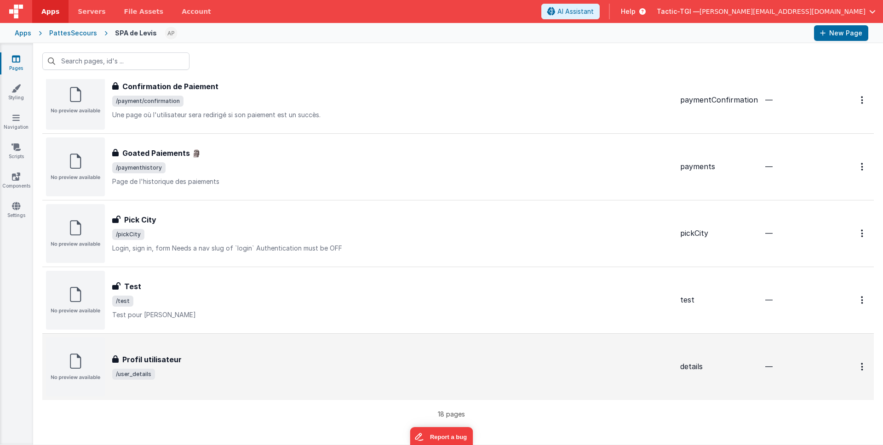
click at [193, 376] on span "/user_details" at bounding box center [392, 374] width 561 height 11
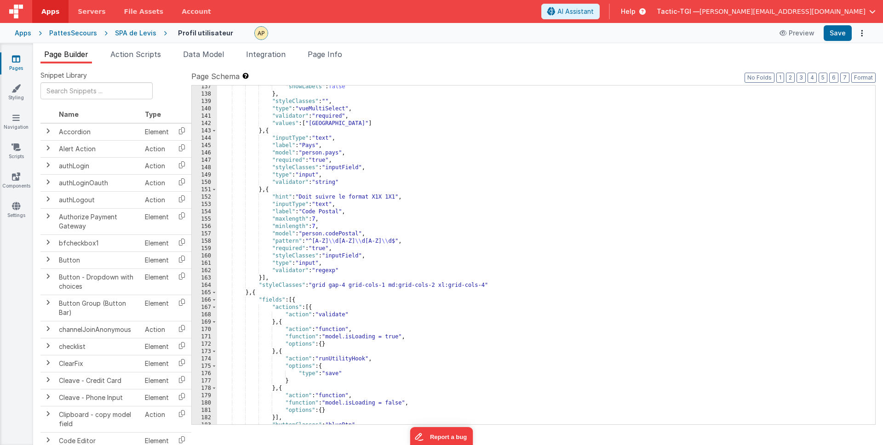
scroll to position [1140, 0]
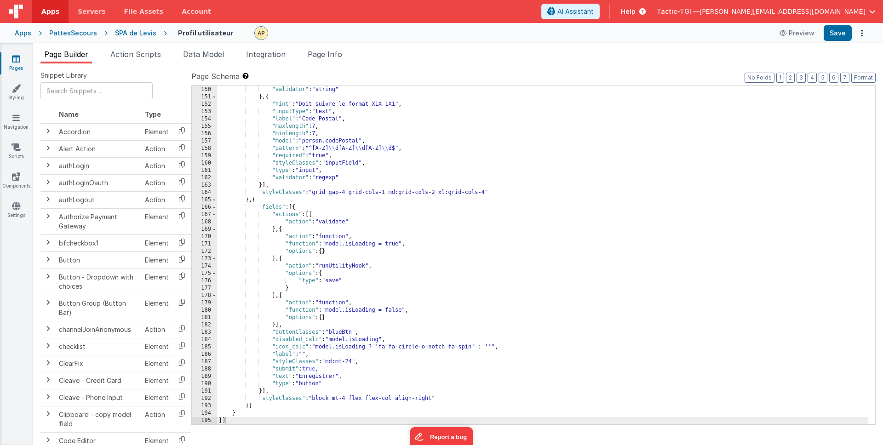
click at [368, 226] on div ""type" : "input" , "validator" : "string" } , { "hint" : "Doit suivre le format…" at bounding box center [542, 256] width 651 height 354
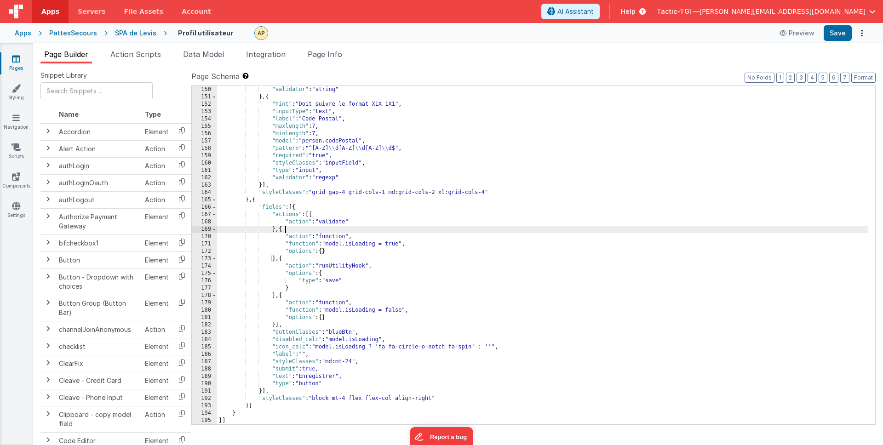
click at [327, 229] on div ""type" : "input" , "validator" : "string" } , { "hint" : "Doit suivre le format…" at bounding box center [542, 256] width 651 height 354
click at [328, 325] on div ""type" : "input" , "validator" : "string" } , { "hint" : "Doit suivre le format…" at bounding box center [542, 256] width 651 height 354
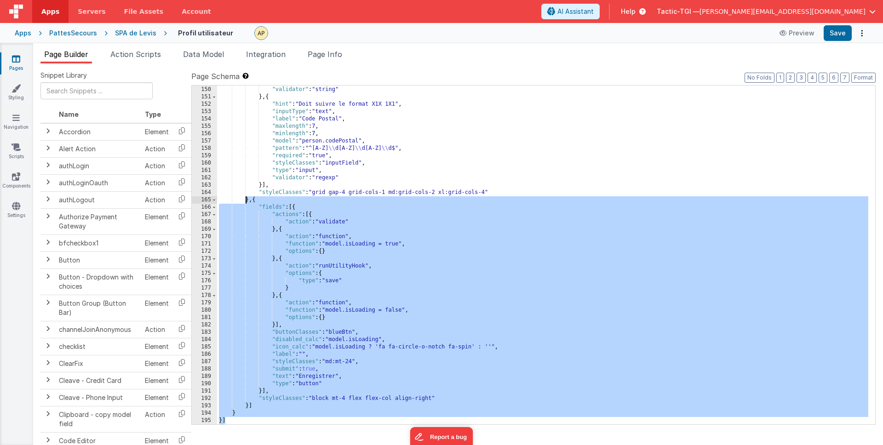
drag, startPoint x: 265, startPoint y: 422, endPoint x: 244, endPoint y: 199, distance: 223.6
click at [244, 199] on div ""type" : "input" , "validator" : "string" } , { "hint" : "Doit suivre le format…" at bounding box center [542, 256] width 651 height 354
click at [221, 134] on div ""type" : "input" , "validator" : "string" } , { "hint" : "Doit suivre le format…" at bounding box center [542, 256] width 651 height 354
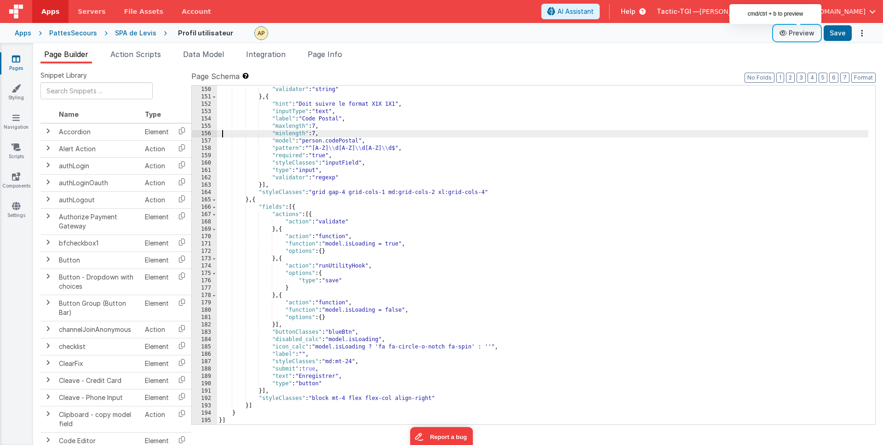
click at [796, 35] on button "Preview" at bounding box center [797, 33] width 46 height 15
drag, startPoint x: 237, startPoint y: 416, endPoint x: 235, endPoint y: 420, distance: 5.0
click at [236, 418] on div ""type" : "input" , "validator" : "string" } , { "hint" : "Doit suivre le format…" at bounding box center [542, 256] width 651 height 354
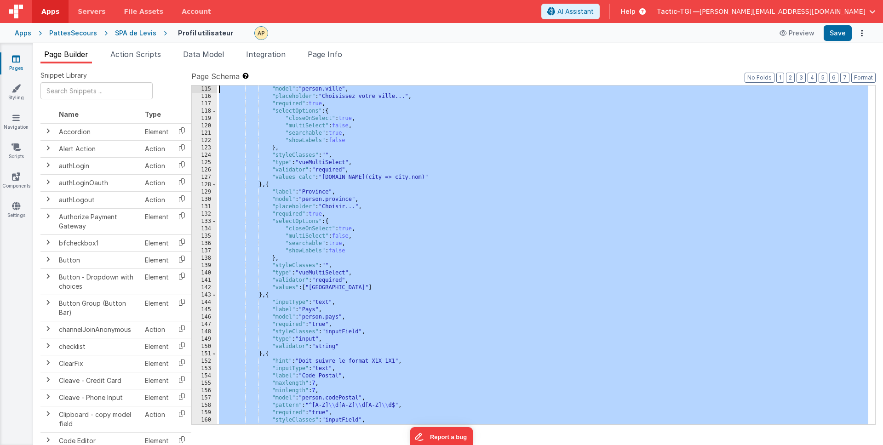
scroll to position [0, 0]
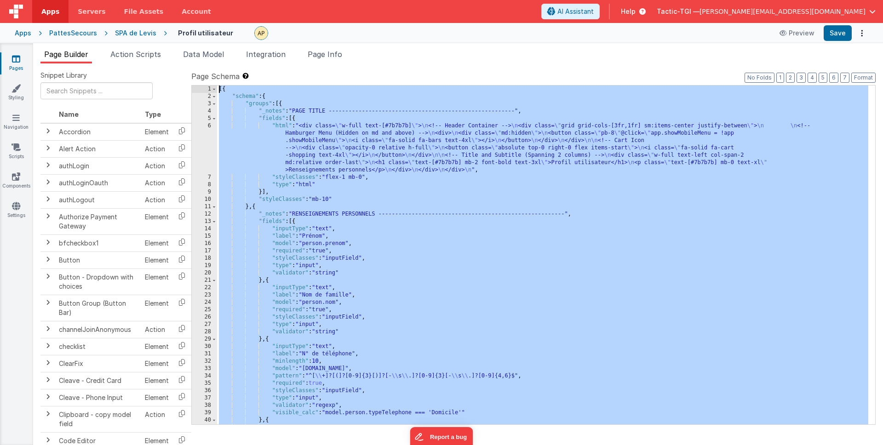
drag, startPoint x: 233, startPoint y: 420, endPoint x: 193, endPoint y: -52, distance: 473.6
click at [193, 0] on html "Apps Servers File Assets Account Some FUTURE Slot AI Assistant Help Tactic-TGI …" at bounding box center [441, 222] width 883 height 445
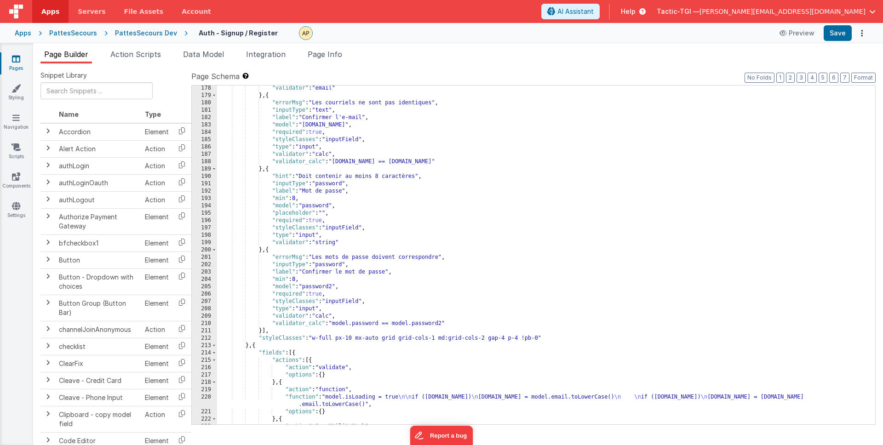
scroll to position [1545, 0]
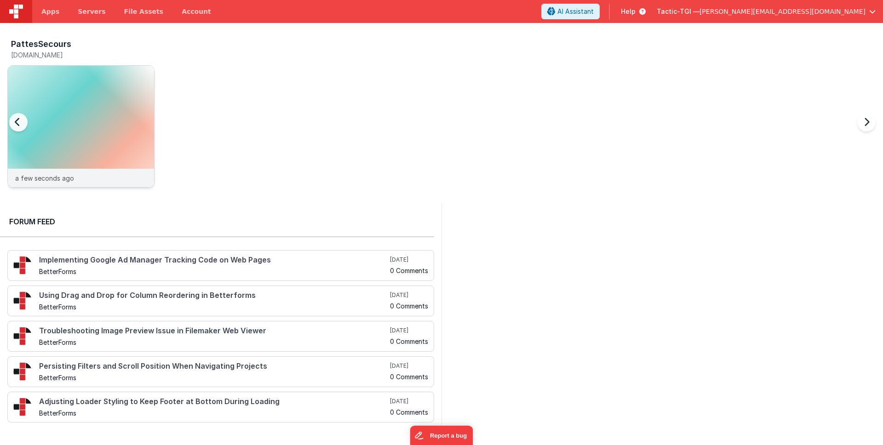
click at [52, 179] on p "a few seconds ago" at bounding box center [44, 178] width 59 height 10
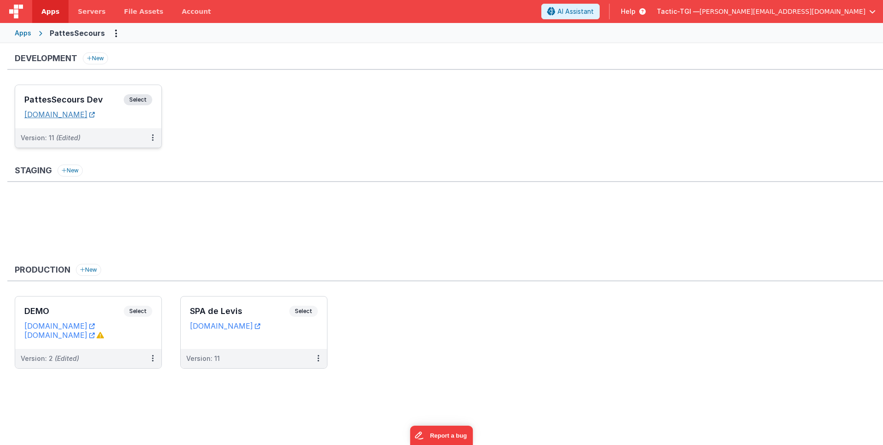
click at [95, 115] on link "[DOMAIN_NAME]" at bounding box center [59, 114] width 70 height 9
click at [101, 138] on div "Version: 11 (Edited)" at bounding box center [82, 137] width 123 height 9
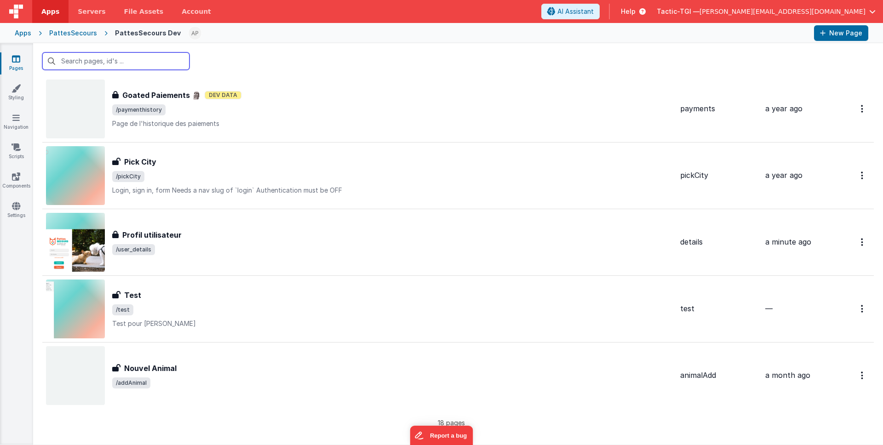
scroll to position [898, 0]
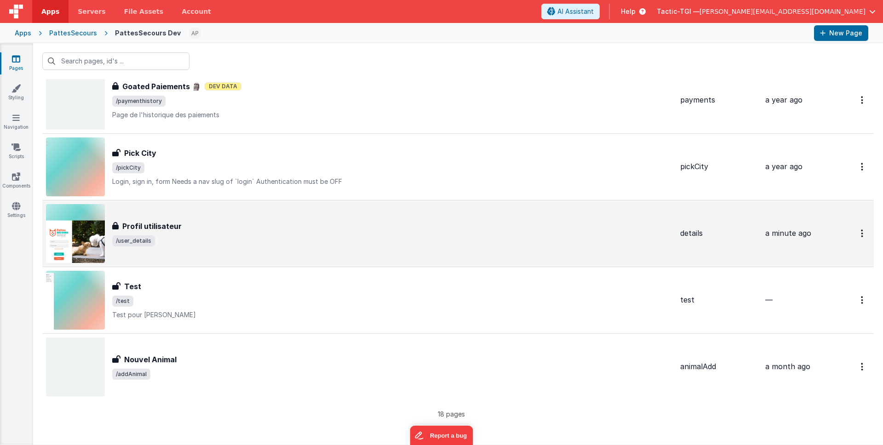
click at [246, 227] on div "Profil utilisateur" at bounding box center [392, 226] width 561 height 11
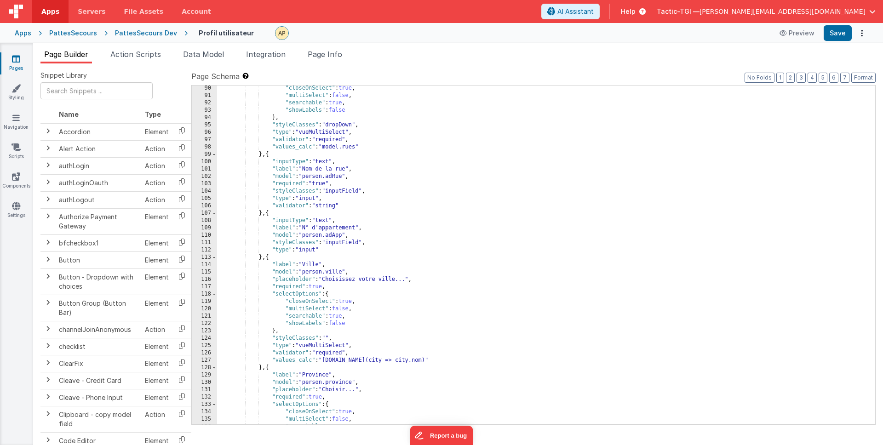
scroll to position [1140, 0]
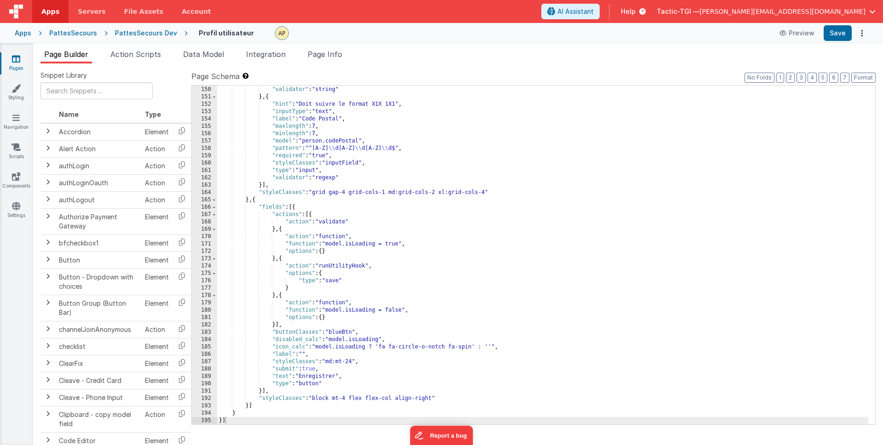
click at [583, 191] on div ""type" : "input" , "validator" : "string" } , { "hint" : "Doit suivre le format…" at bounding box center [542, 256] width 651 height 354
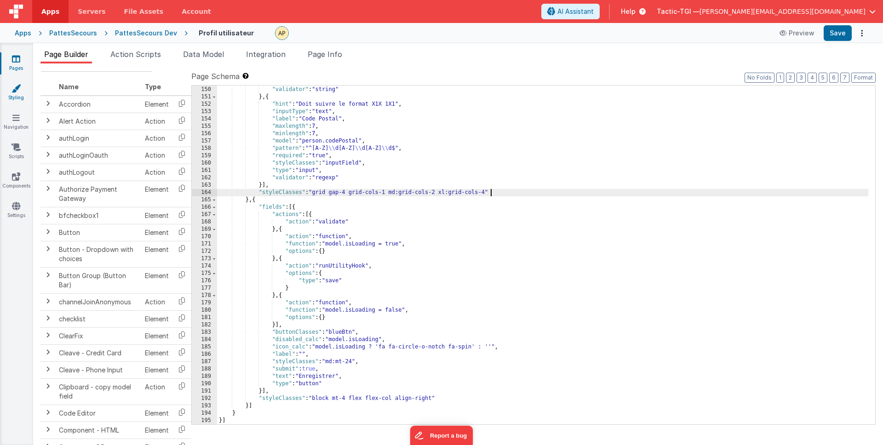
scroll to position [29, 0]
click at [807, 35] on button "Preview" at bounding box center [797, 33] width 46 height 15
click at [845, 34] on button "Save" at bounding box center [838, 33] width 28 height 16
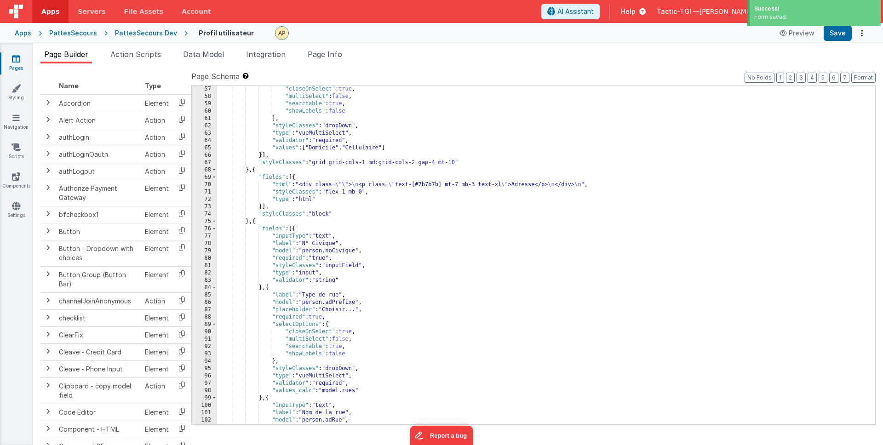
scroll to position [0, 0]
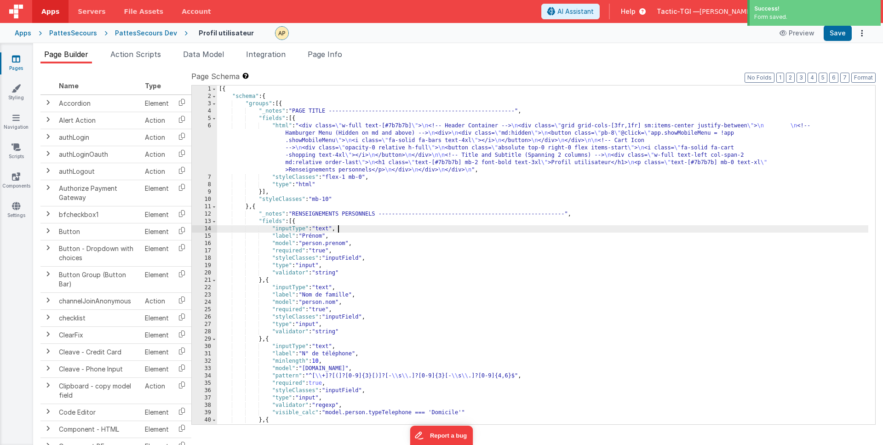
click at [703, 228] on div "[{ "schema" : { "groups" : [{ "_notes" : "PAGE TITLE --------------------------…" at bounding box center [542, 263] width 651 height 354
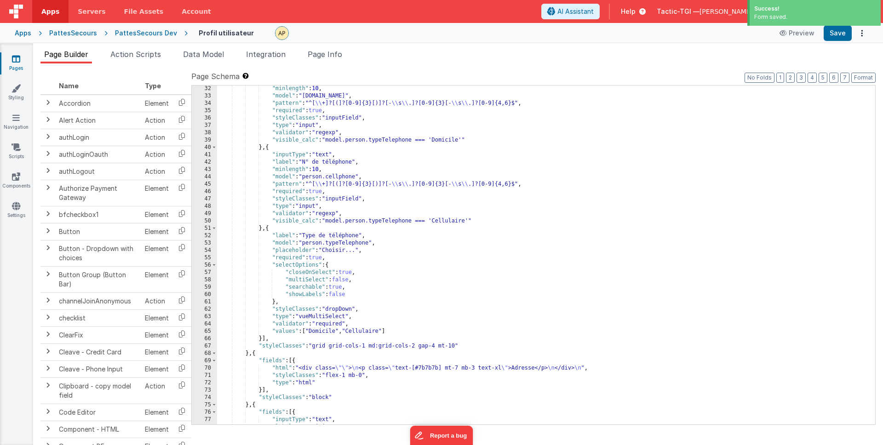
scroll to position [1140, 0]
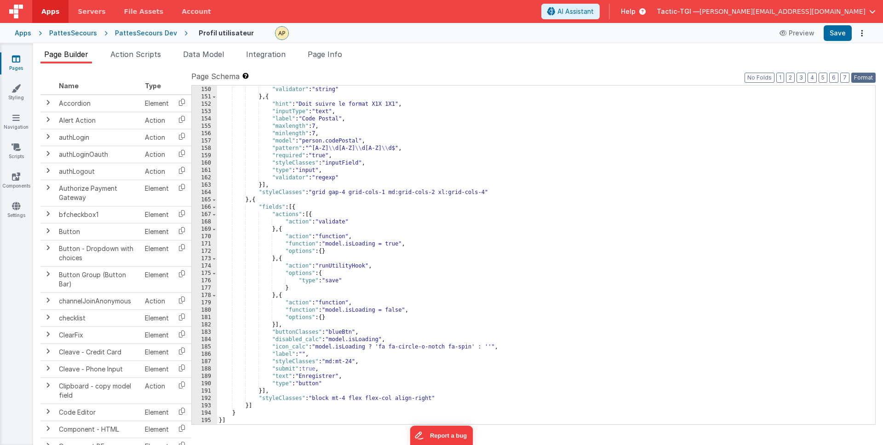
click at [873, 75] on button "Format" at bounding box center [863, 78] width 24 height 10
click at [870, 77] on button "Format" at bounding box center [863, 78] width 24 height 10
drag, startPoint x: 300, startPoint y: 374, endPoint x: 297, endPoint y: 382, distance: 8.5
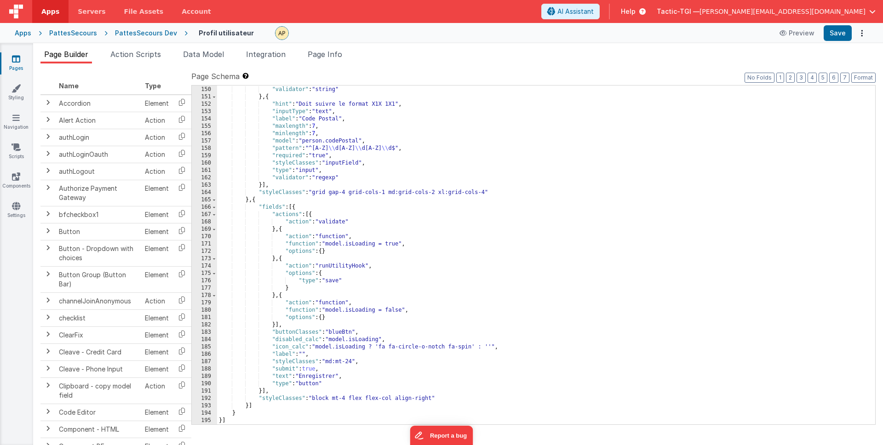
click at [300, 374] on div ""type" : "input" , "validator" : "string" } , { "hint" : "Doit suivre le format…" at bounding box center [542, 256] width 651 height 354
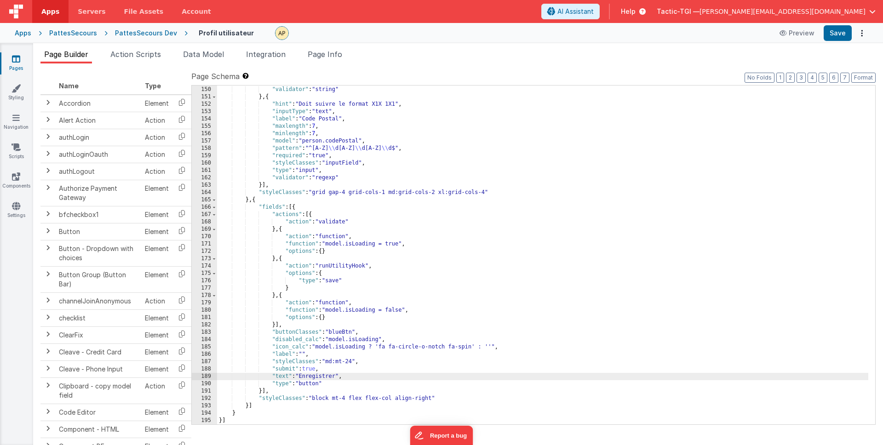
click at [296, 421] on div ""type" : "input" , "validator" : "string" } , { "hint" : "Doit suivre le format…" at bounding box center [542, 256] width 651 height 354
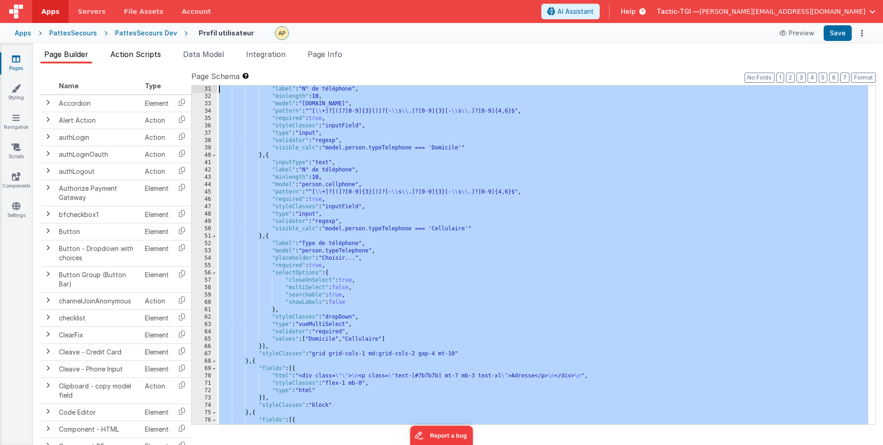
scroll to position [0, 0]
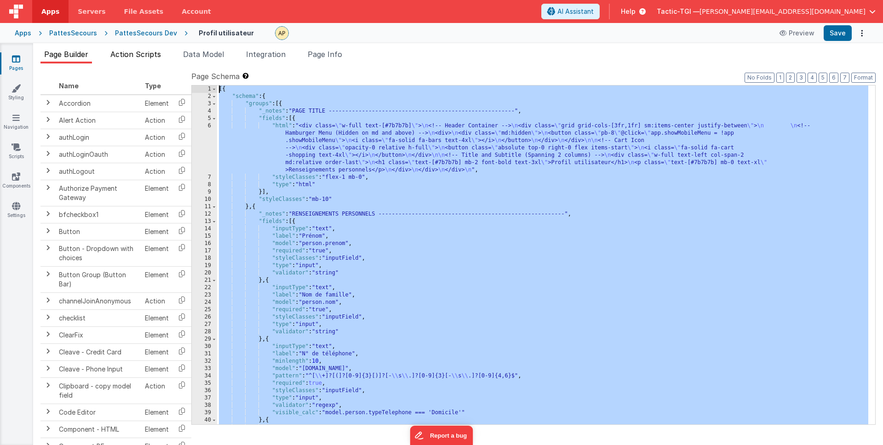
drag, startPoint x: 296, startPoint y: 421, endPoint x: 151, endPoint y: 54, distance: 394.4
click at [151, 54] on div "Page Builder Action Scripts Data Model Integration Page Info Snippet Library Na…" at bounding box center [458, 247] width 850 height 397
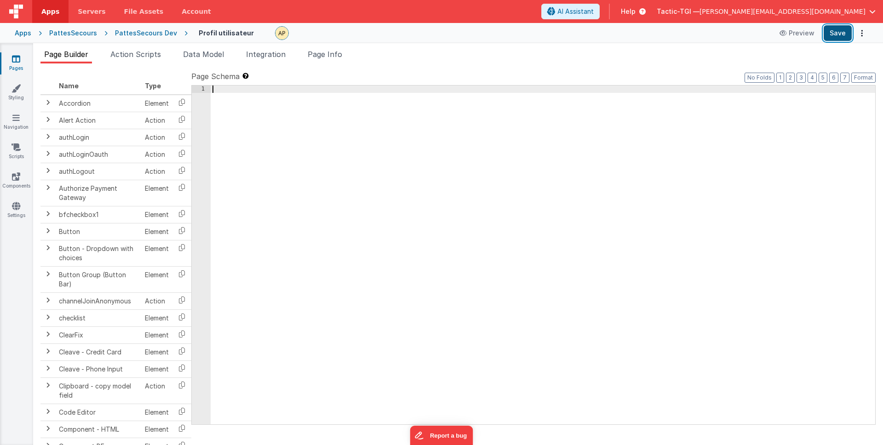
click at [834, 34] on button "Save" at bounding box center [838, 33] width 28 height 16
click at [457, 114] on div at bounding box center [543, 263] width 665 height 354
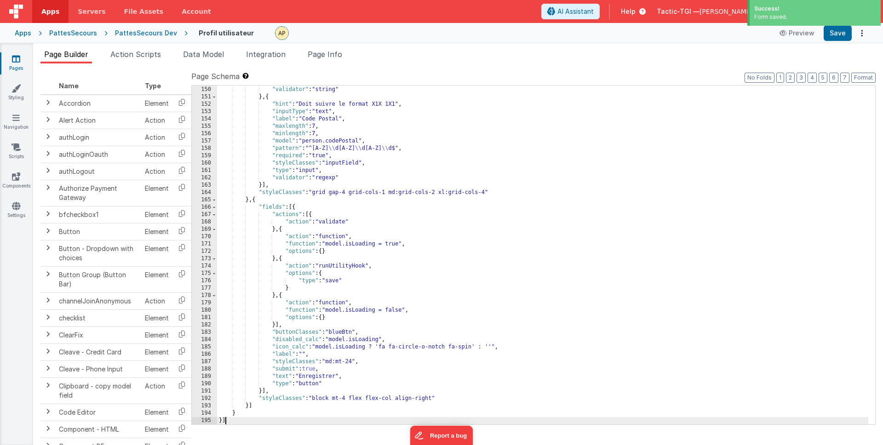
scroll to position [1140, 0]
click at [832, 35] on button "Save" at bounding box center [838, 33] width 28 height 16
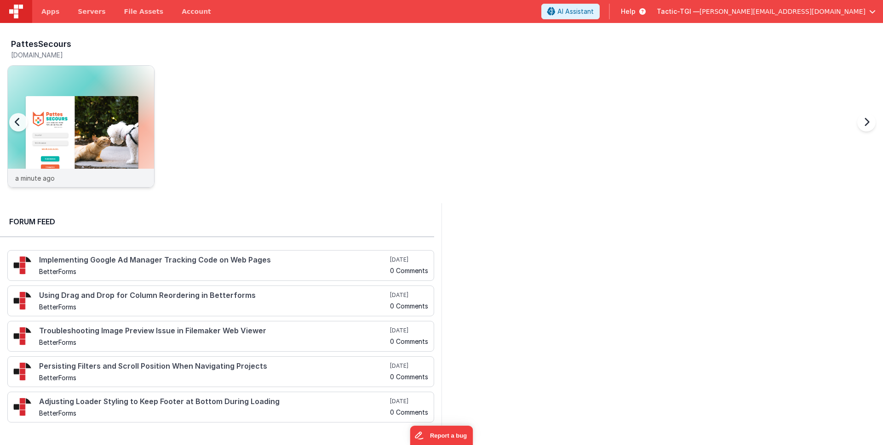
click at [90, 179] on div "a minute ago" at bounding box center [81, 178] width 146 height 18
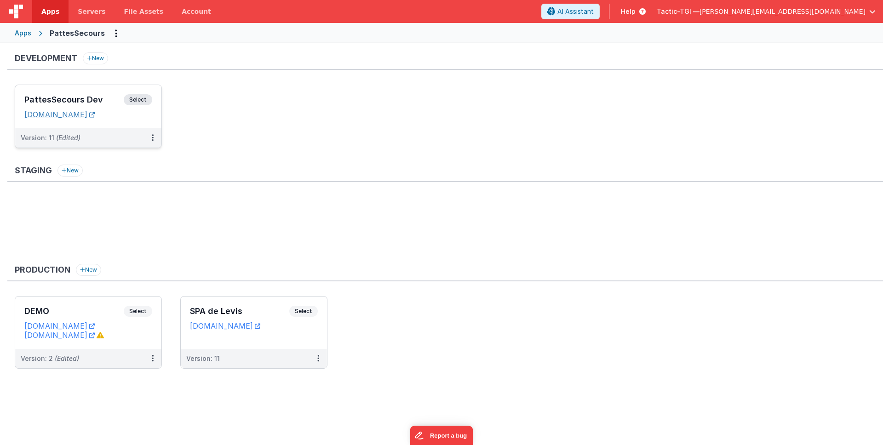
click at [95, 115] on link "[DOMAIN_NAME]" at bounding box center [59, 114] width 70 height 9
click at [113, 138] on div "Version: 11 (Edited)" at bounding box center [82, 137] width 123 height 9
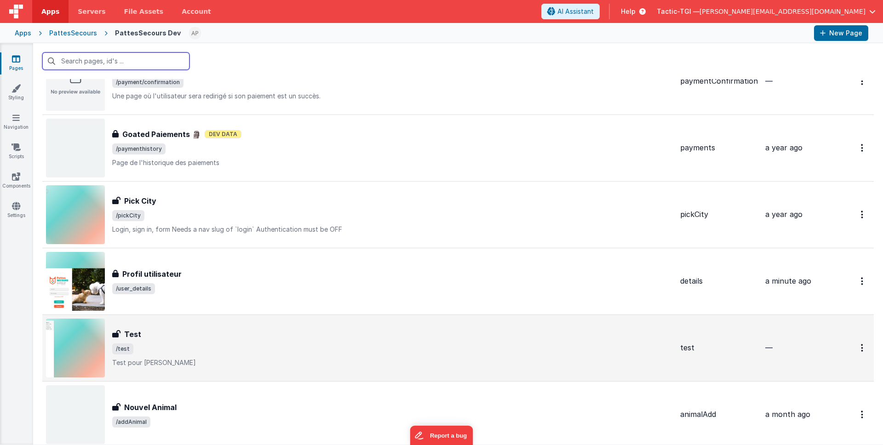
scroll to position [898, 0]
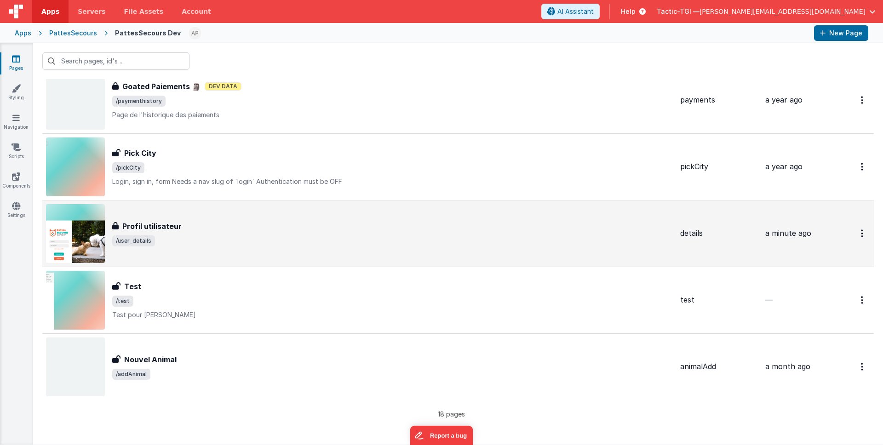
click at [244, 230] on div "Profil utilisateur" at bounding box center [392, 226] width 561 height 11
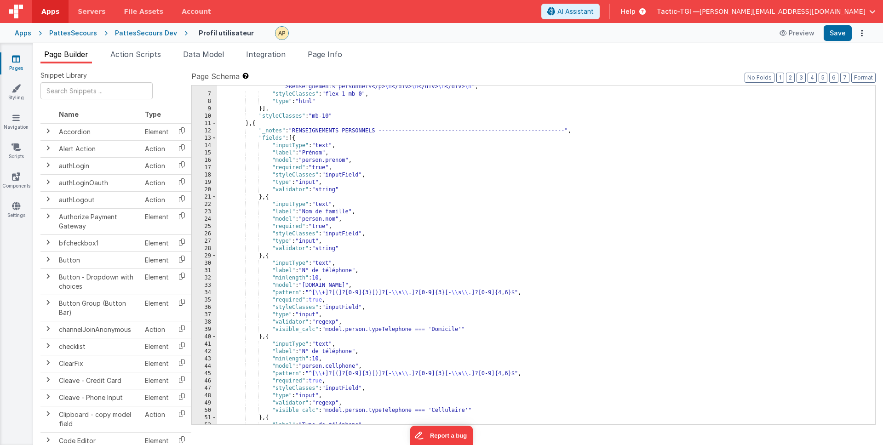
scroll to position [1140, 0]
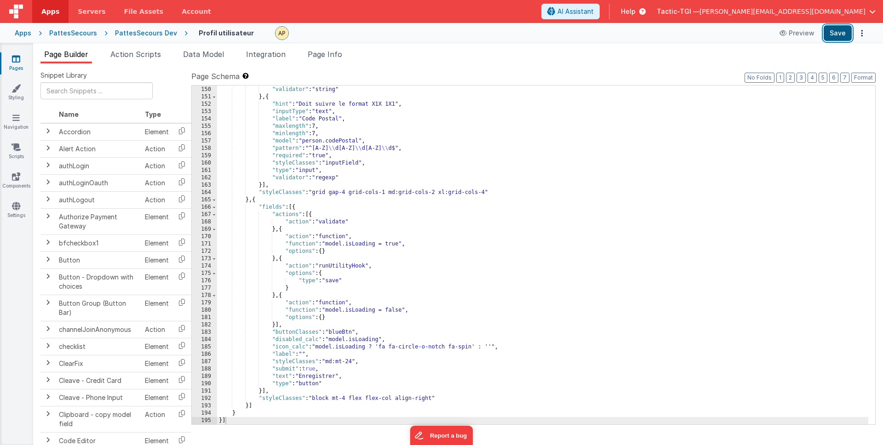
click at [829, 35] on button "Save" at bounding box center [838, 33] width 28 height 16
click at [589, 289] on div ""type" : "input" , "validator" : "string" } , { "hint" : "Doit suivre le format…" at bounding box center [542, 256] width 651 height 354
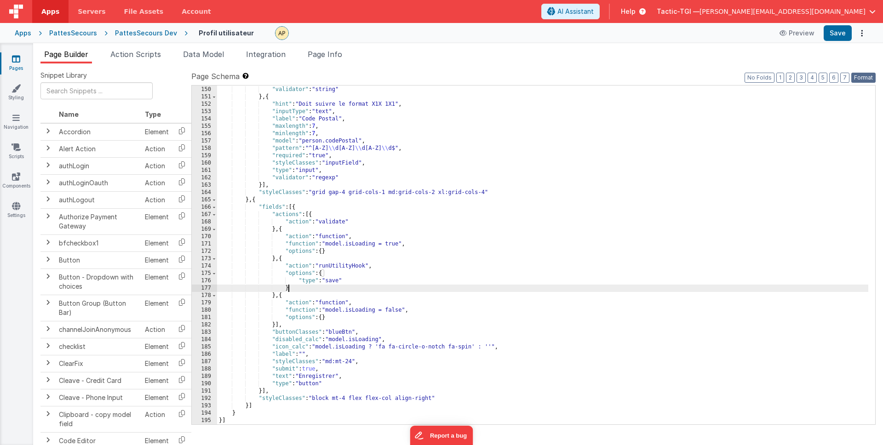
click at [854, 75] on button "Format" at bounding box center [863, 78] width 24 height 10
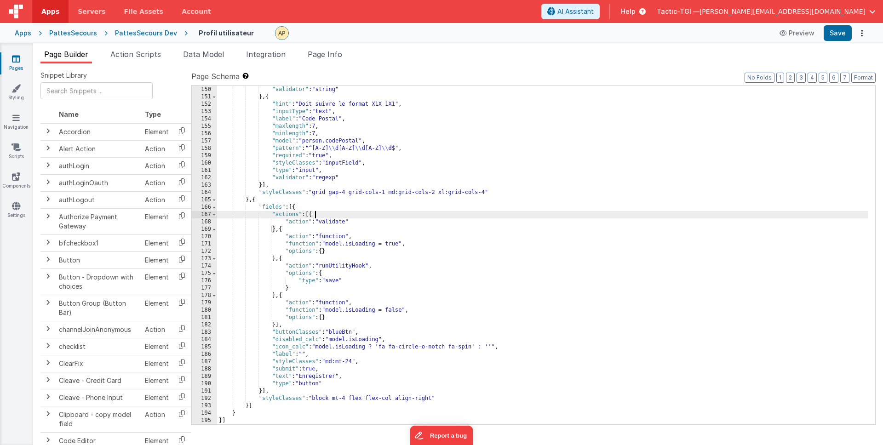
click at [476, 214] on div ""type" : "input" , "validator" : "string" } , { "hint" : "Doit suivre le format…" at bounding box center [542, 256] width 651 height 354
drag, startPoint x: 197, startPoint y: 182, endPoint x: 165, endPoint y: 57, distance: 128.7
click at [165, 57] on div "Page Builder Action Scripts Data Model Integration Page Info Snippet Library Na…" at bounding box center [458, 247] width 850 height 397
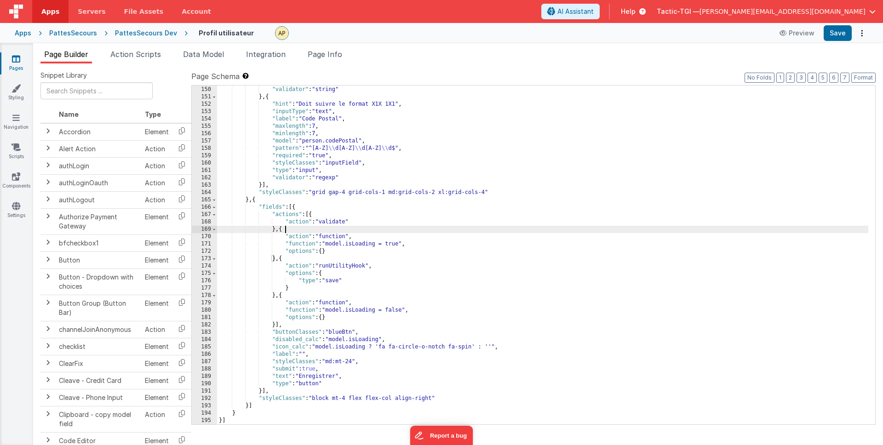
click at [506, 230] on div ""type" : "input" , "validator" : "string" } , { "hint" : "Doit suivre le format…" at bounding box center [542, 256] width 651 height 354
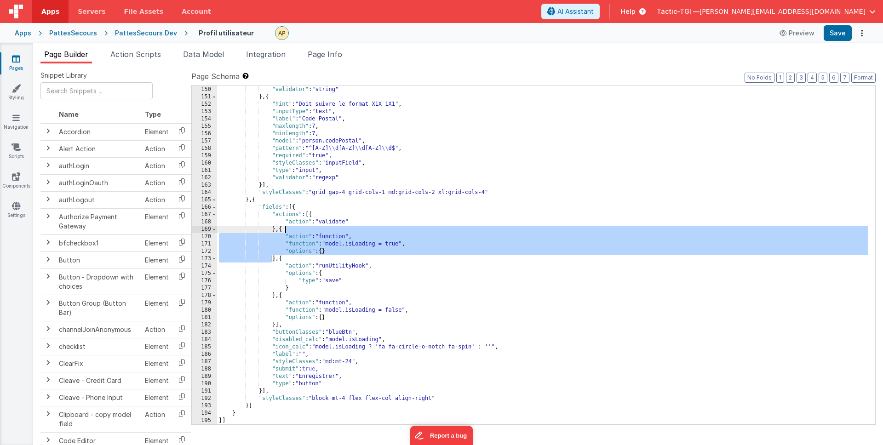
click at [506, 230] on div ""type" : "input" , "validator" : "string" } , { "hint" : "Doit suivre le format…" at bounding box center [542, 256] width 651 height 354
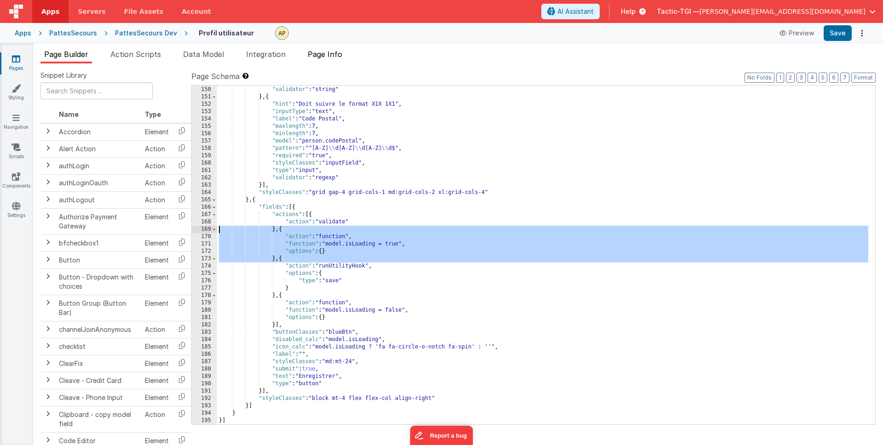
drag, startPoint x: 330, startPoint y: 57, endPoint x: 308, endPoint y: 55, distance: 21.7
click at [330, 57] on span "Page Info" at bounding box center [325, 54] width 34 height 9
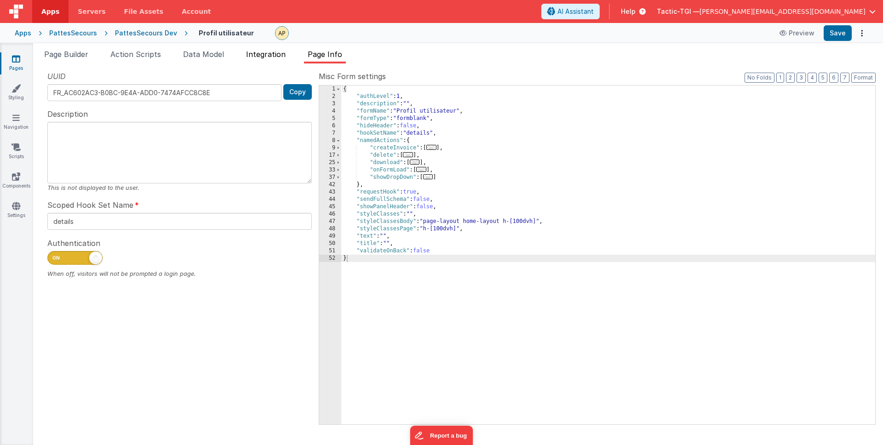
click at [276, 52] on span "Integration" at bounding box center [266, 54] width 40 height 9
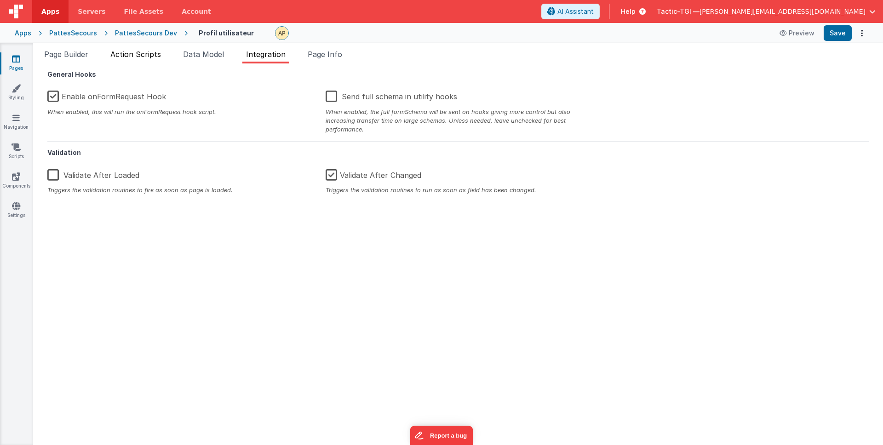
drag, startPoint x: 205, startPoint y: 54, endPoint x: 112, endPoint y: 54, distance: 92.9
click at [198, 55] on span "Data Model" at bounding box center [203, 54] width 41 height 9
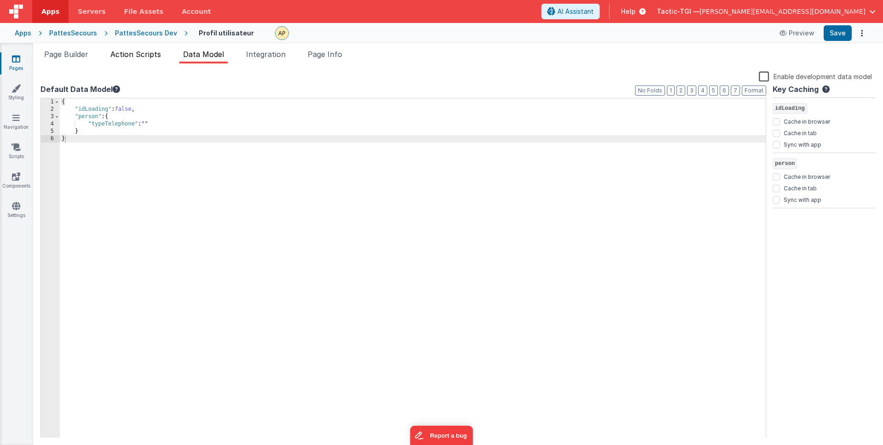
click at [138, 57] on span "Action Scripts" at bounding box center [135, 54] width 51 height 9
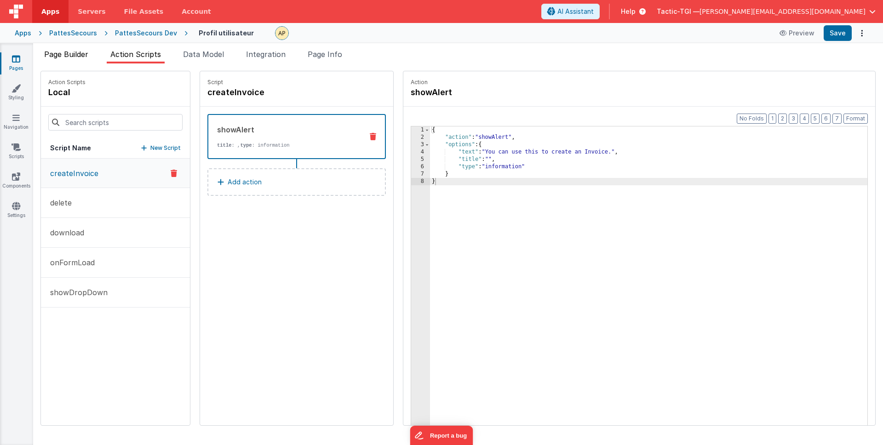
click at [58, 54] on span "Page Builder" at bounding box center [66, 54] width 44 height 9
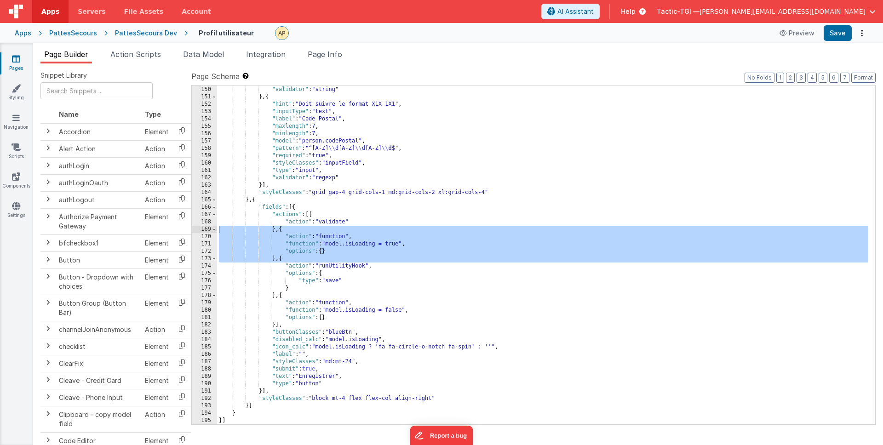
click at [654, 412] on div ""type" : "input" , "validator" : "string" } , { "hint" : "Doit suivre le format…" at bounding box center [542, 256] width 651 height 354
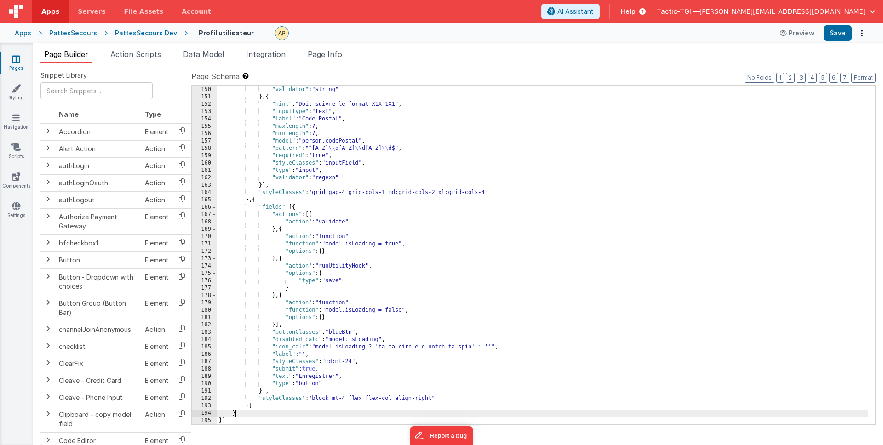
click at [599, 333] on div ""type" : "input" , "validator" : "string" } , { "hint" : "Doit suivre le format…" at bounding box center [542, 256] width 651 height 354
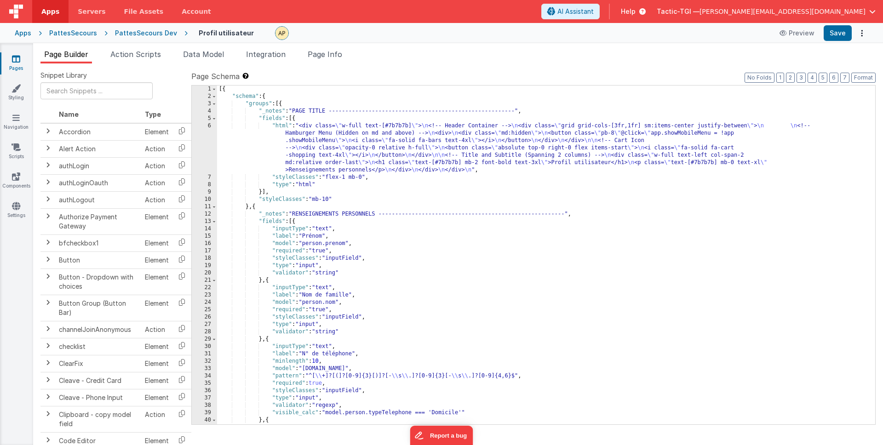
scroll to position [0, 0]
click at [594, 10] on span "AI Assistant" at bounding box center [576, 11] width 36 height 9
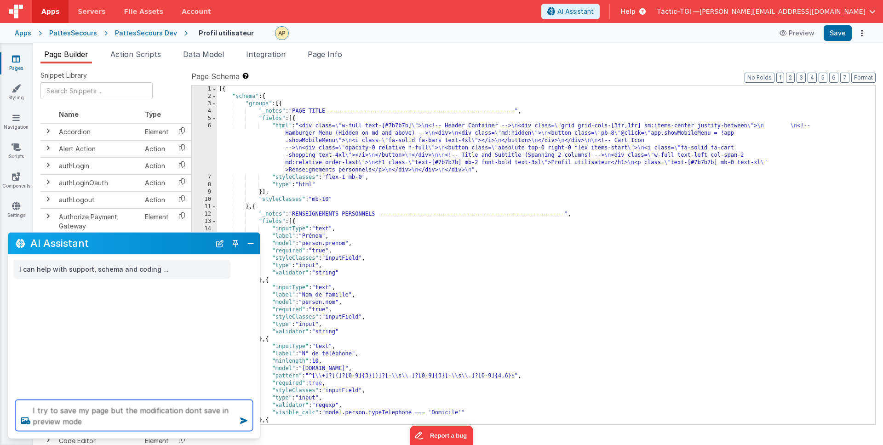
type textarea "I try to save my page but the modification dont save in preview mode"
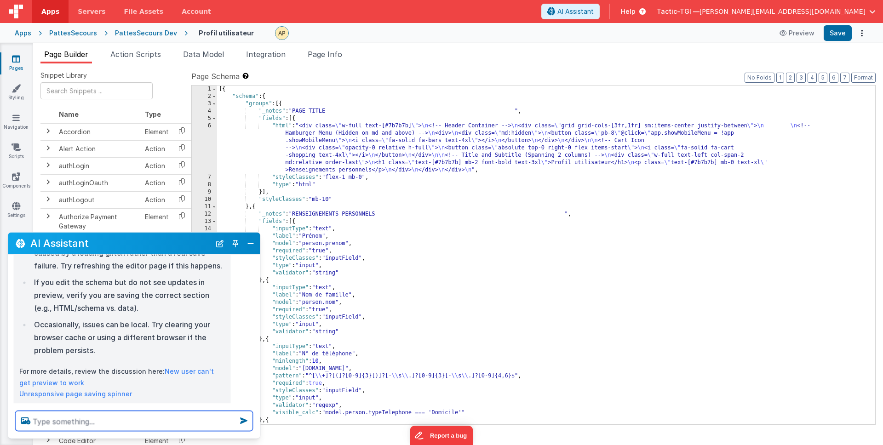
scroll to position [189, 0]
click at [253, 241] on button "Close" at bounding box center [251, 243] width 12 height 13
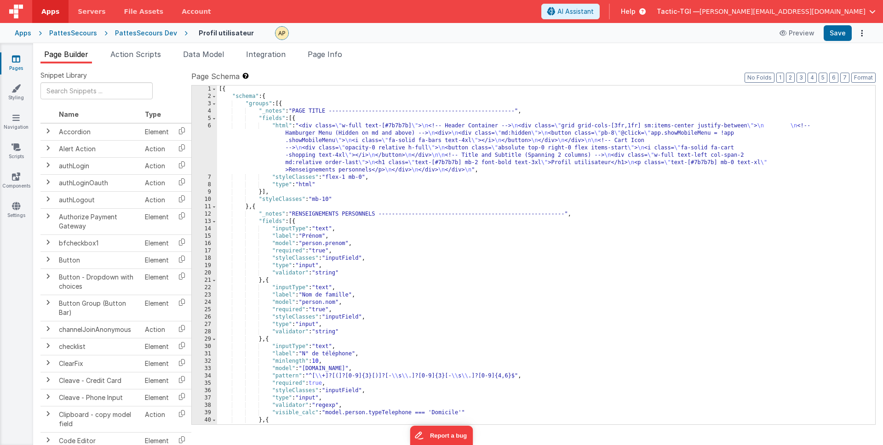
click at [521, 234] on div "[{ "schema" : { "groups" : [{ "_notes" : "PAGE TITLE --------------------------…" at bounding box center [542, 263] width 651 height 354
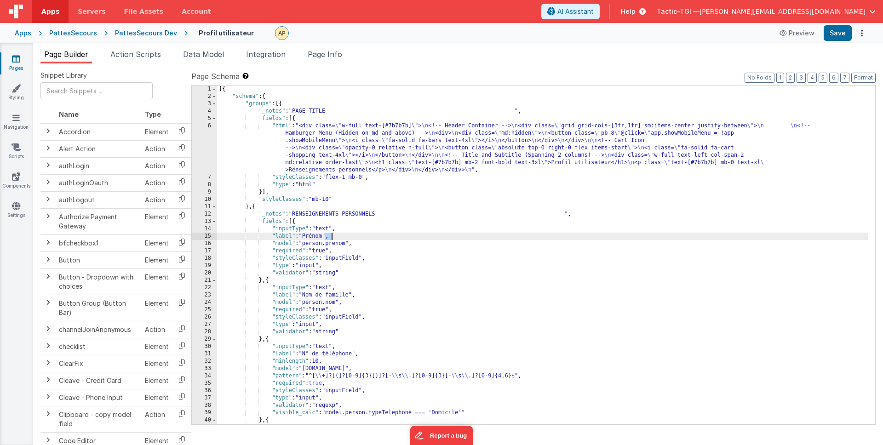
click at [521, 234] on div "[{ "schema" : { "groups" : [{ "_notes" : "PAGE TITLE --------------------------…" at bounding box center [542, 263] width 651 height 354
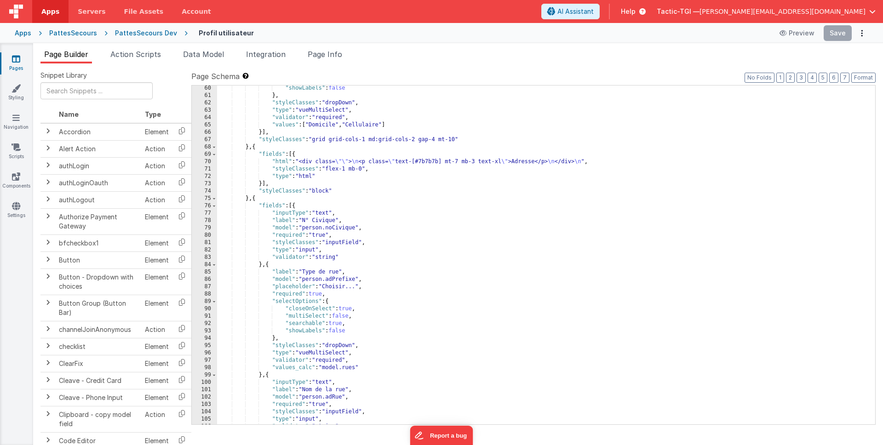
scroll to position [1140, 0]
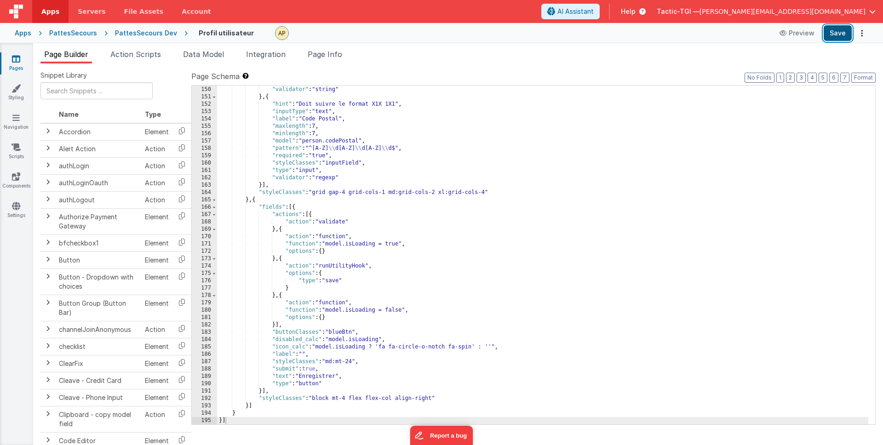
click at [839, 31] on button "Save" at bounding box center [838, 33] width 28 height 16
